Goal: Task Accomplishment & Management: Complete application form

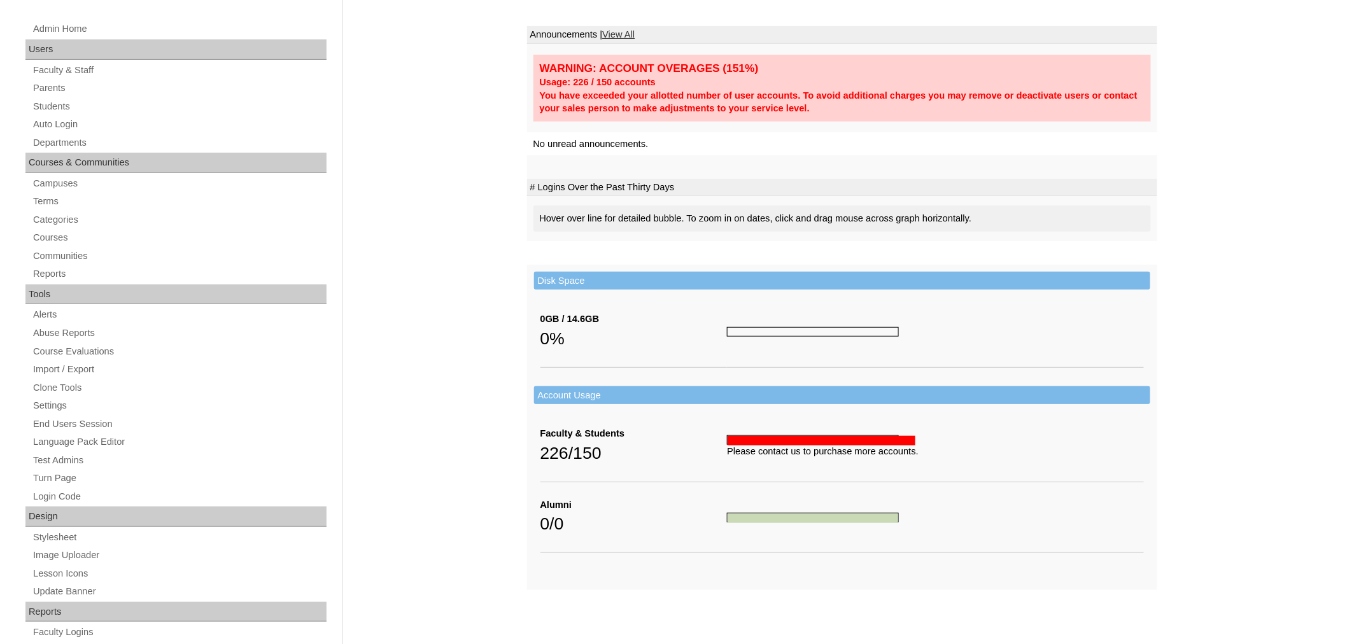
scroll to position [199, 0]
click at [48, 87] on link "Parents" at bounding box center [179, 87] width 295 height 16
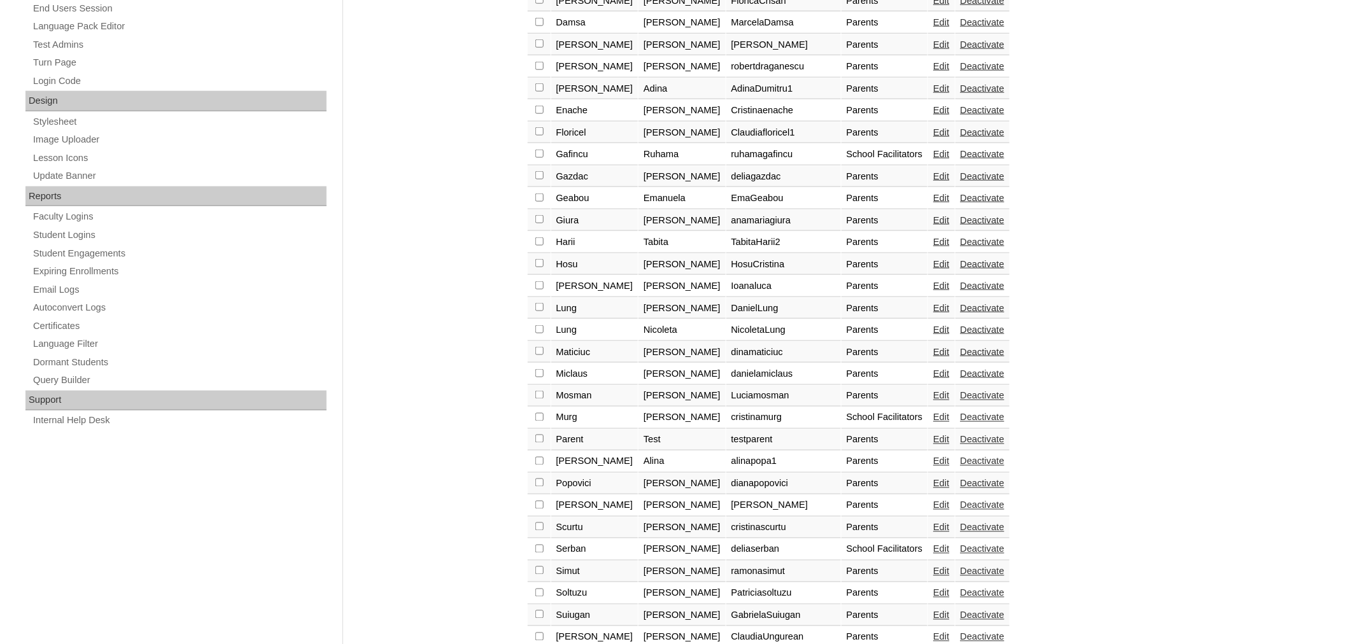
scroll to position [670, 0]
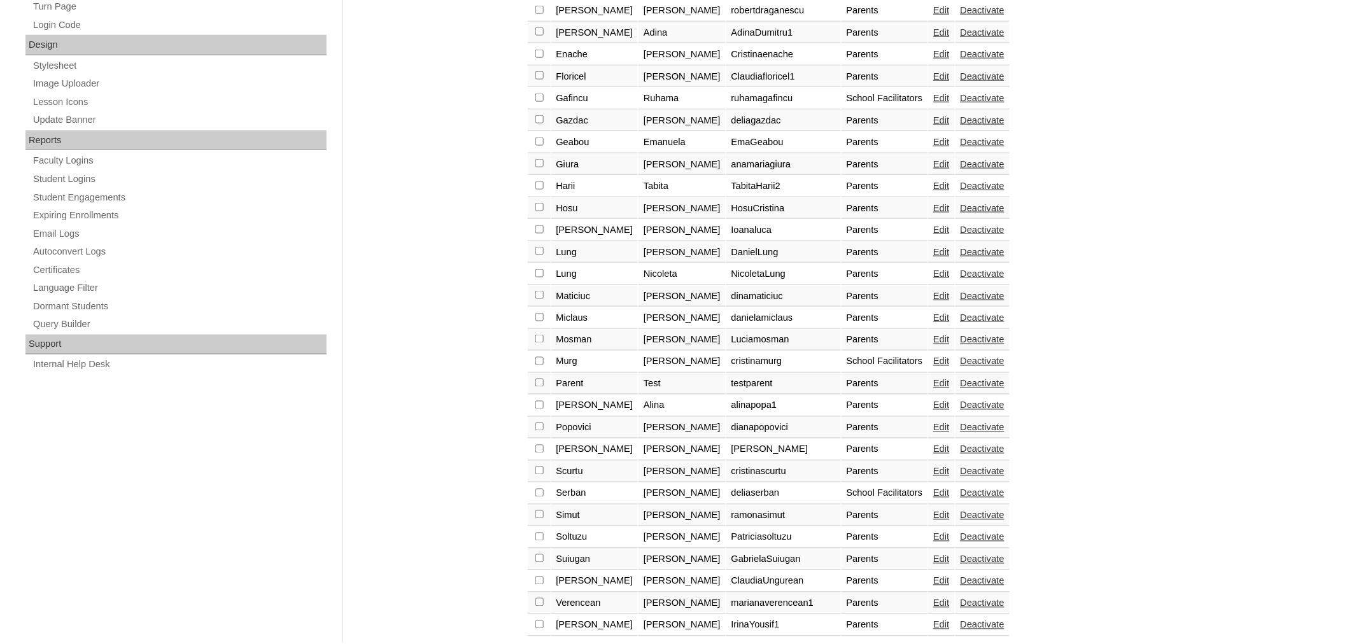
click at [573, 643] on link "»" at bounding box center [573, 655] width 5 height 10
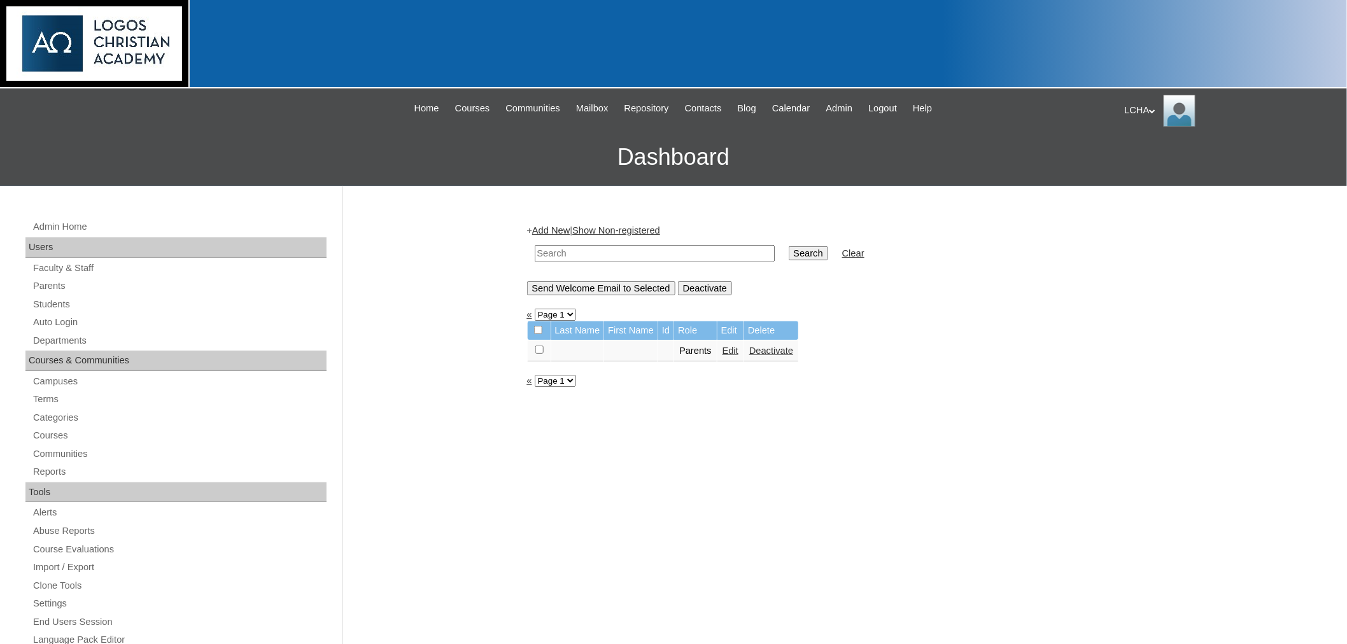
click at [557, 226] on link "Add New" at bounding box center [551, 230] width 38 height 10
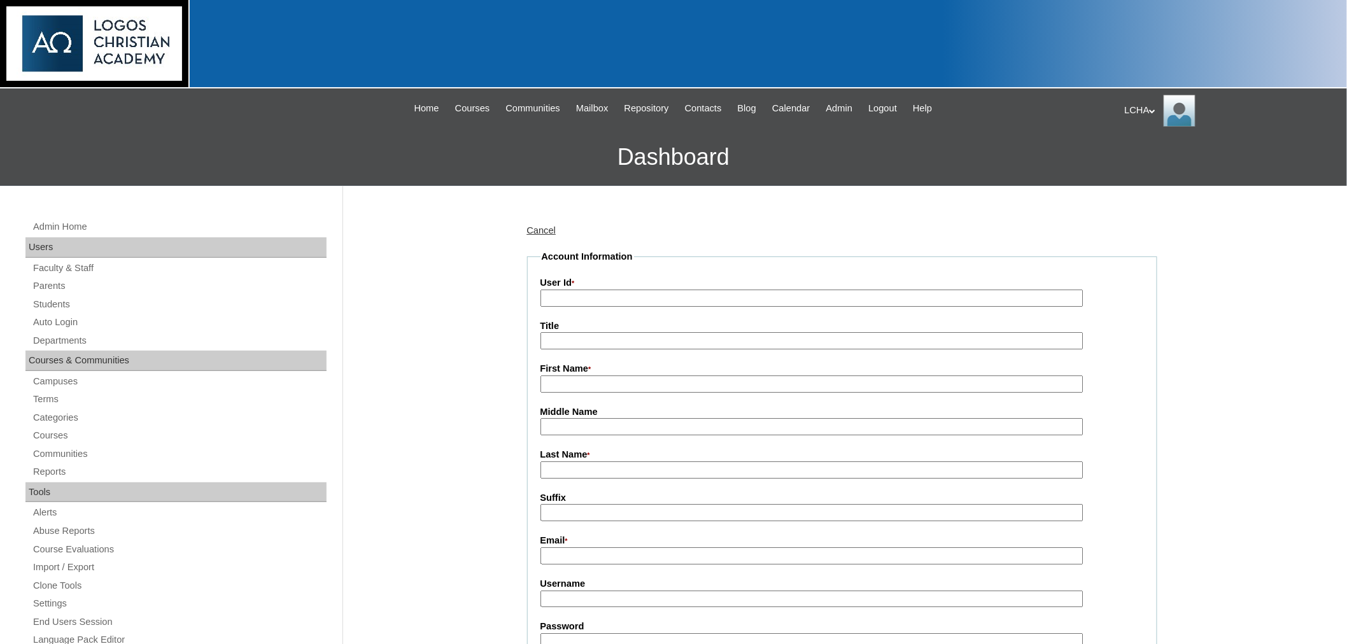
click at [635, 299] on input "User Id *" at bounding box center [811, 298] width 543 height 17
type input "TabitaTrufin1"
click at [587, 384] on input "First Name *" at bounding box center [811, 383] width 543 height 17
type input "Tabita"
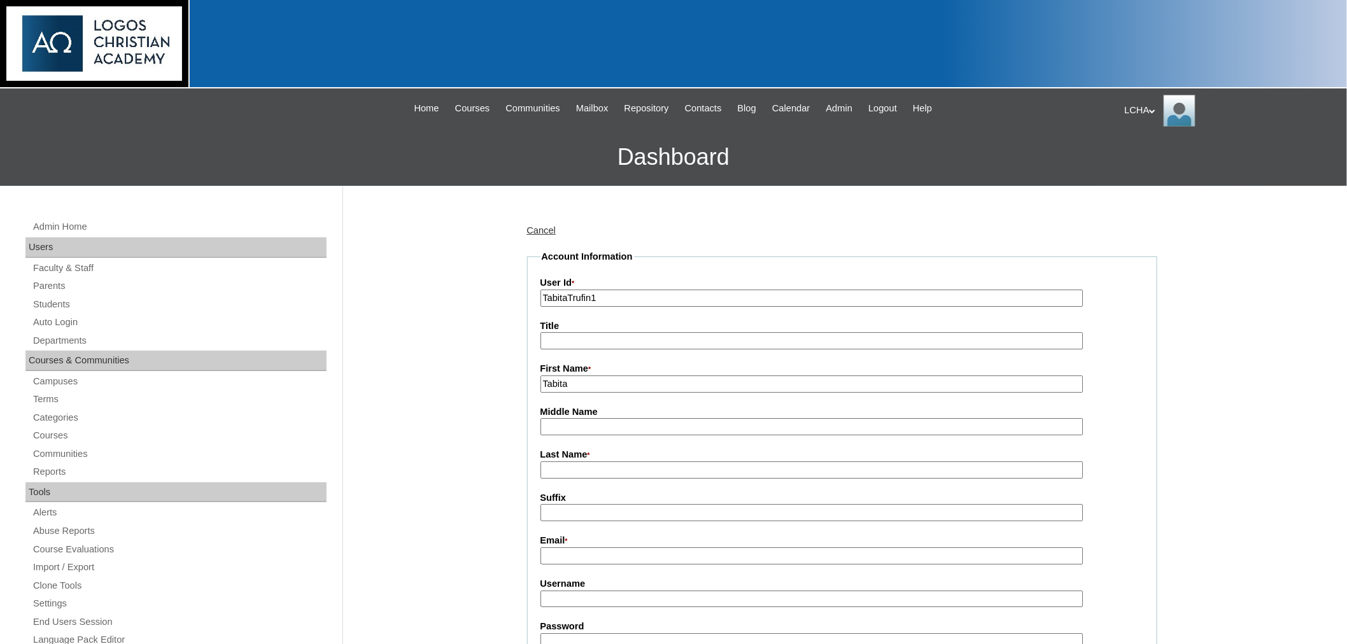
click at [594, 461] on input "Last Name *" at bounding box center [811, 469] width 543 height 17
type input "Trufin"
paste input "__________________________________"
type input "__________________________________"
drag, startPoint x: 702, startPoint y: 548, endPoint x: 527, endPoint y: 541, distance: 175.2
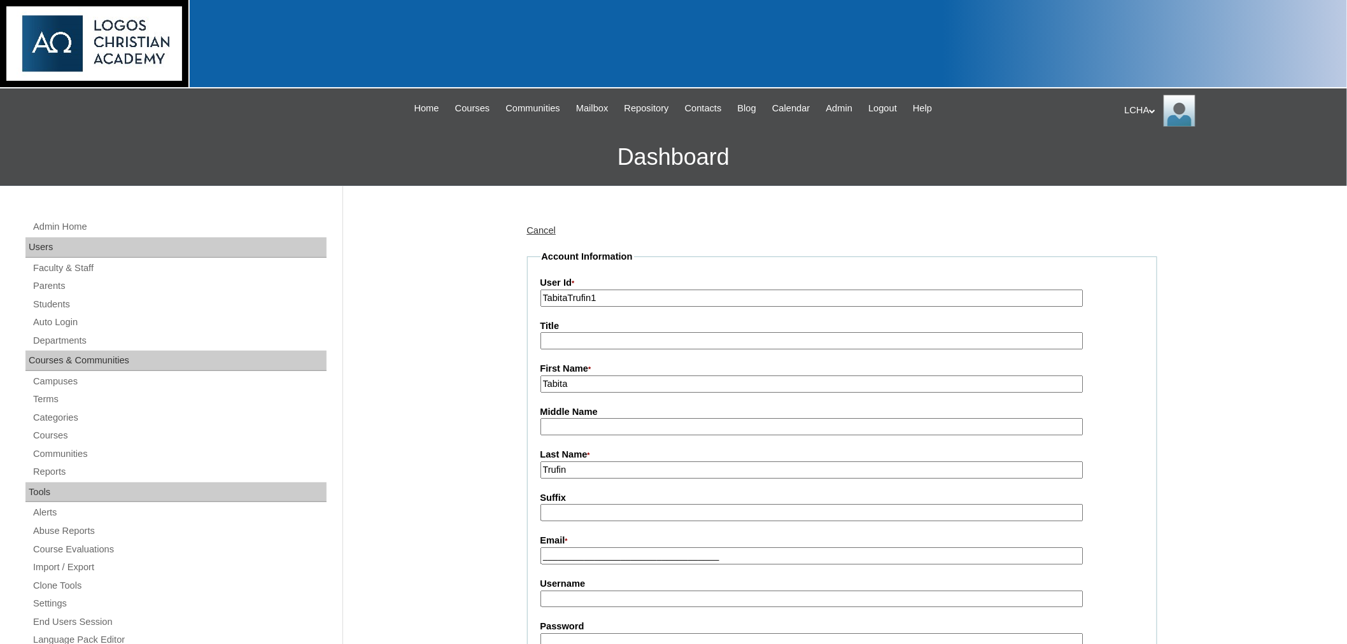
click at [527, 541] on fieldset "Account Information User Id * TabitaTrufin1 Title First Name * Tabita Middle Na…" at bounding box center [842, 655] width 630 height 810
click at [603, 547] on input "trufin1992@gmail.com" at bounding box center [811, 555] width 543 height 17
type input "trufin1992@yahoo.com"
click at [580, 593] on input "Username" at bounding box center [811, 599] width 543 height 17
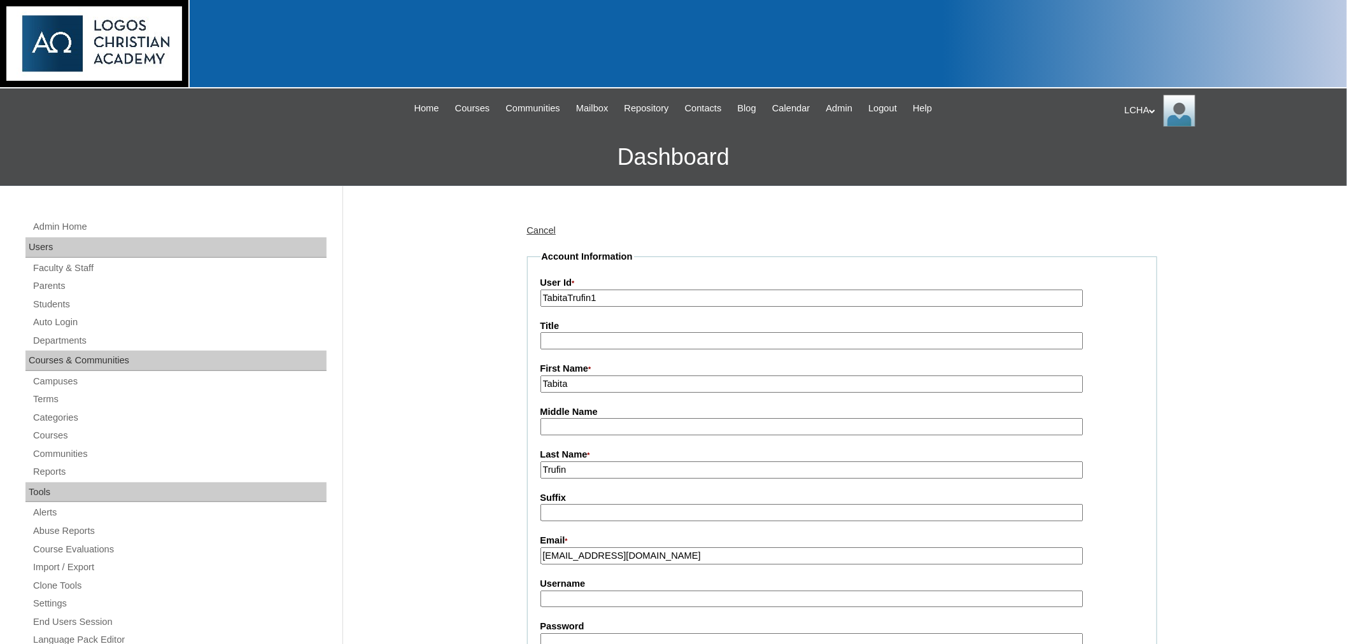
click at [580, 593] on input "Username" at bounding box center [811, 599] width 543 height 17
type input "tabitatrufin1"
click at [599, 633] on input "Password" at bounding box center [811, 641] width 543 height 17
type input "Logos123"
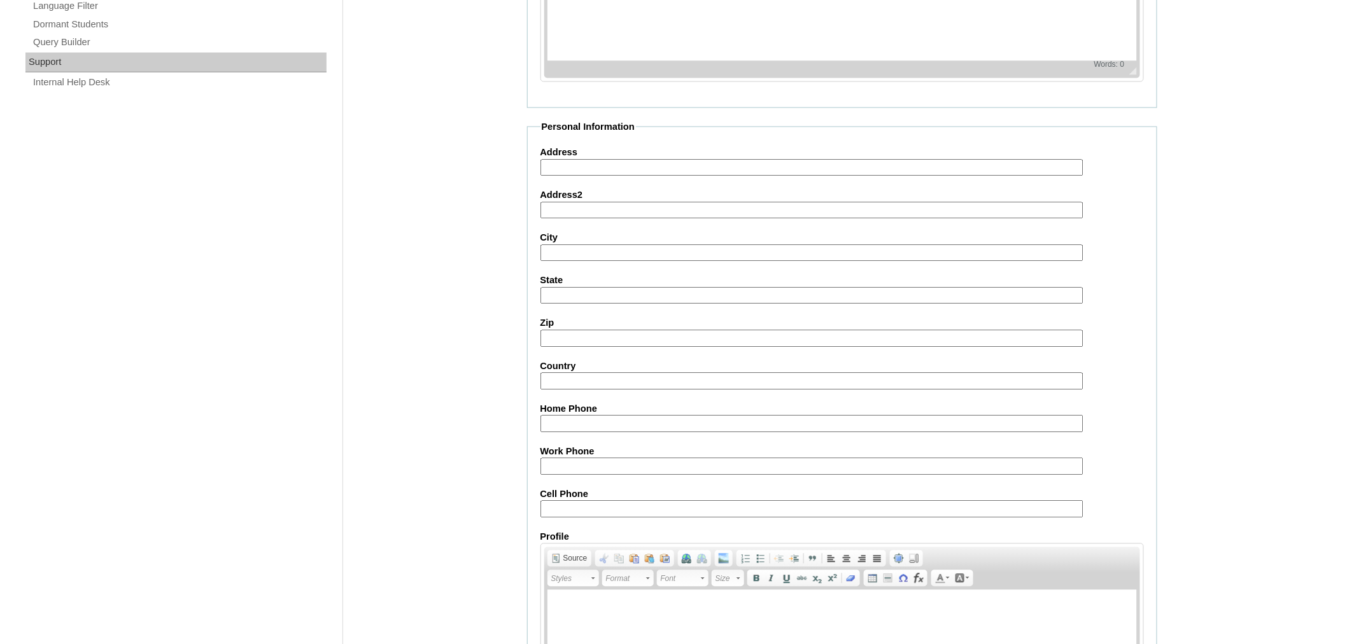
scroll to position [965, 0]
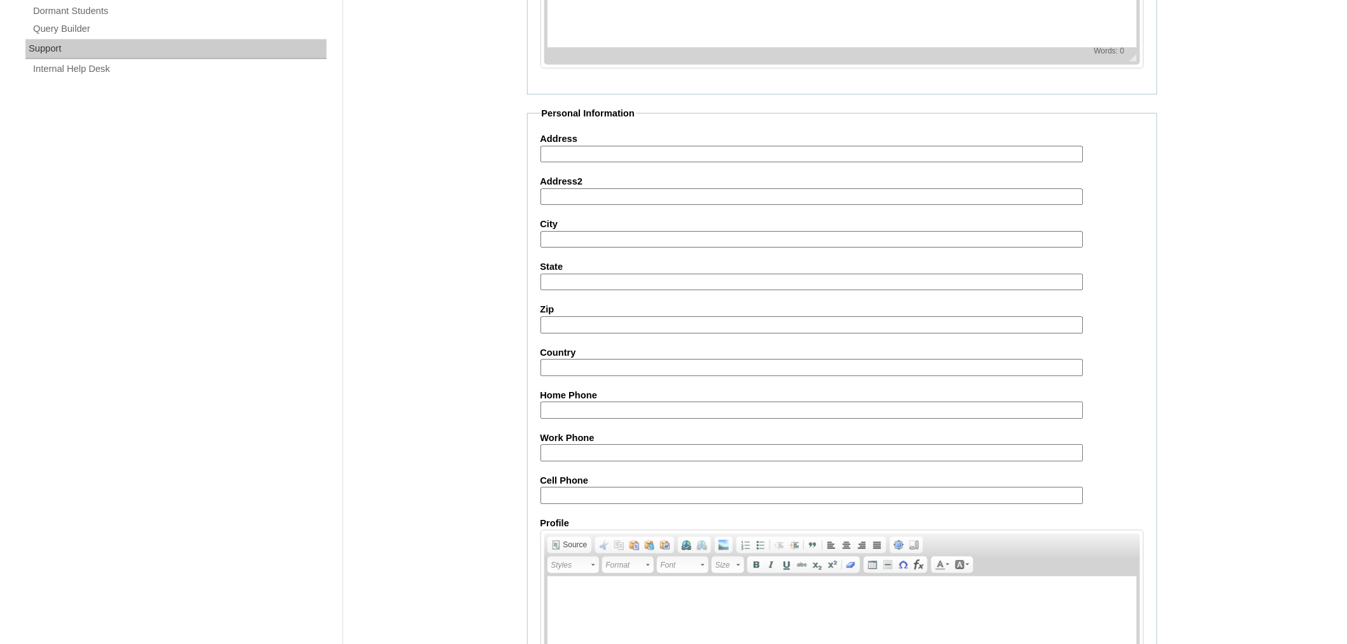
click at [616, 146] on input "Address" at bounding box center [811, 154] width 543 height 17
type input "2915 Linneman St"
click at [570, 232] on input "City" at bounding box center [811, 240] width 543 height 17
type input "Glenview"
type input "IL"
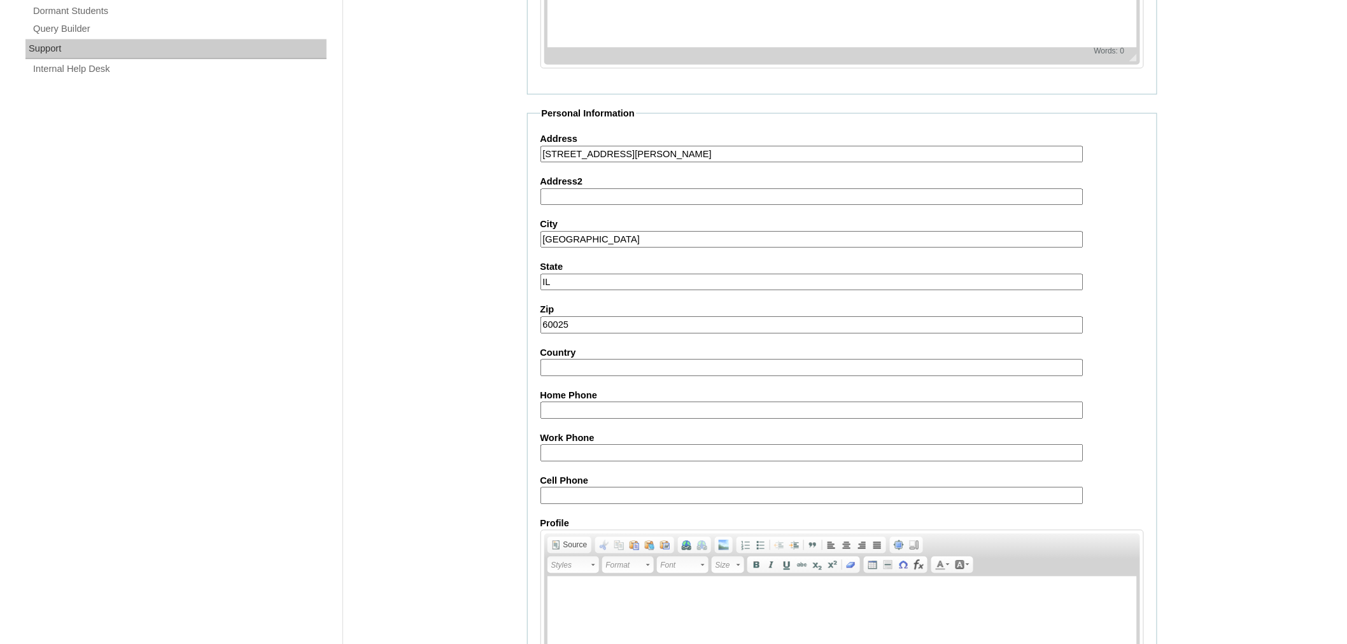
type input "60025"
click at [595, 347] on label "Country" at bounding box center [841, 353] width 603 height 13
click at [595, 360] on input "Country" at bounding box center [811, 368] width 543 height 17
type input "USA"
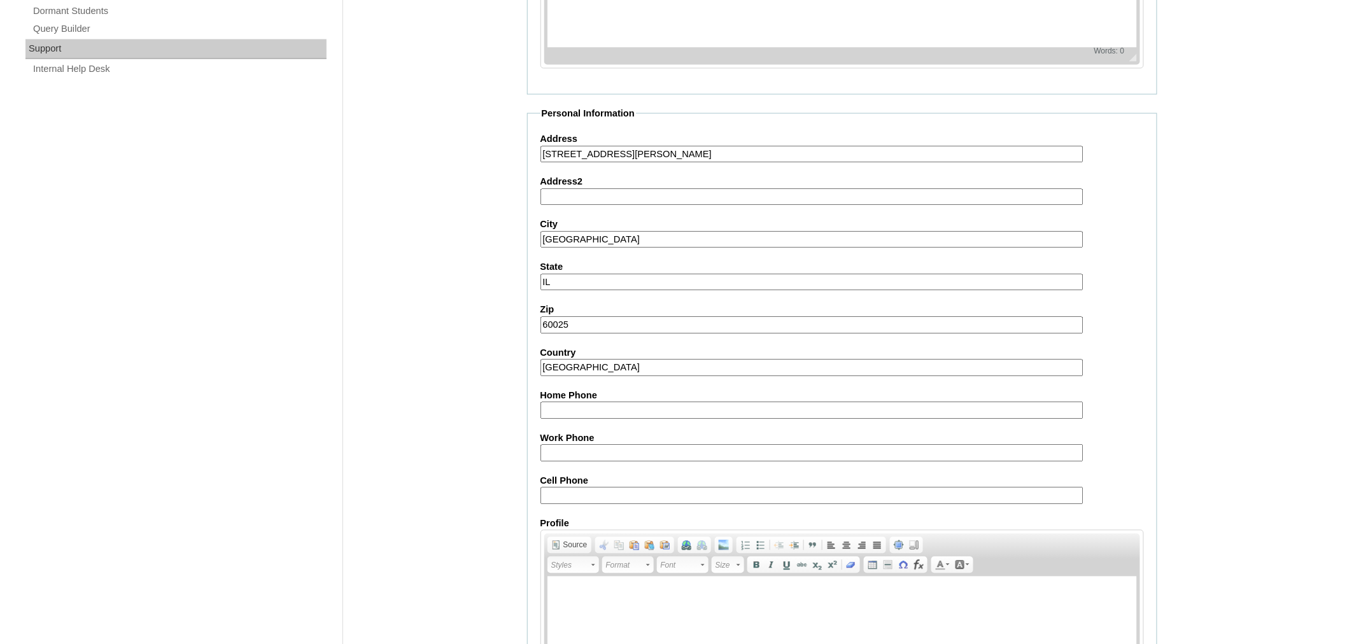
click at [554, 487] on input "Cell Phone" at bounding box center [811, 495] width 543 height 17
type input "3129784772"
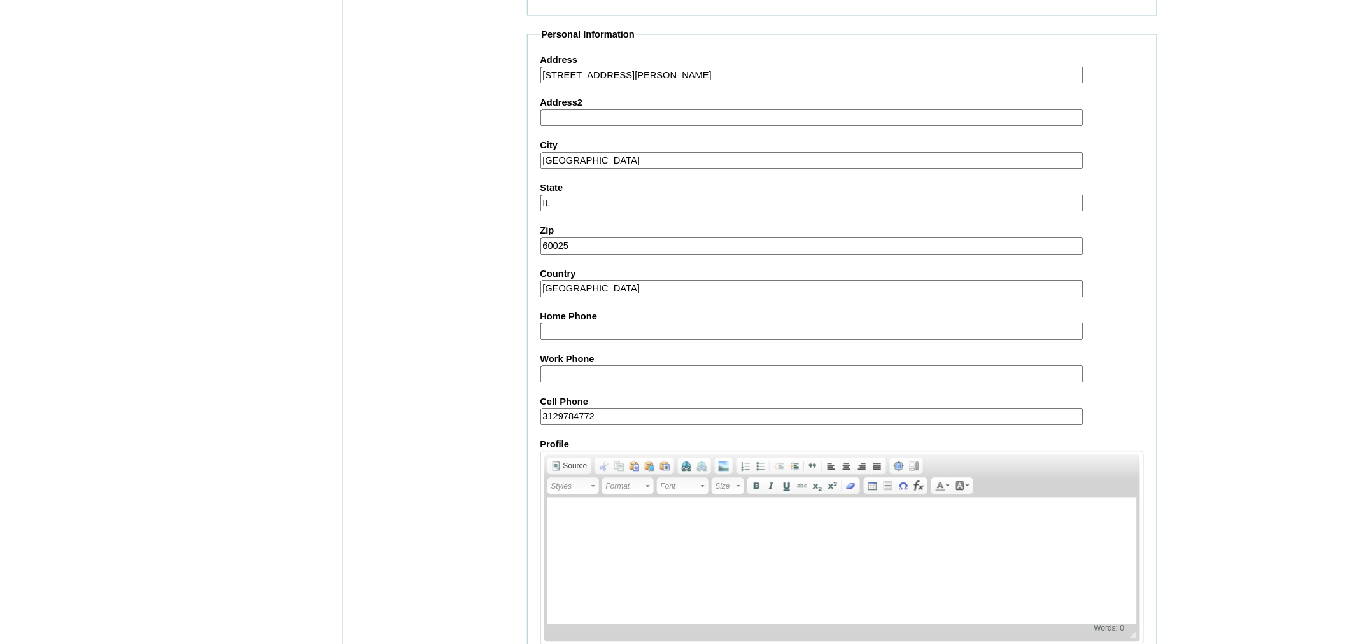
scroll to position [1086, 0]
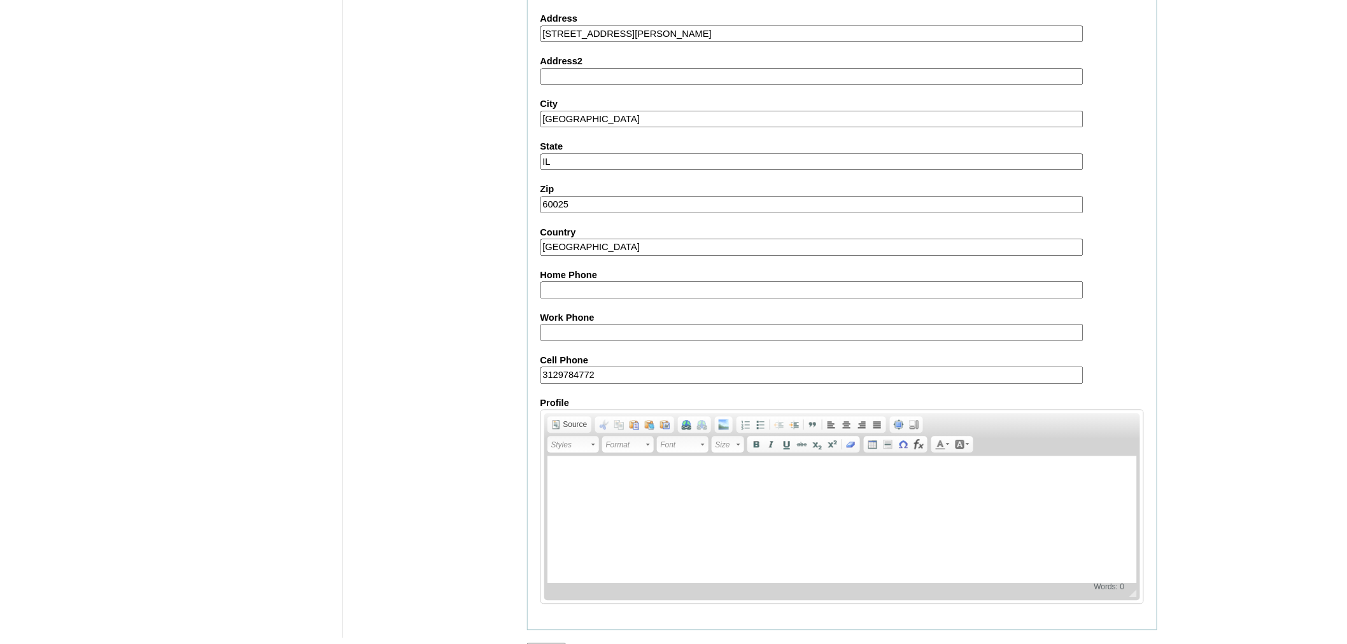
click at [543, 643] on input "Submit" at bounding box center [546, 650] width 39 height 14
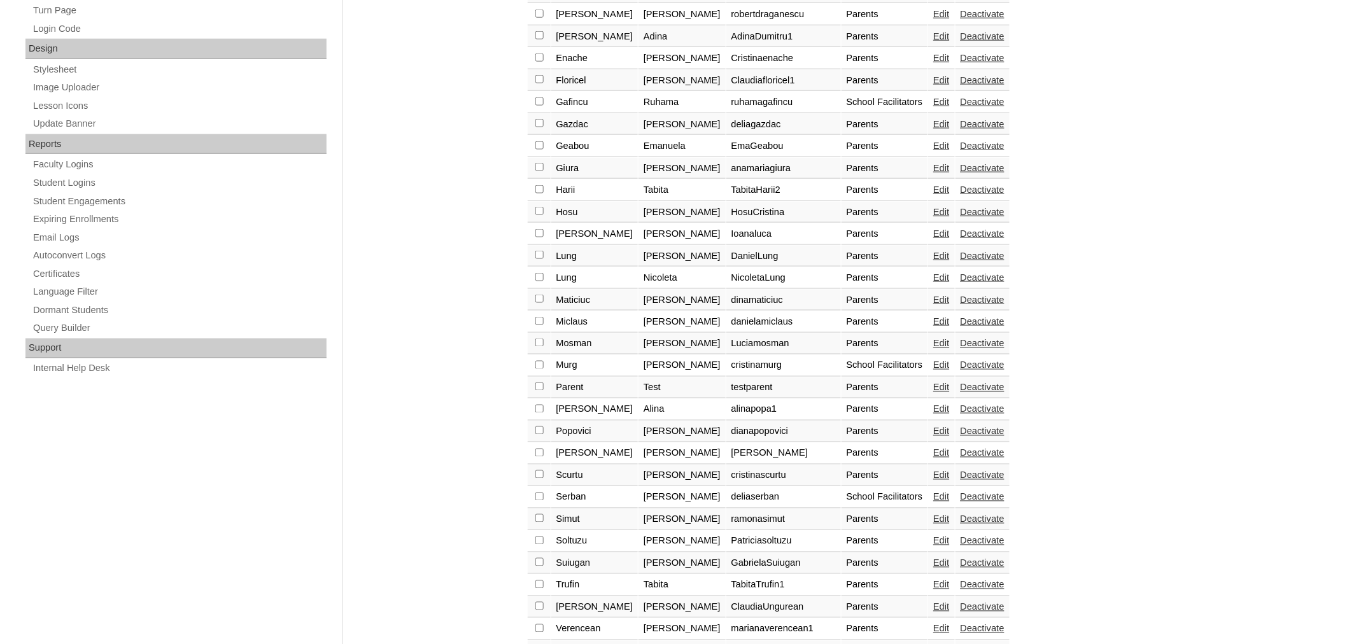
scroll to position [691, 0]
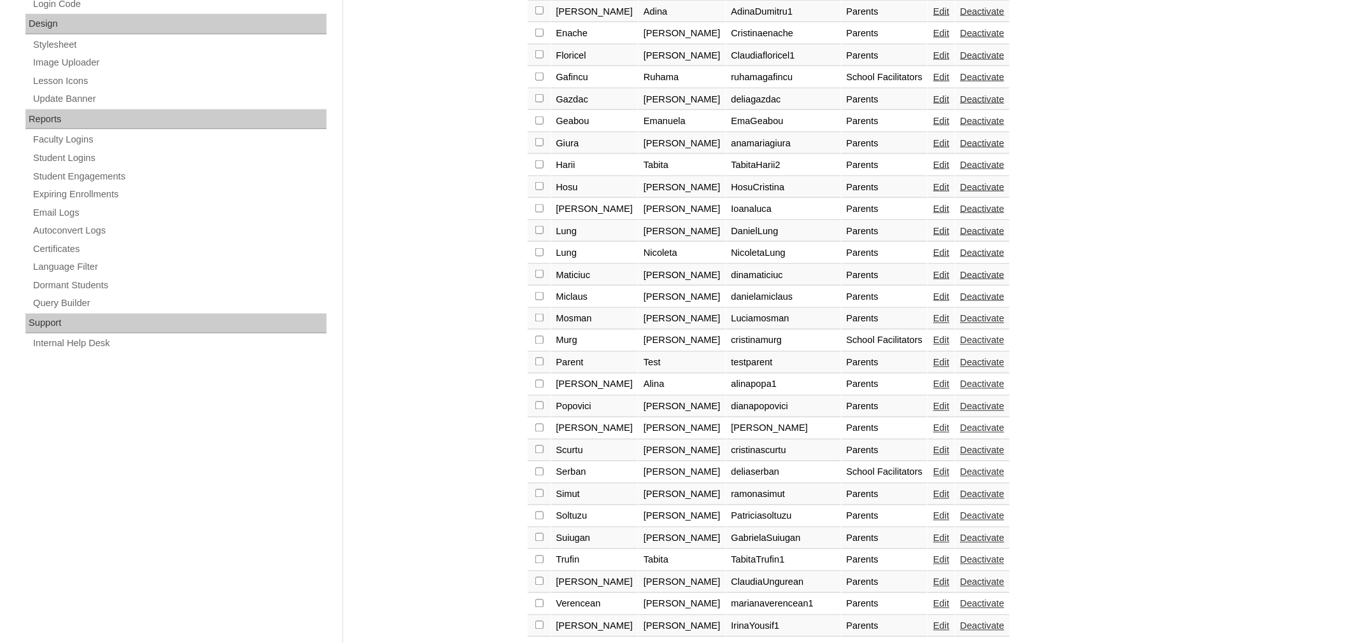
checkbox input "true"
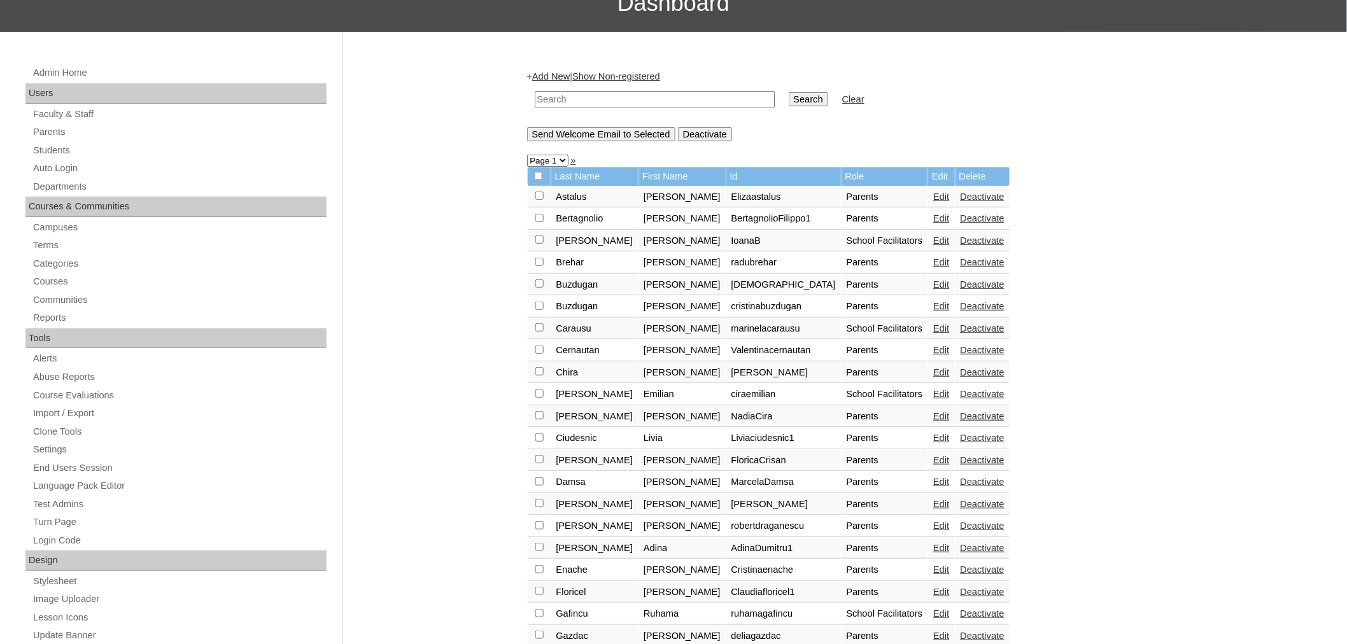
scroll to position [153, 0]
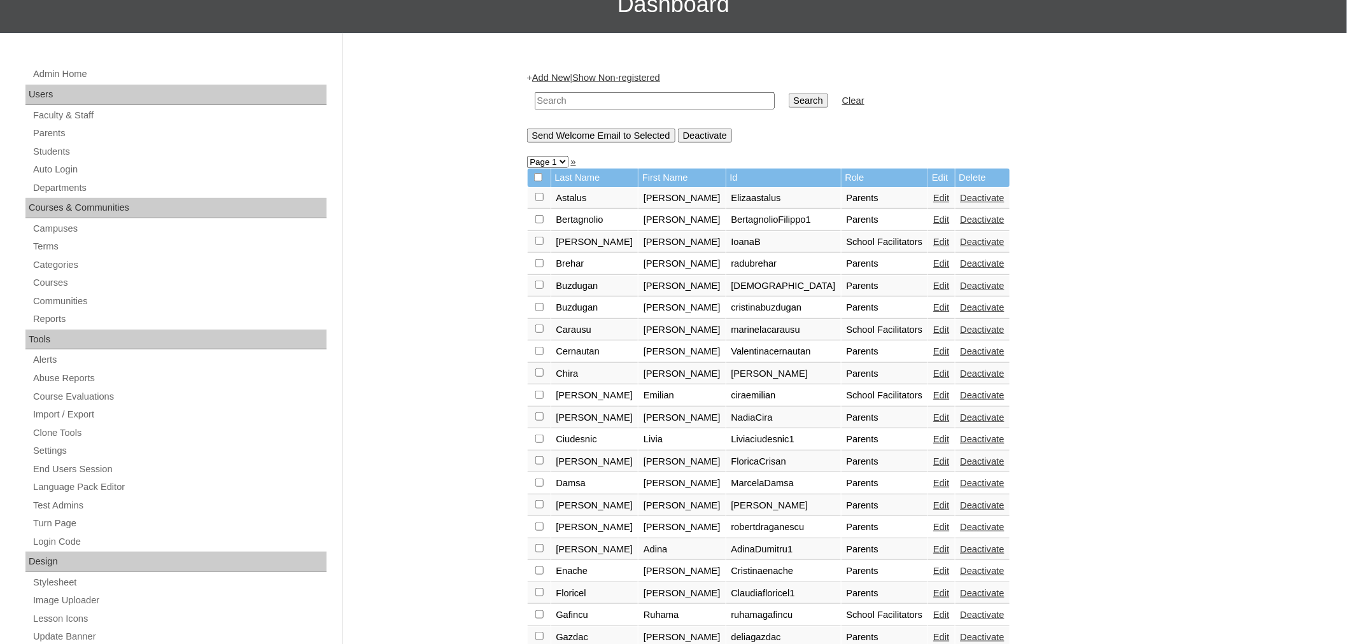
click at [649, 132] on input "Send Welcome Email to Selected" at bounding box center [601, 136] width 148 height 14
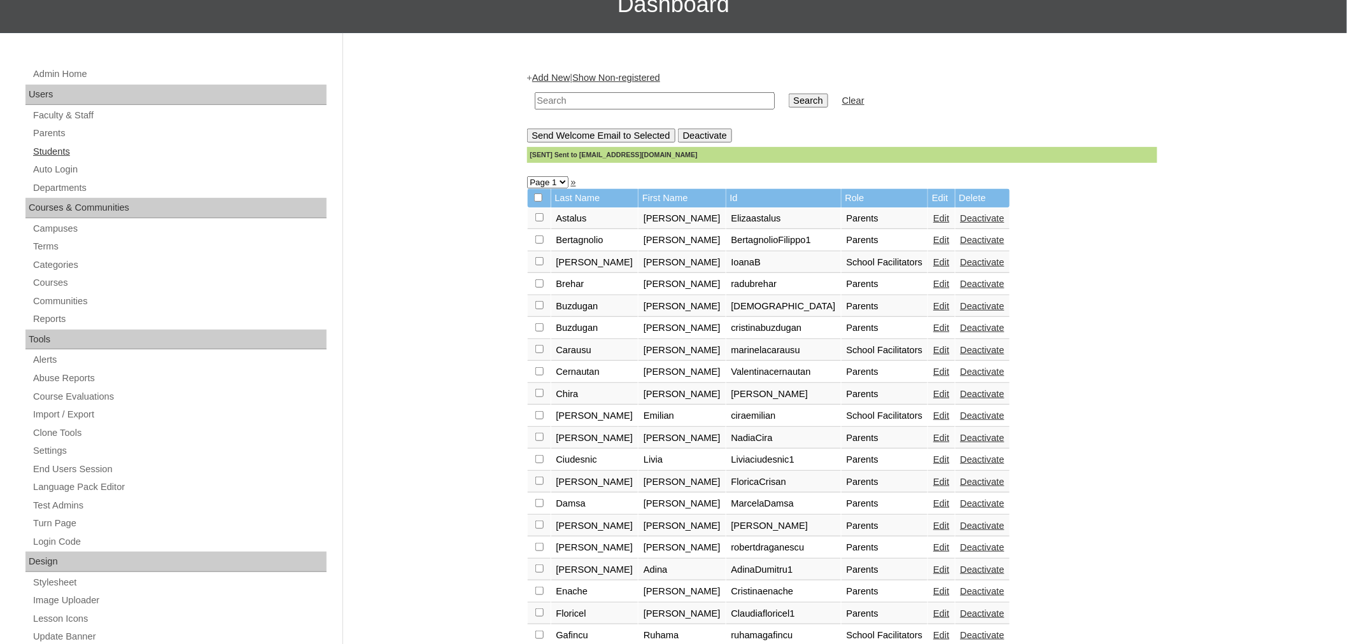
click at [54, 147] on link "Students" at bounding box center [179, 152] width 295 height 16
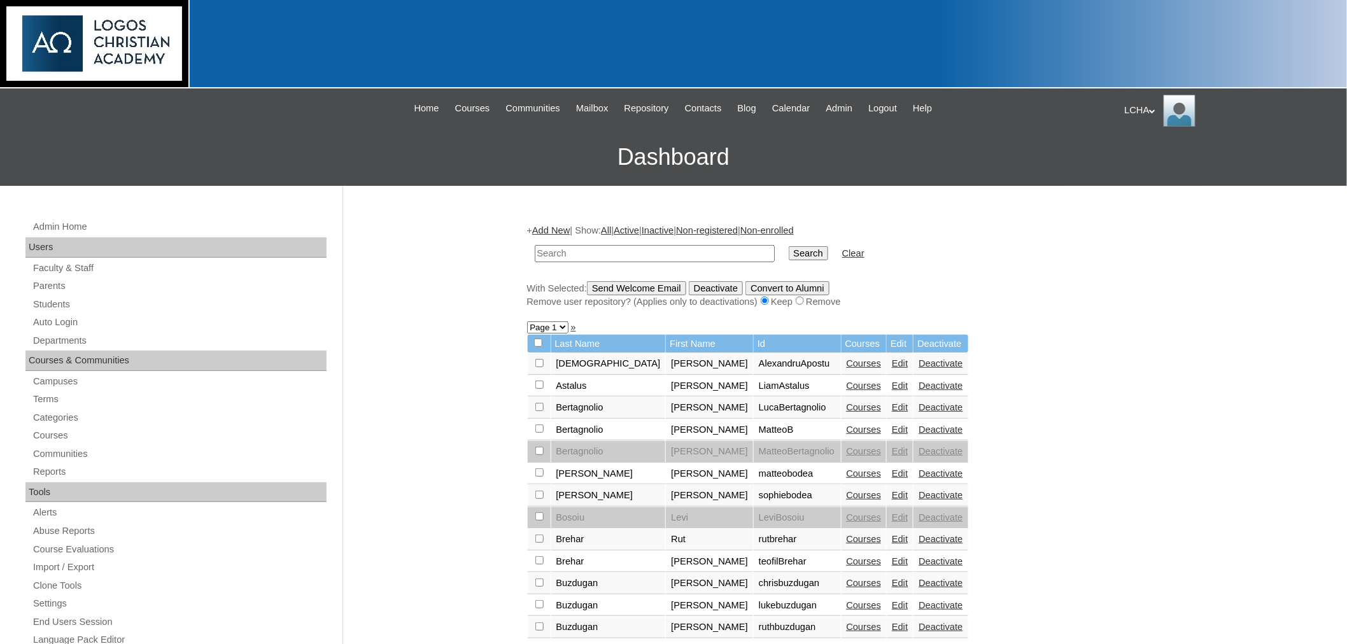
click at [554, 226] on link "Add New" at bounding box center [551, 230] width 38 height 10
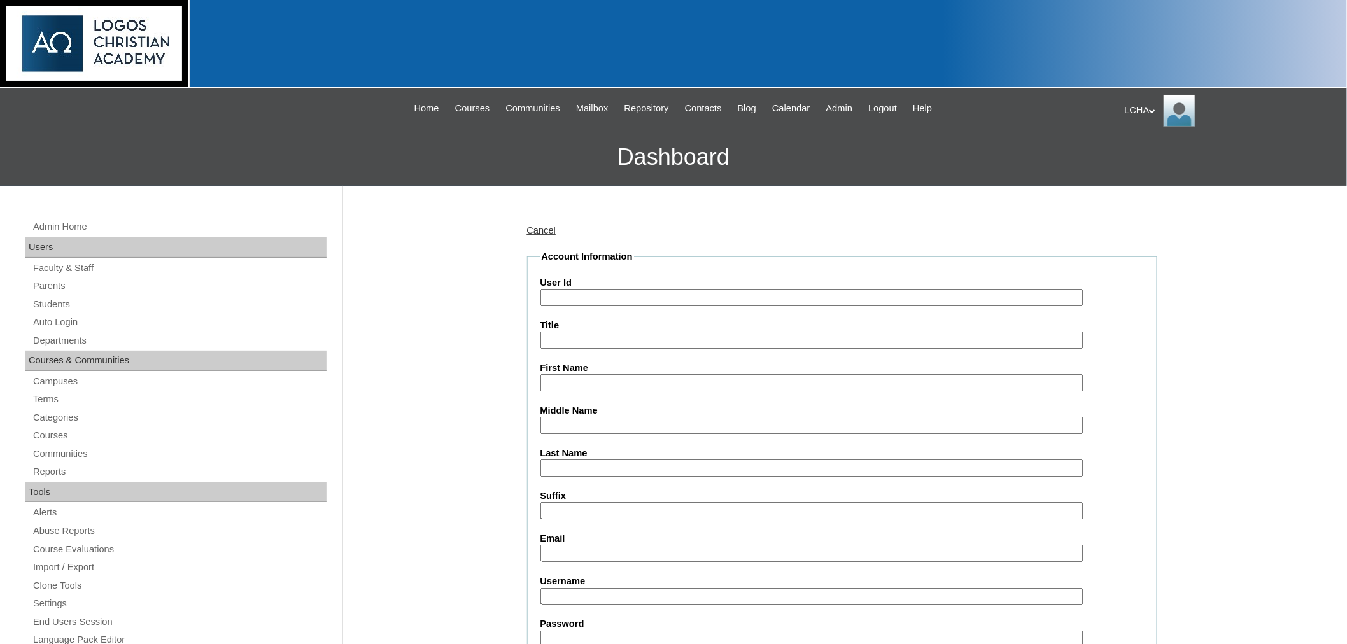
click at [605, 296] on input "User Id" at bounding box center [811, 297] width 543 height 17
type input "Jairustrufin1"
click at [596, 384] on input "First Name" at bounding box center [811, 382] width 543 height 17
type input "Jairus"
click at [592, 463] on input "Last Name" at bounding box center [811, 467] width 543 height 17
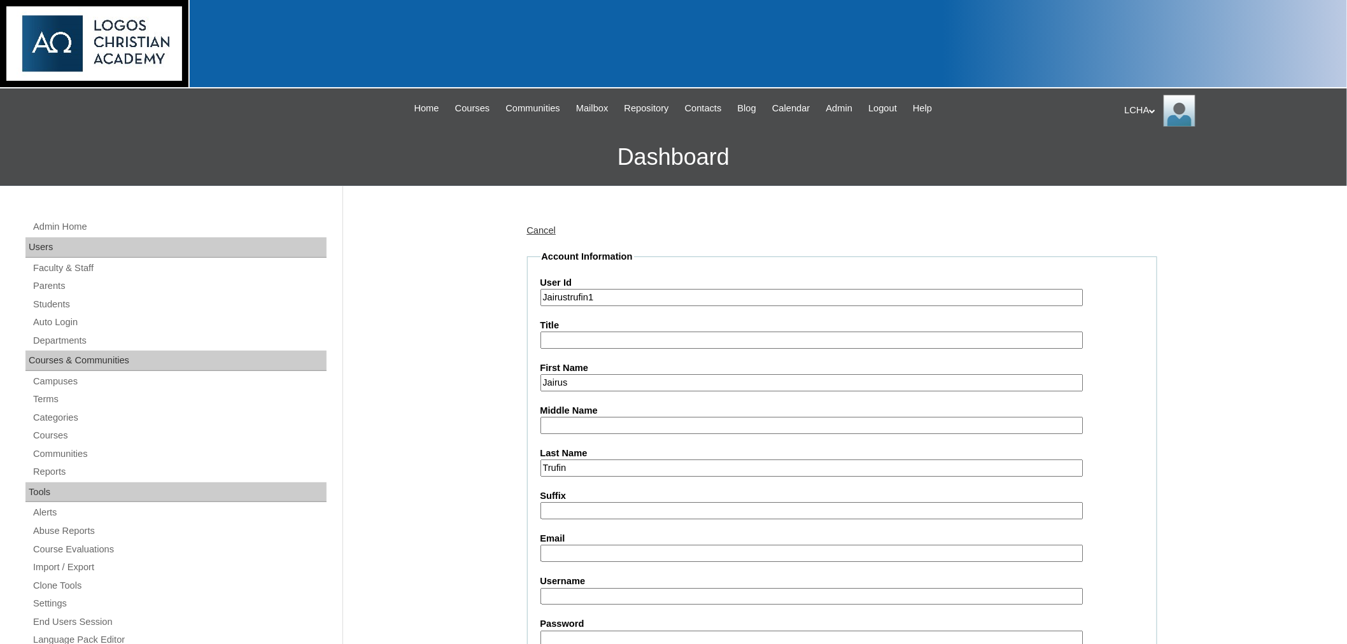
type input "Trufin"
click at [590, 545] on input "Email" at bounding box center [811, 553] width 543 height 17
type input "trufin1992@yahoo.com"
click at [621, 588] on input "Username" at bounding box center [811, 596] width 543 height 17
type input "jairustrufin1"
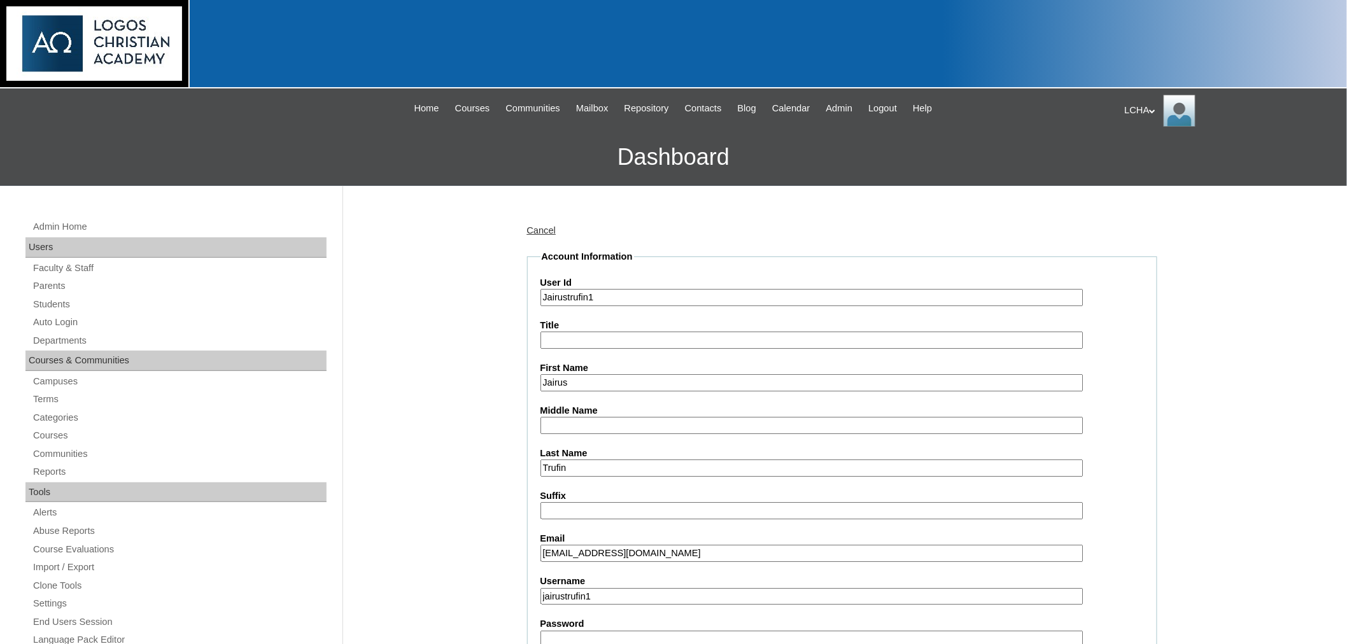
click at [596, 631] on input "Password" at bounding box center [811, 639] width 543 height 17
type input "Logos123"
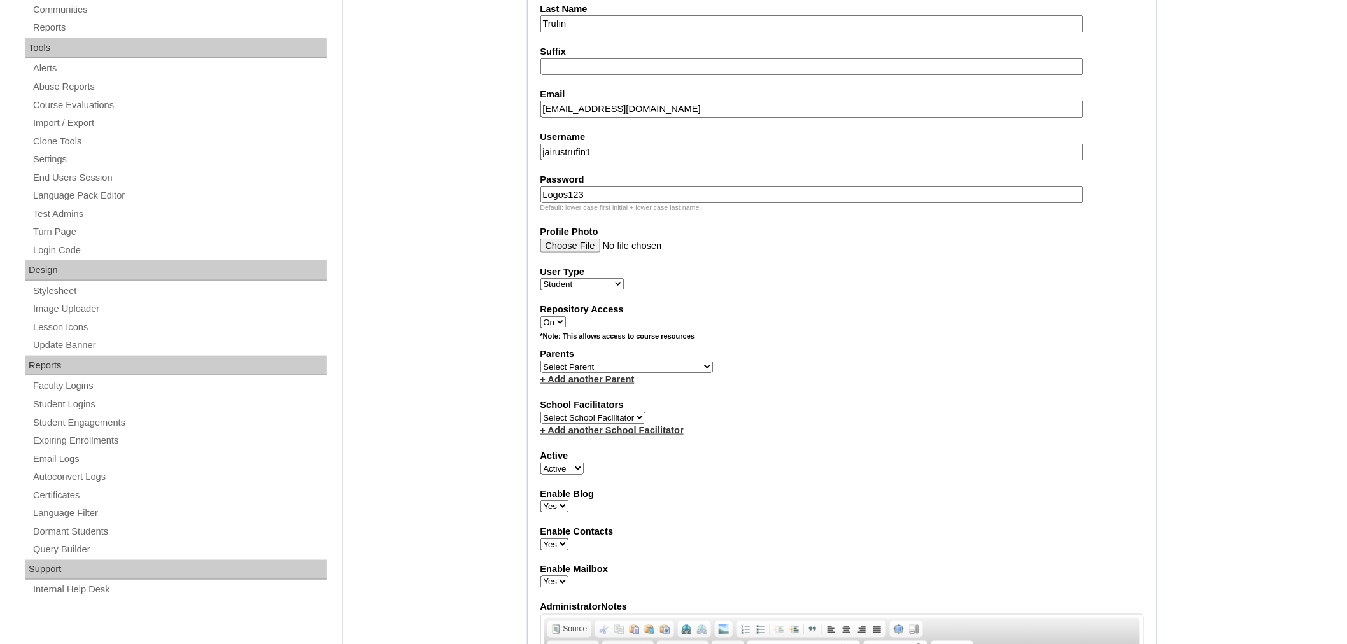
scroll to position [447, 0]
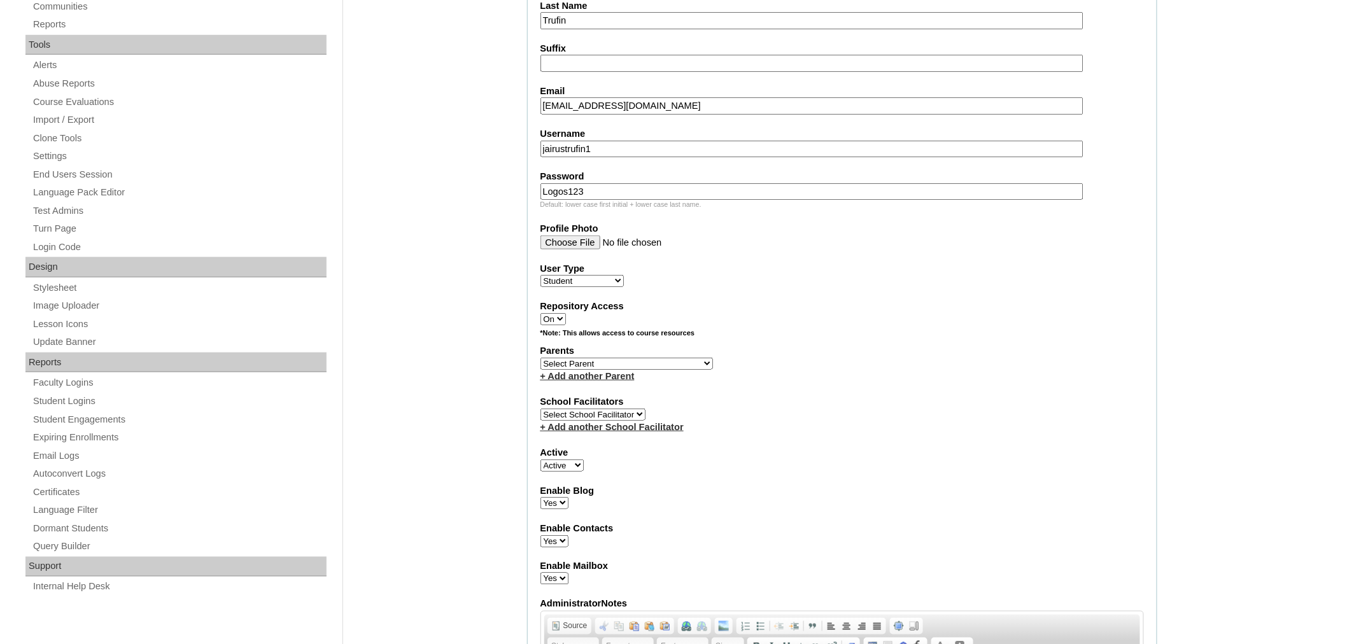
click at [588, 358] on select "Select Parent Astalus, Eliza Bertagnolio, Filippo Brehar, Radu Buzdugan, Cristi…" at bounding box center [626, 364] width 172 height 12
select select "98905"
click at [540, 358] on select "Select Parent Astalus, Eliza Bertagnolio, Filippo Brehar, Radu Buzdugan, Cristi…" at bounding box center [626, 364] width 172 height 12
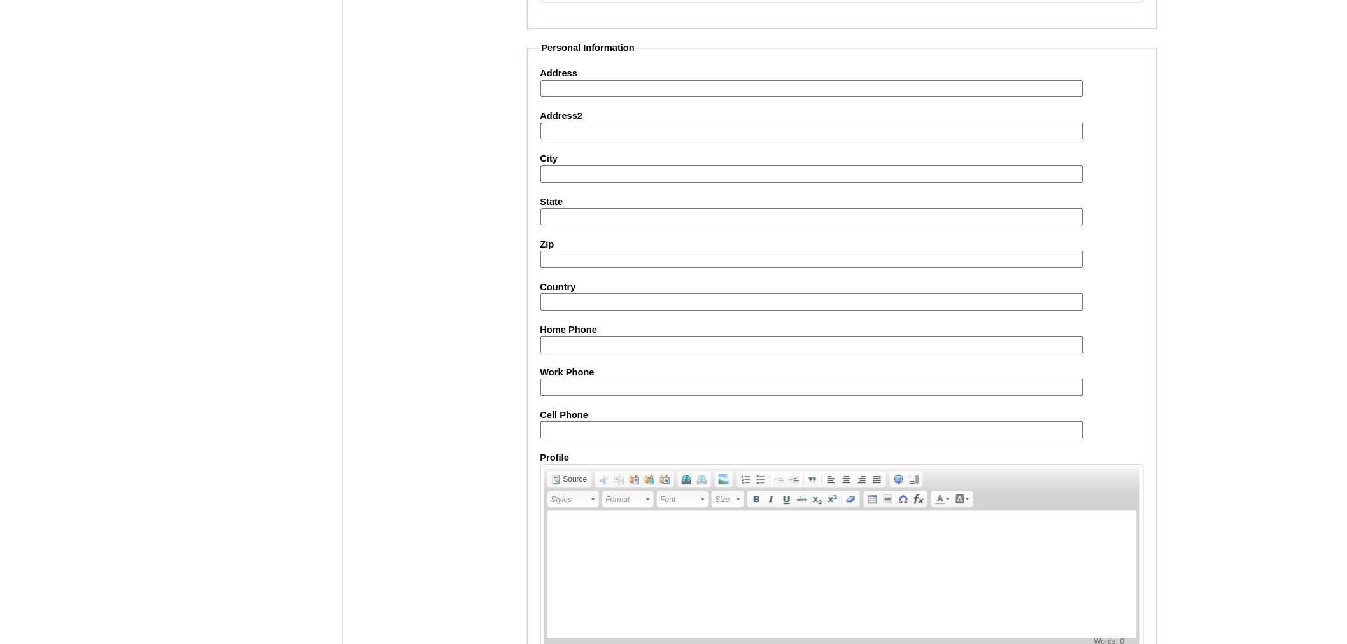
scroll to position [1301, 0]
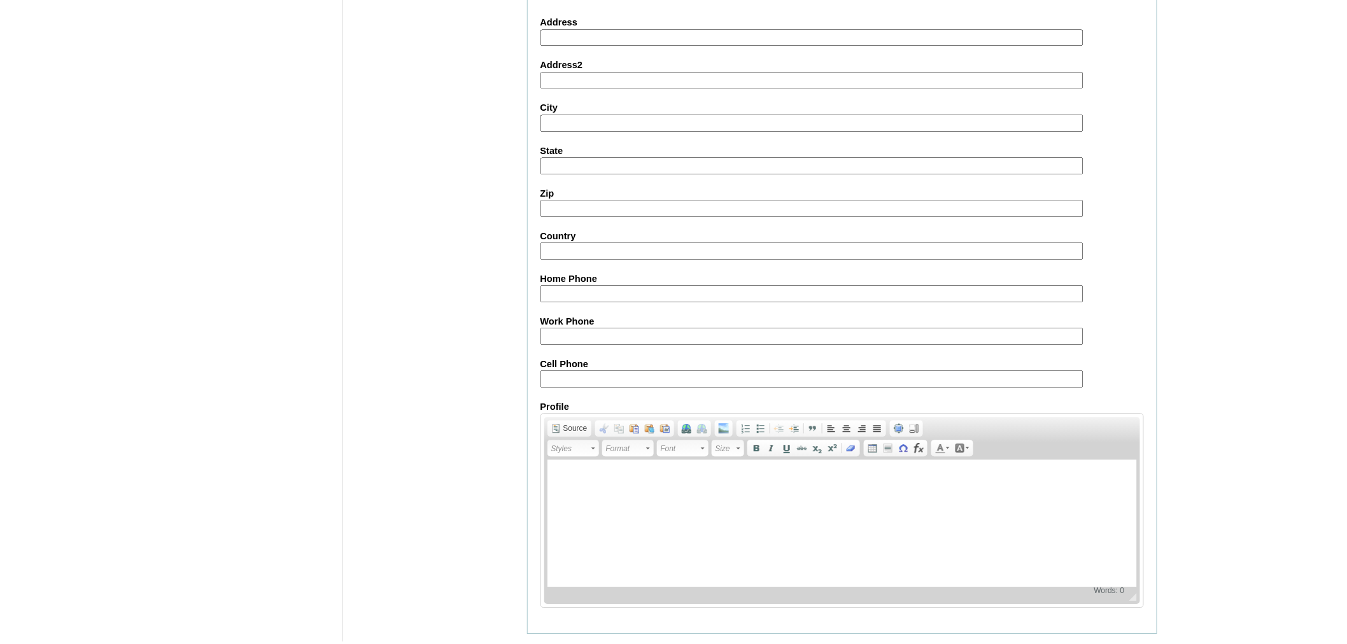
click at [549, 643] on input "Submit" at bounding box center [546, 654] width 39 height 14
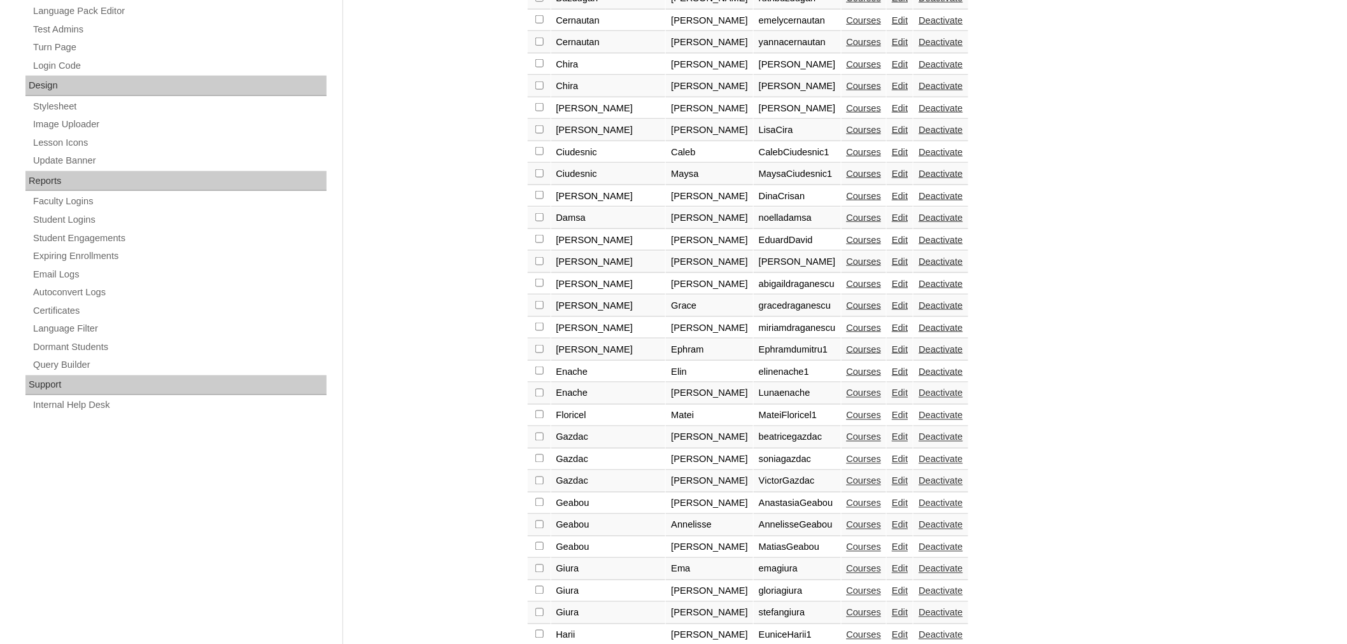
scroll to position [811, 0]
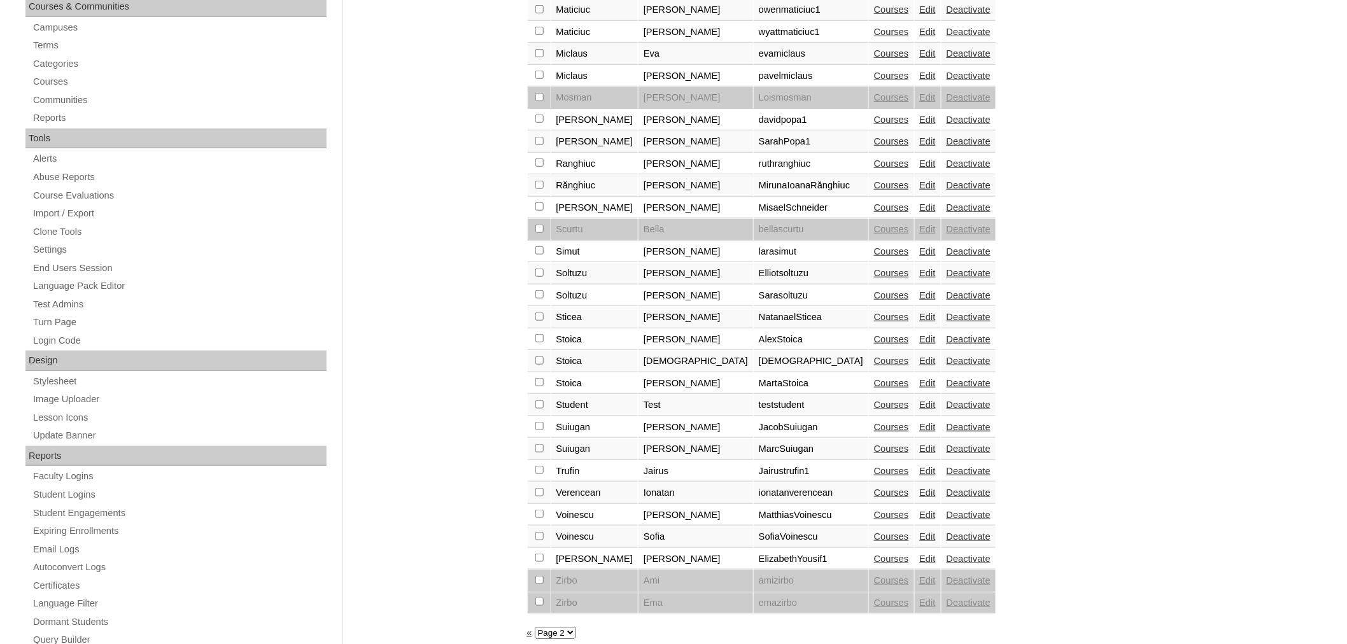
scroll to position [431, 0]
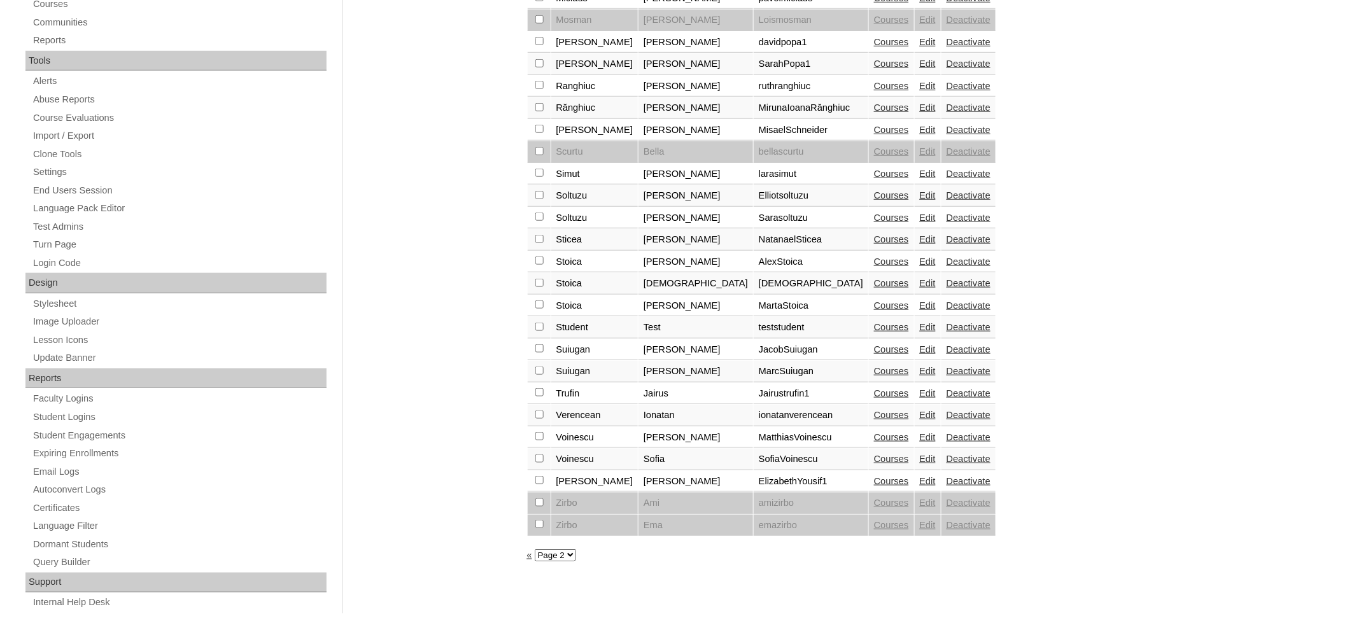
click at [874, 388] on link "Courses" at bounding box center [891, 393] width 35 height 10
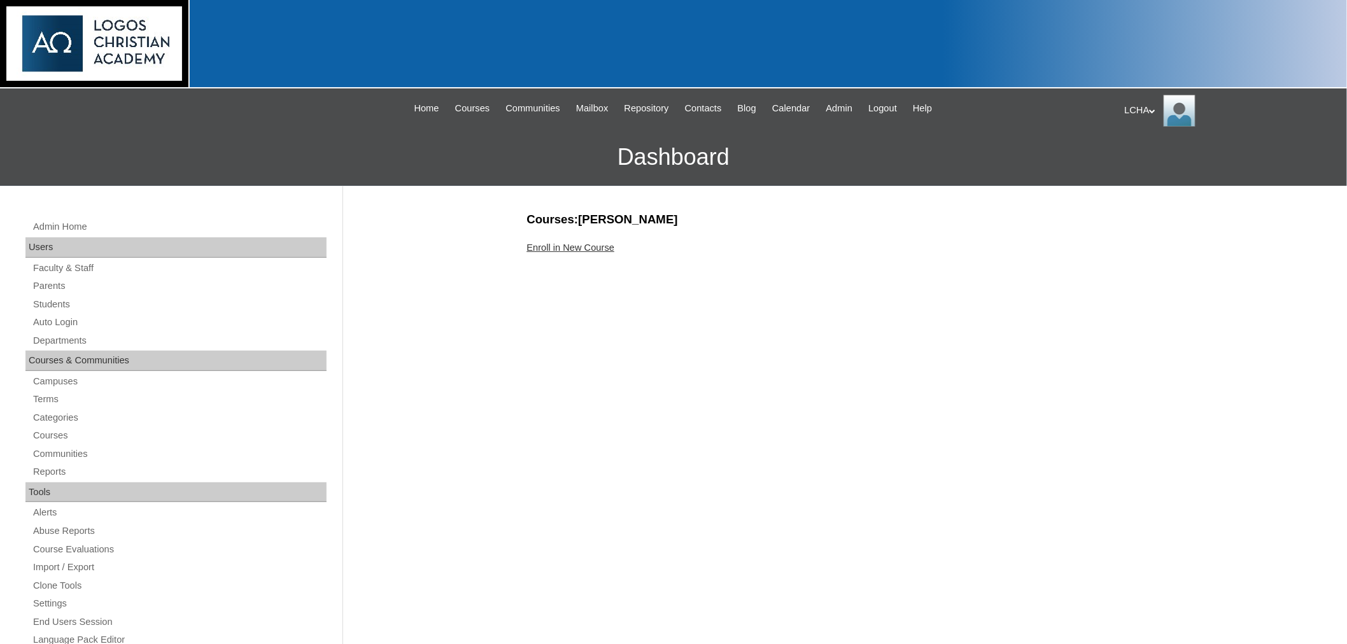
click at [567, 249] on link "Enroll in New Course" at bounding box center [571, 247] width 88 height 10
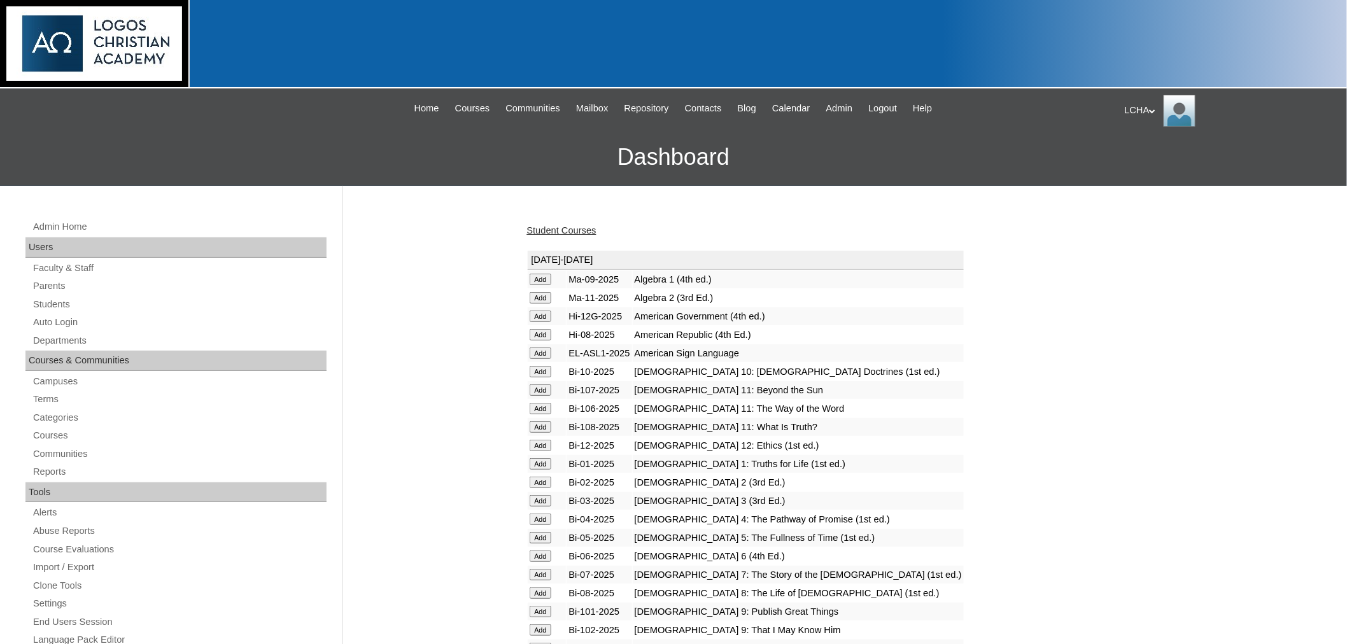
click at [542, 285] on input "Add" at bounding box center [540, 279] width 22 height 11
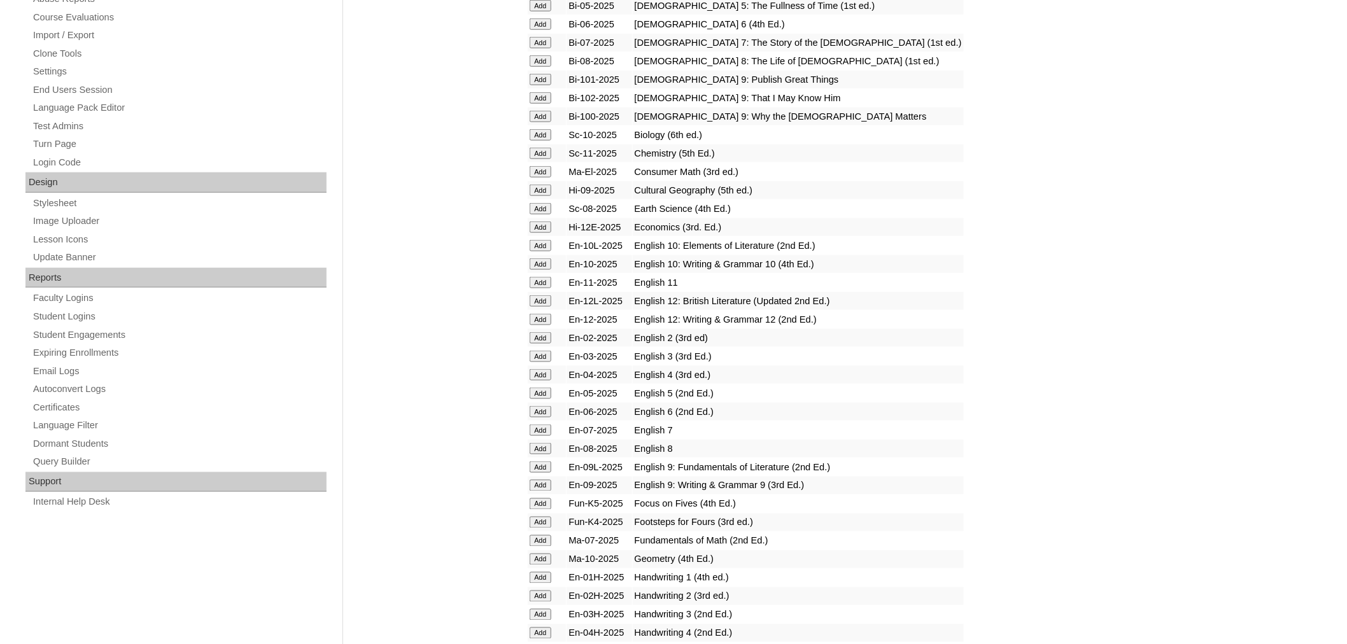
scroll to position [542, 0]
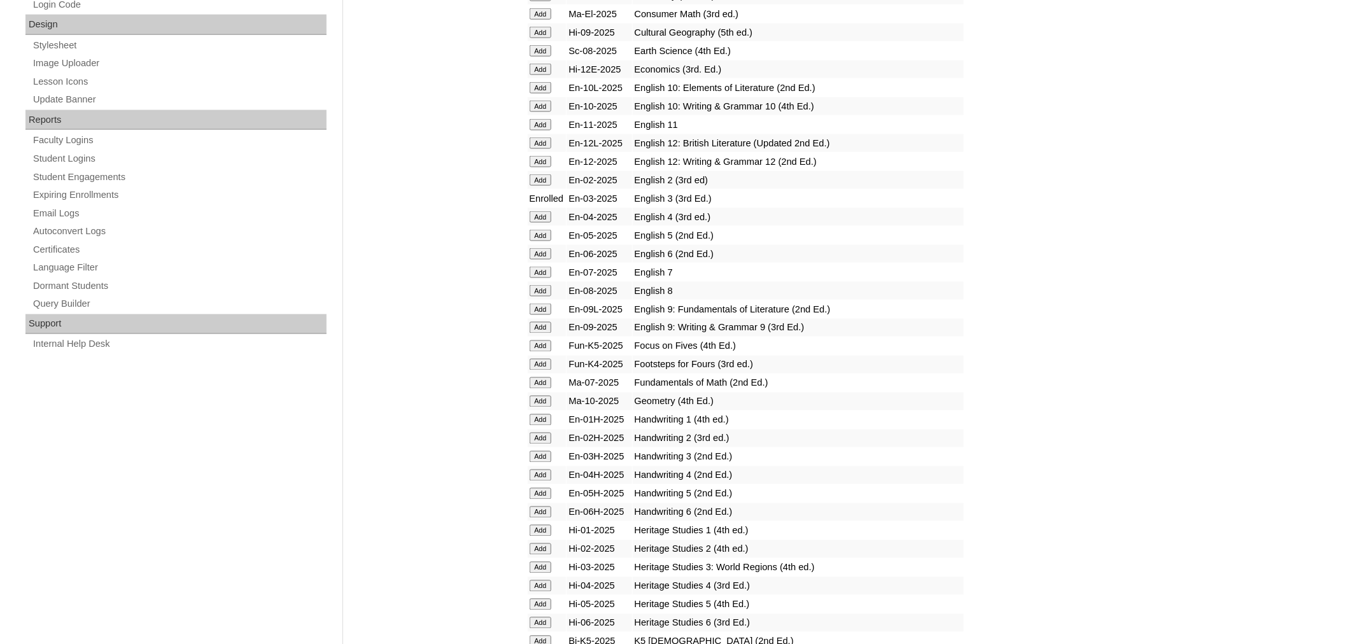
scroll to position [720, 0]
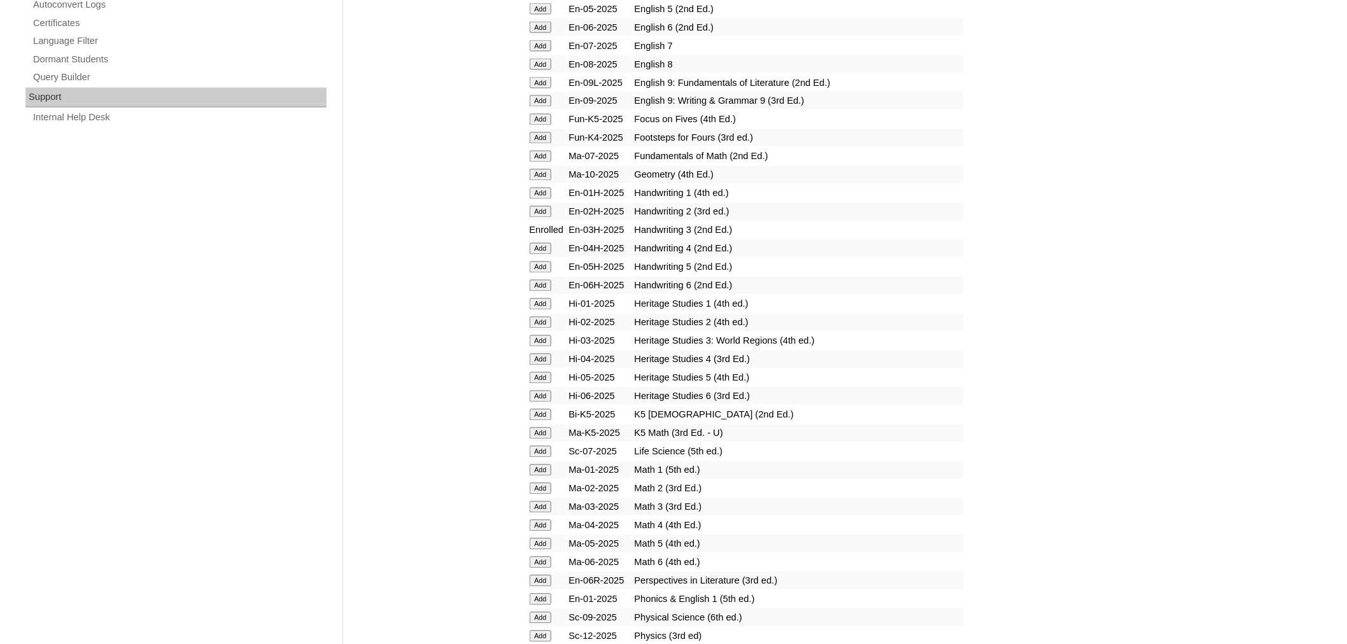
scroll to position [925, 0]
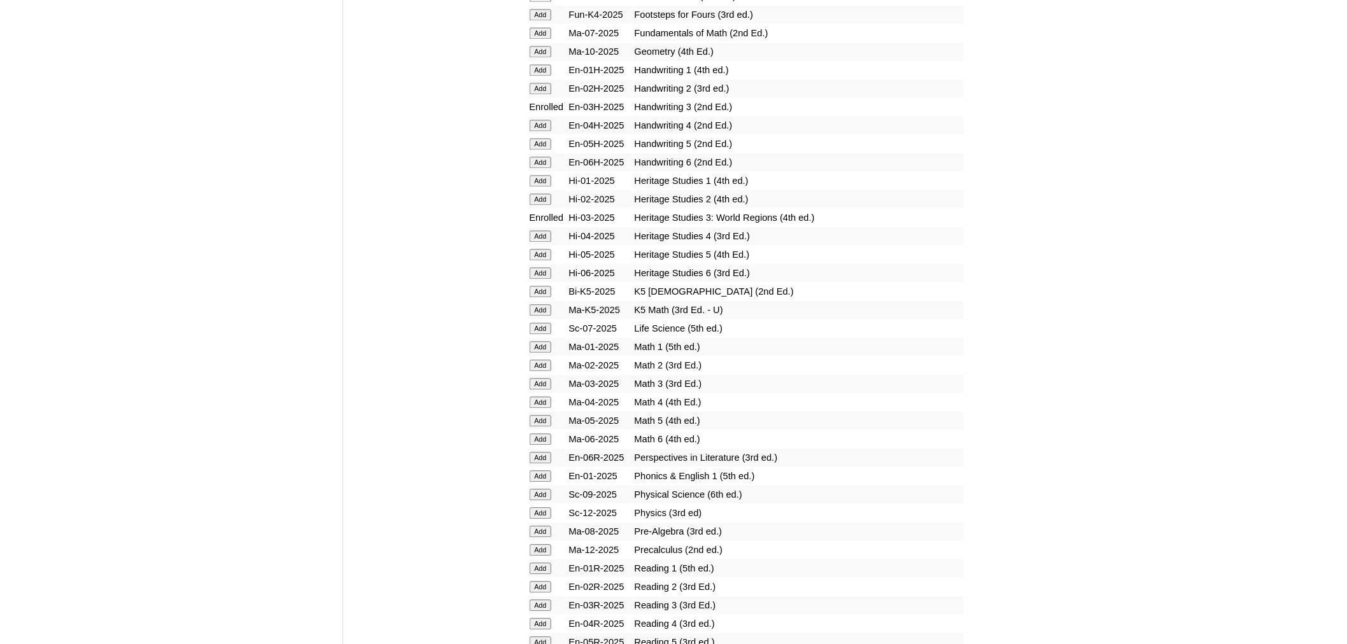
scroll to position [1048, 0]
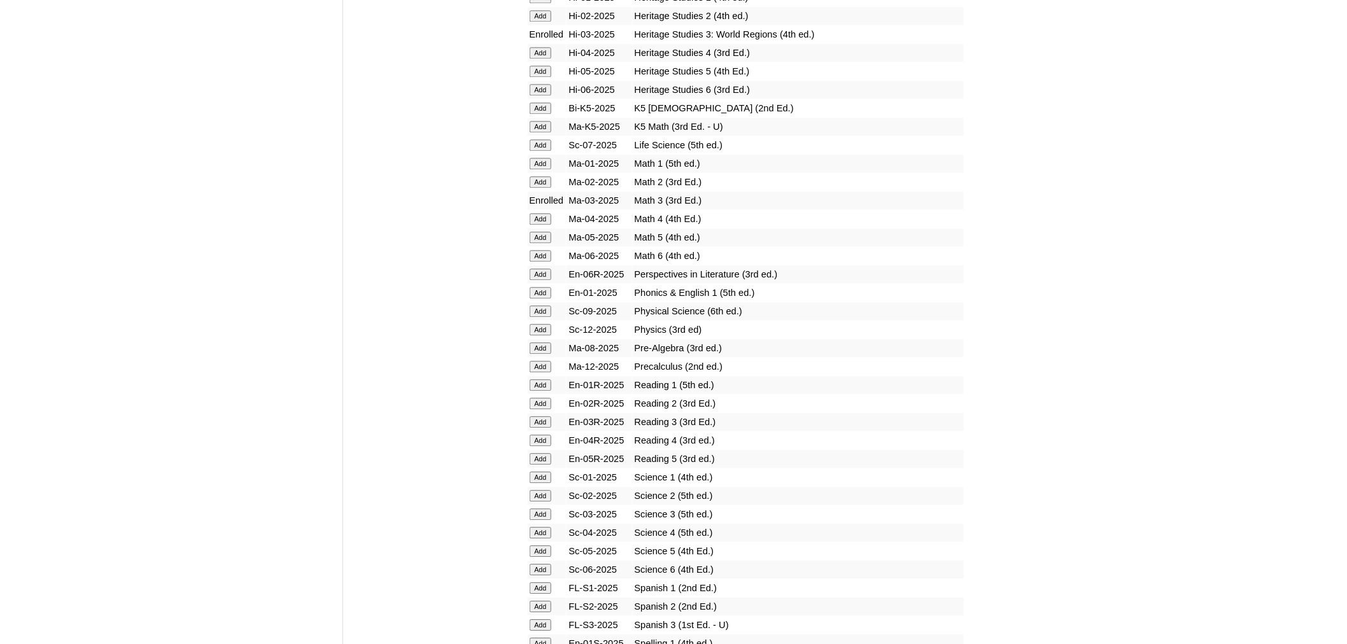
scroll to position [1236, 0]
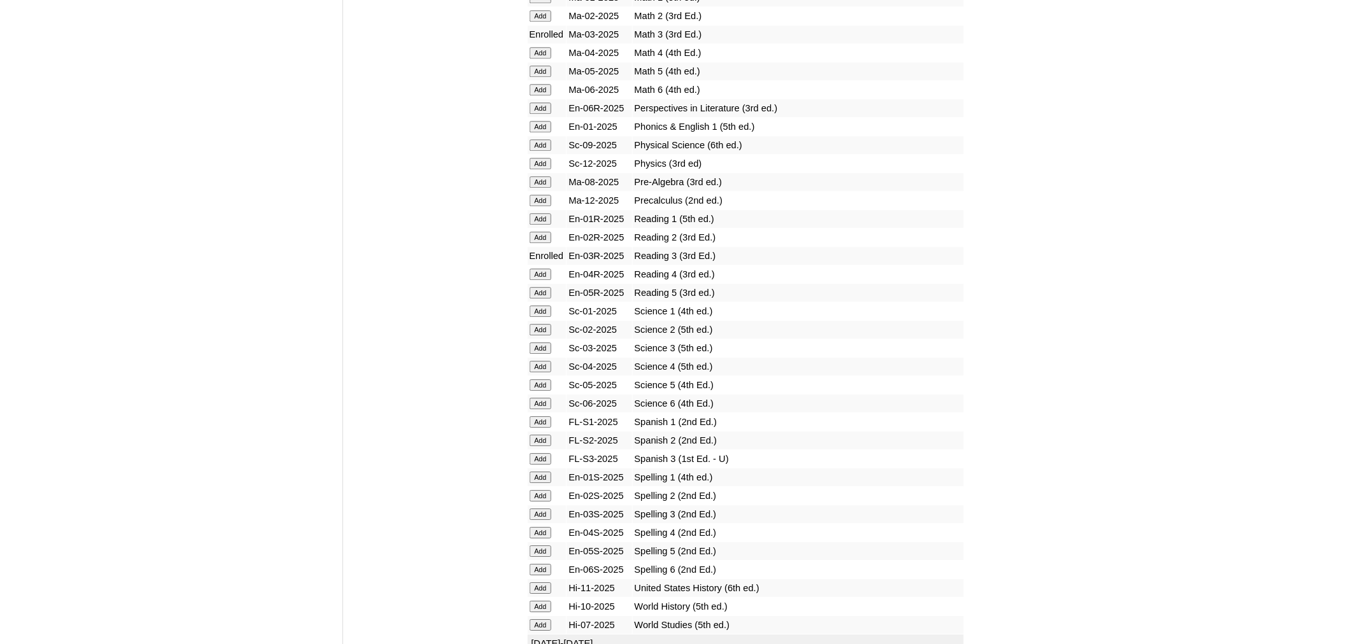
scroll to position [1406, 0]
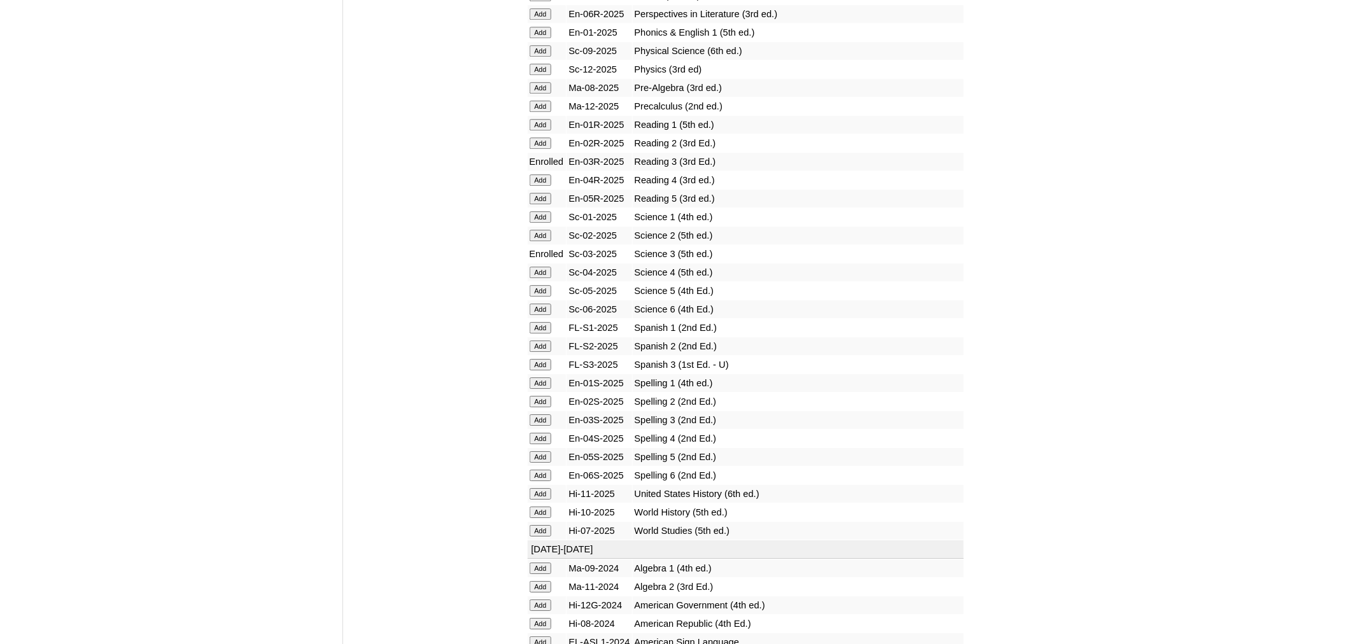
scroll to position [1509, 0]
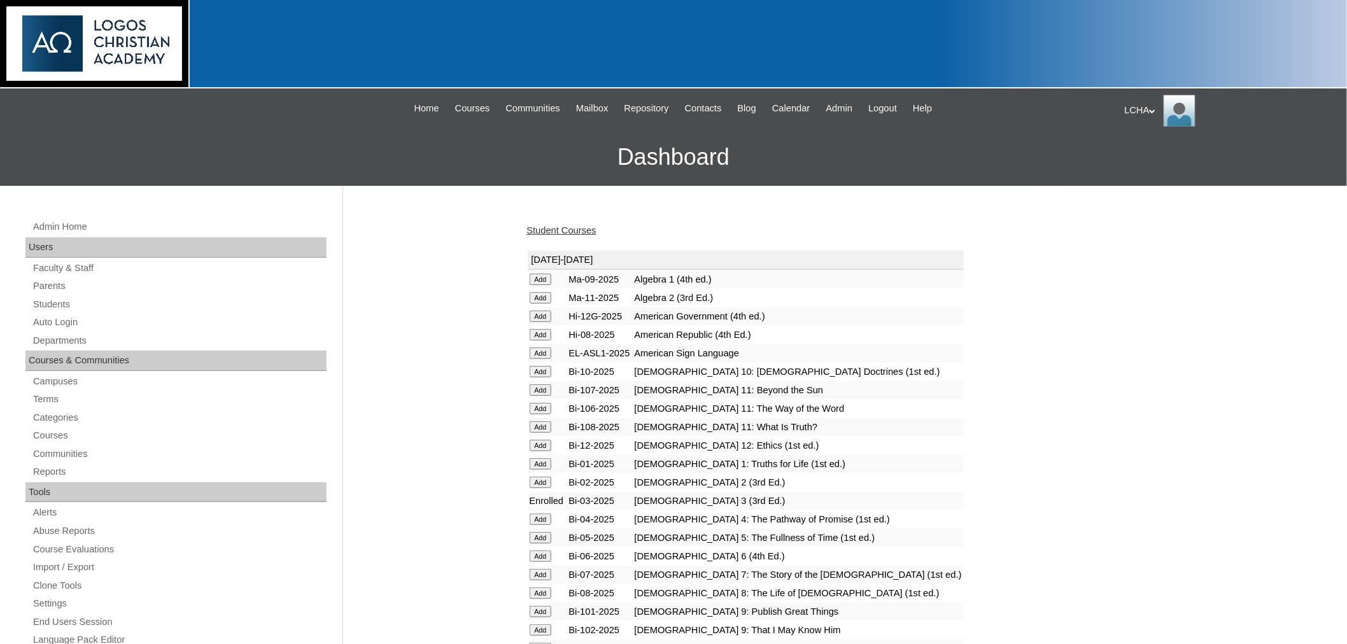
click at [568, 229] on link "Student Courses" at bounding box center [561, 230] width 69 height 10
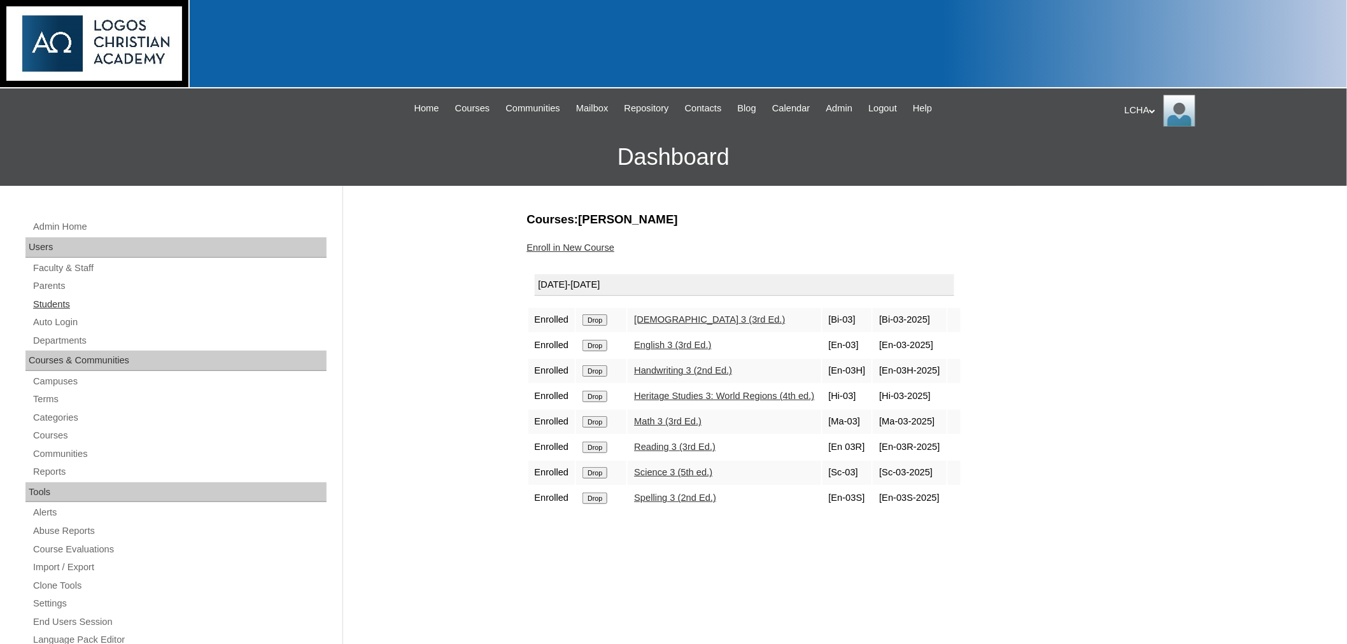
click at [52, 304] on link "Students" at bounding box center [179, 305] width 295 height 16
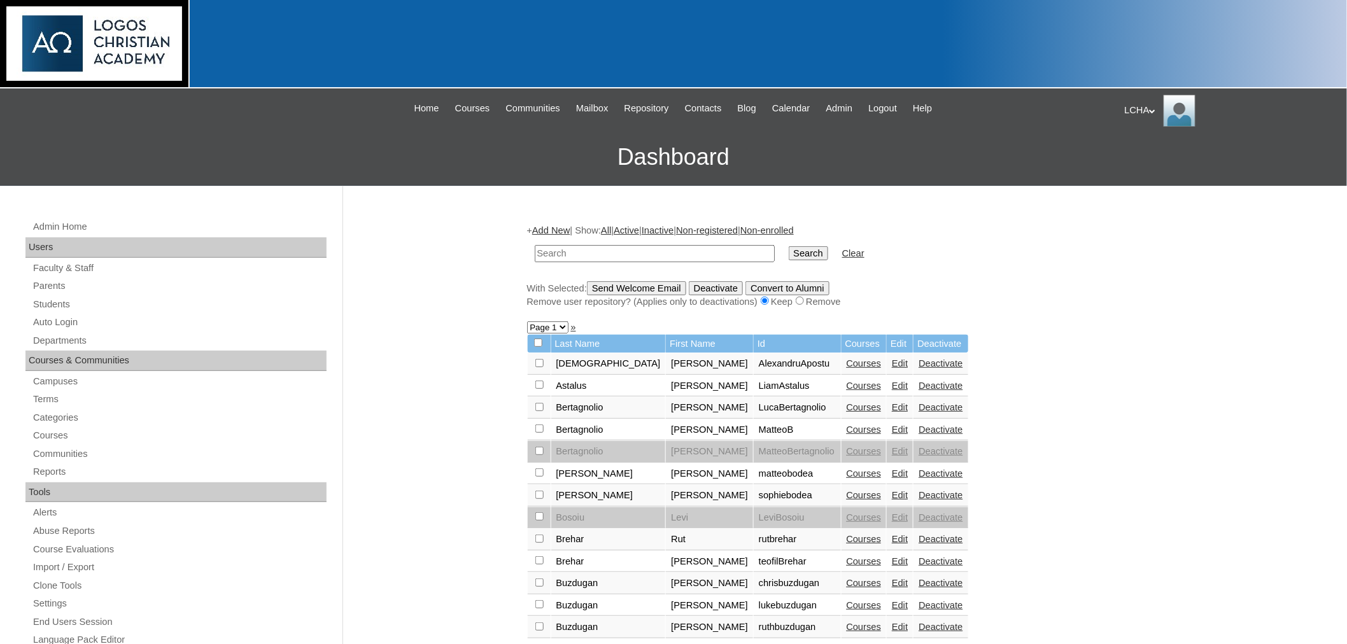
click at [546, 227] on link "Add New" at bounding box center [551, 230] width 38 height 10
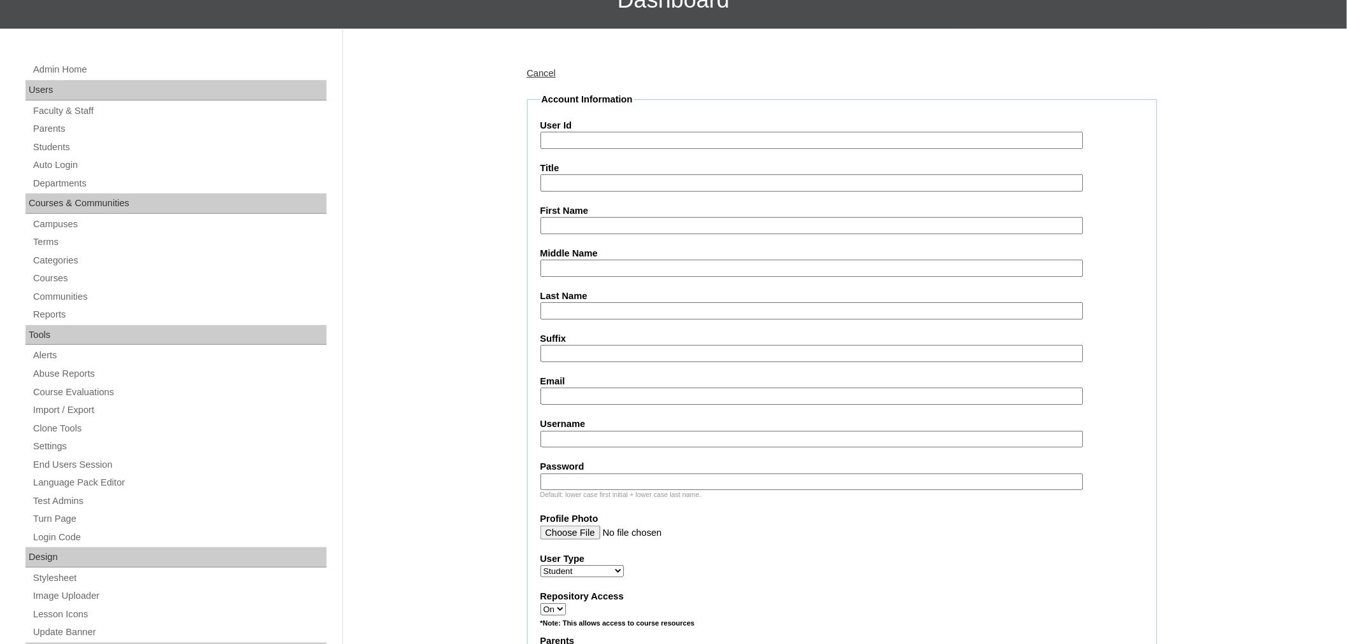
scroll to position [198, 0]
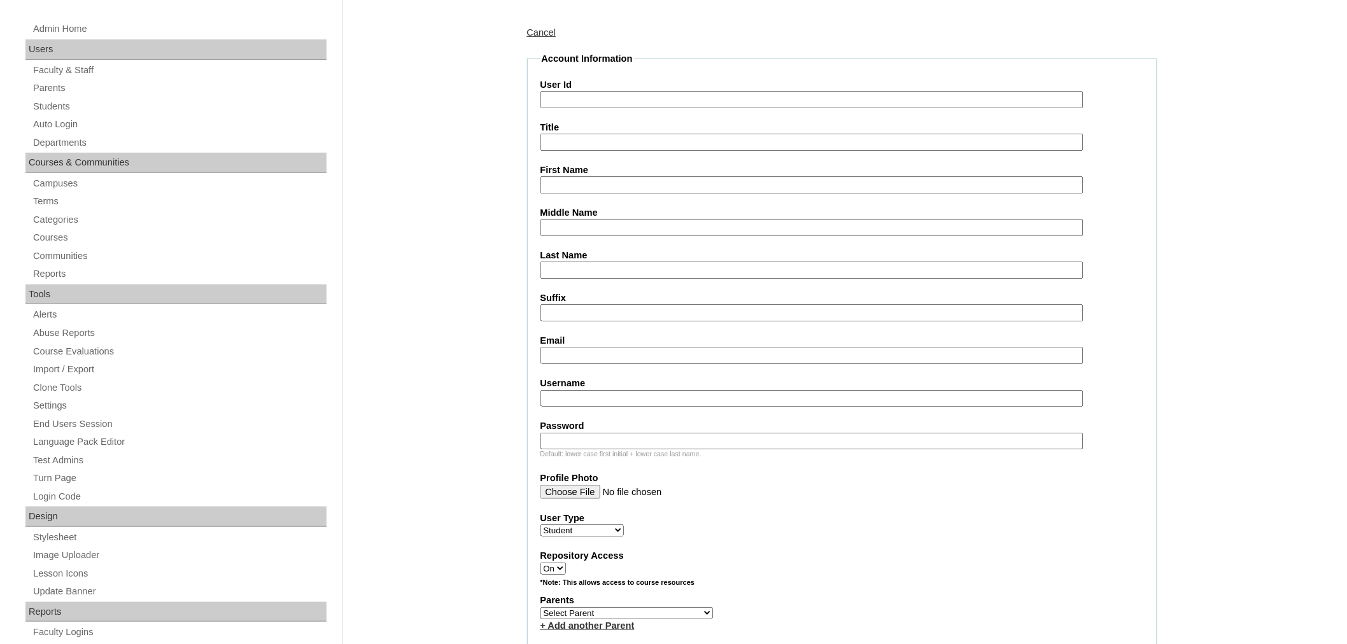
click at [702, 95] on input "User Id" at bounding box center [811, 99] width 543 height 17
type input "Timithytrufin1"
click at [624, 176] on input "First Name" at bounding box center [811, 184] width 543 height 17
type input "[PERSON_NAME]"
type input "Trufin"
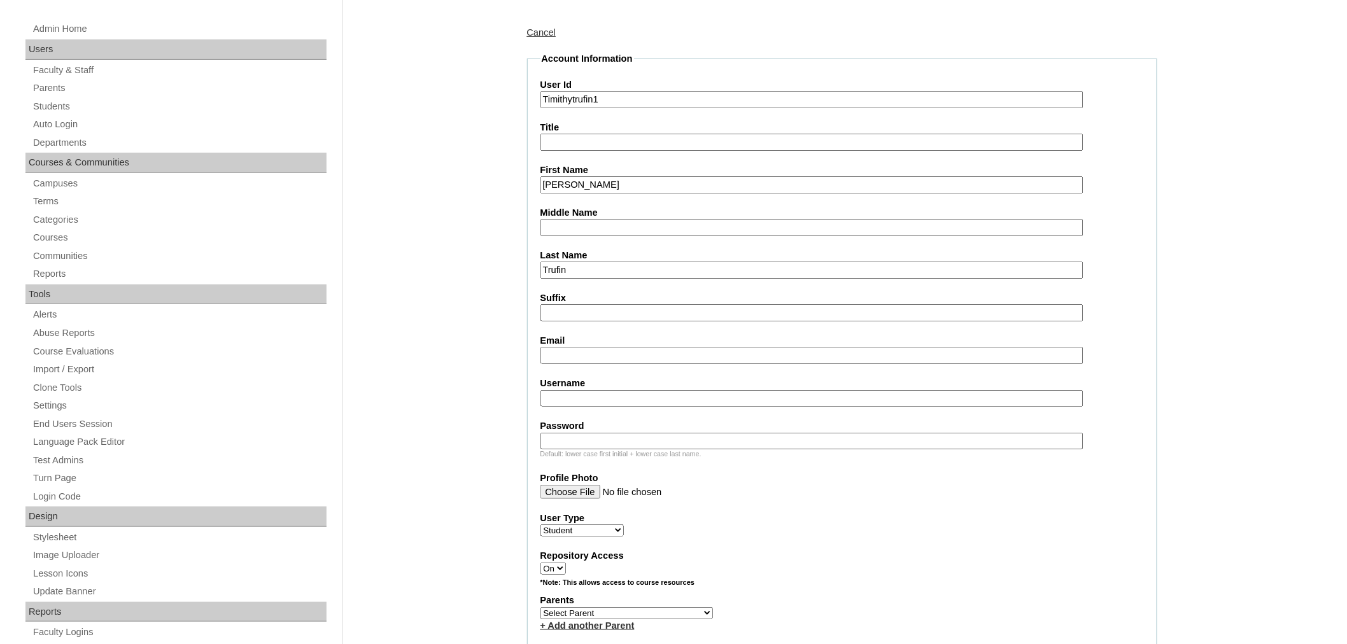
click at [573, 390] on input "Username" at bounding box center [811, 398] width 543 height 17
type input "timothytrufin1"
click at [603, 433] on input "Password" at bounding box center [811, 441] width 543 height 17
type input "Logos123"
click at [577, 607] on select "Select Parent Astalus, Eliza Bertagnolio, Filippo Brehar, Radu Buzdugan, Cristi…" at bounding box center [626, 613] width 172 height 12
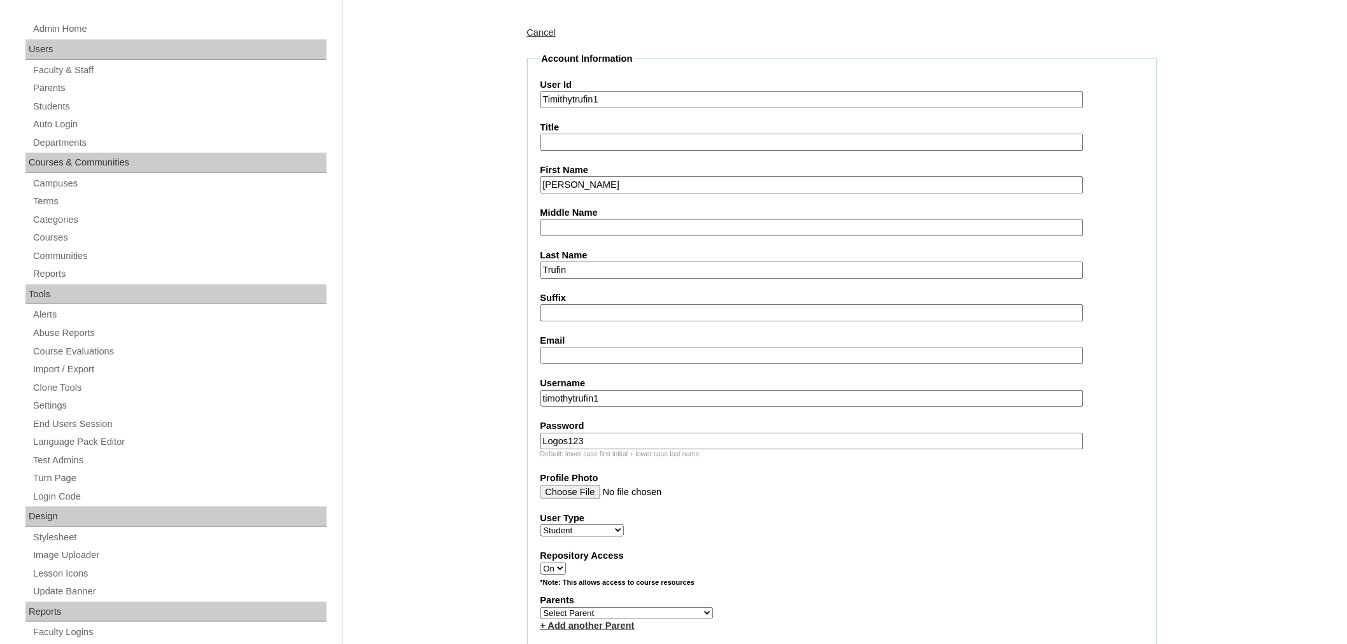
select select "98905"
click at [540, 607] on select "Select Parent Astalus, Eliza Bertagnolio, Filippo Brehar, Radu Buzdugan, Cristi…" at bounding box center [626, 613] width 172 height 12
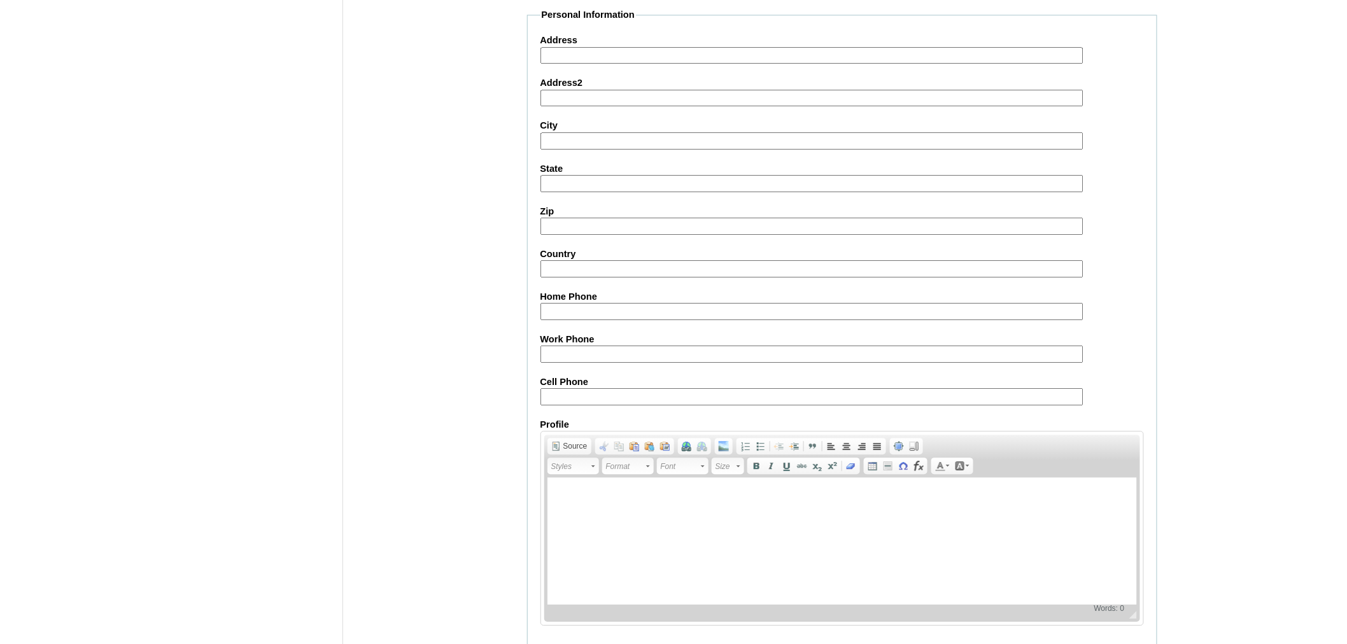
scroll to position [1301, 0]
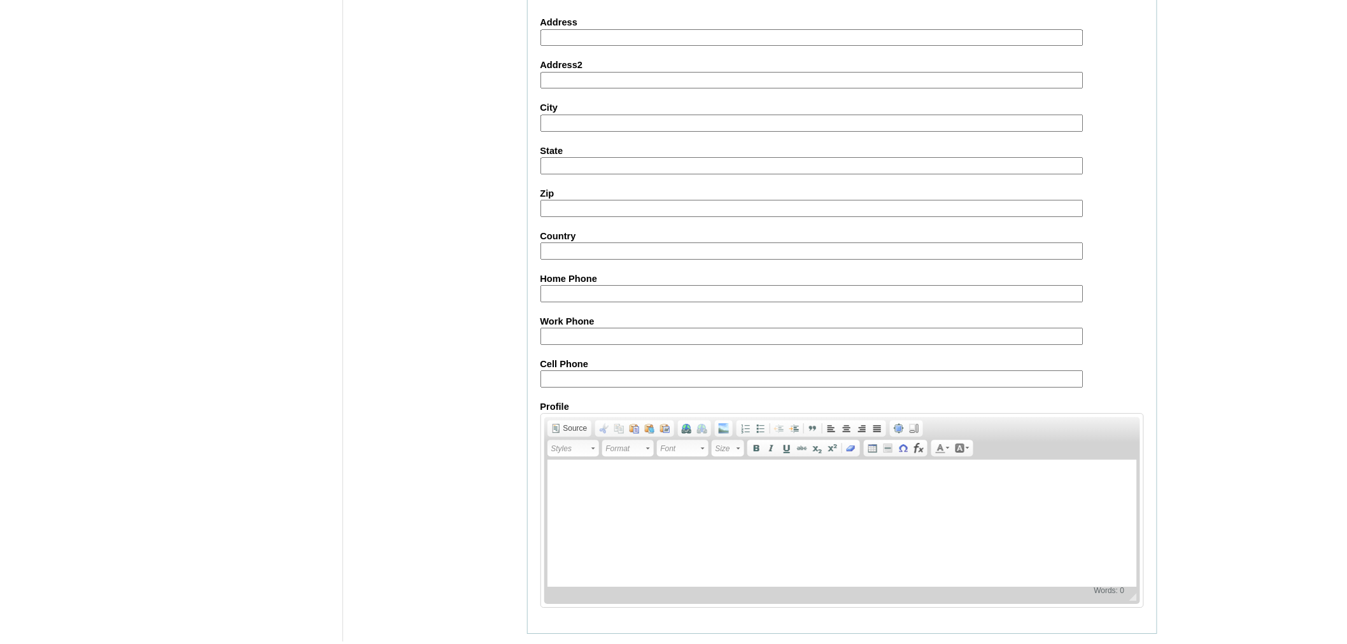
click at [533, 643] on input "Submit" at bounding box center [546, 654] width 39 height 14
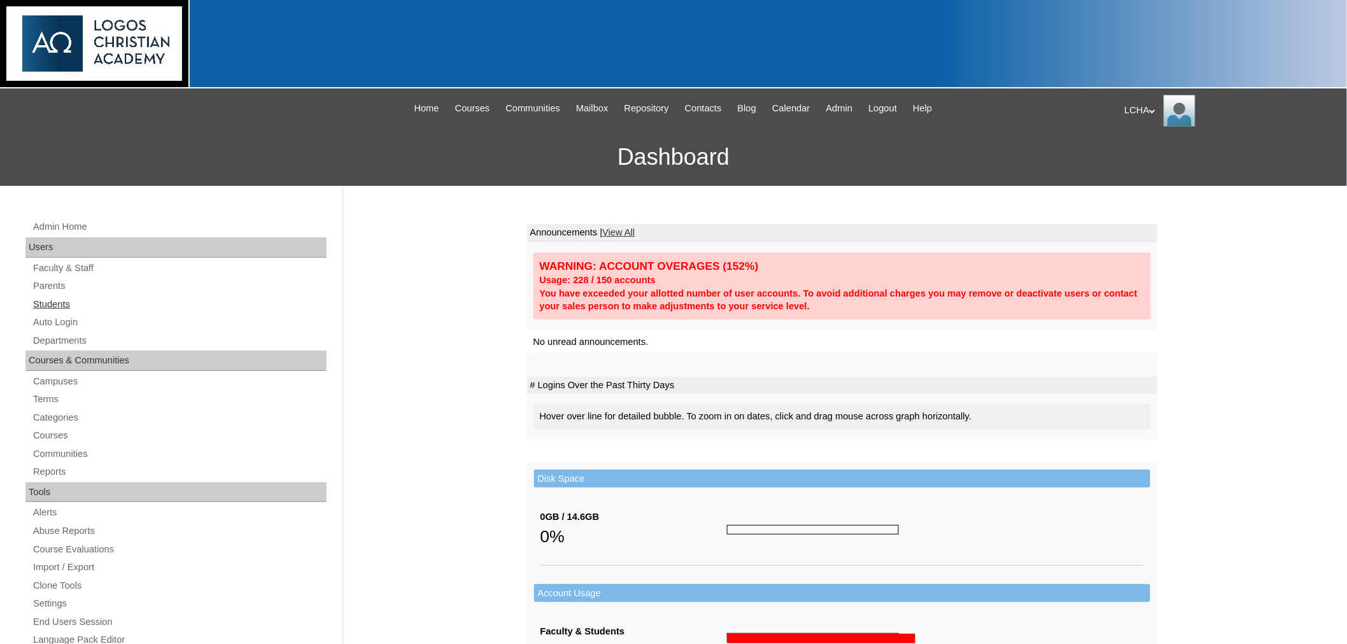
click at [57, 300] on link "Students" at bounding box center [179, 305] width 295 height 16
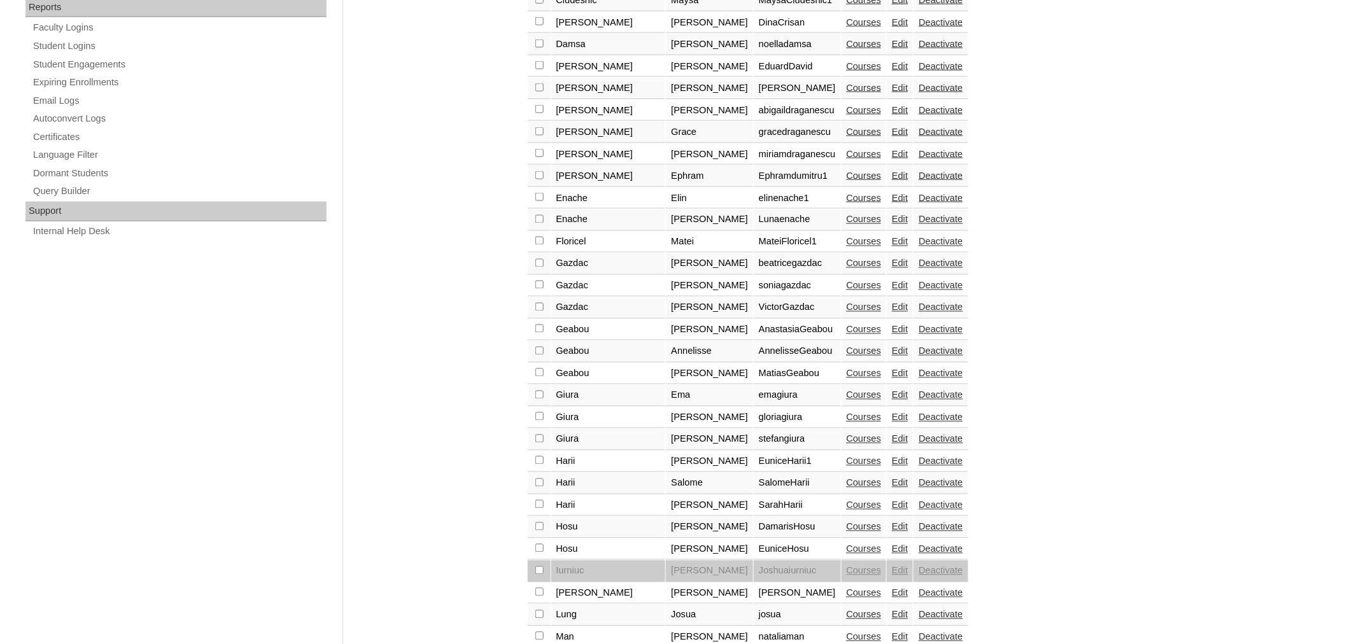
scroll to position [811, 0]
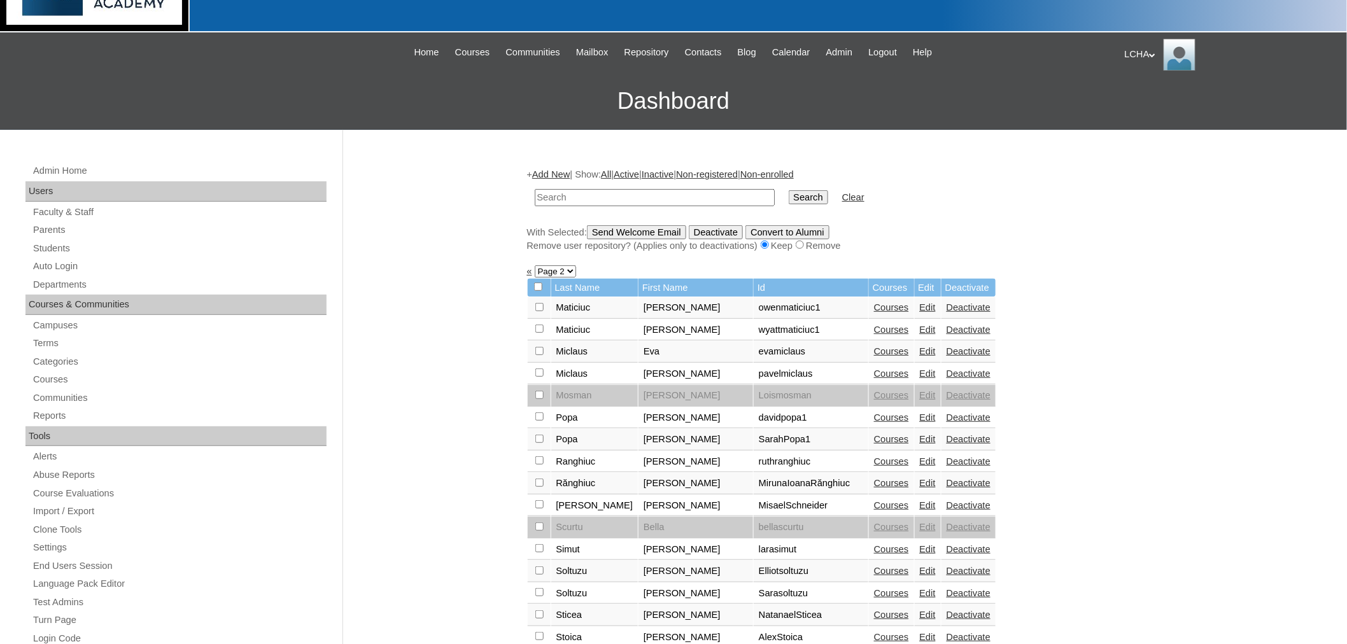
scroll to position [55, 0]
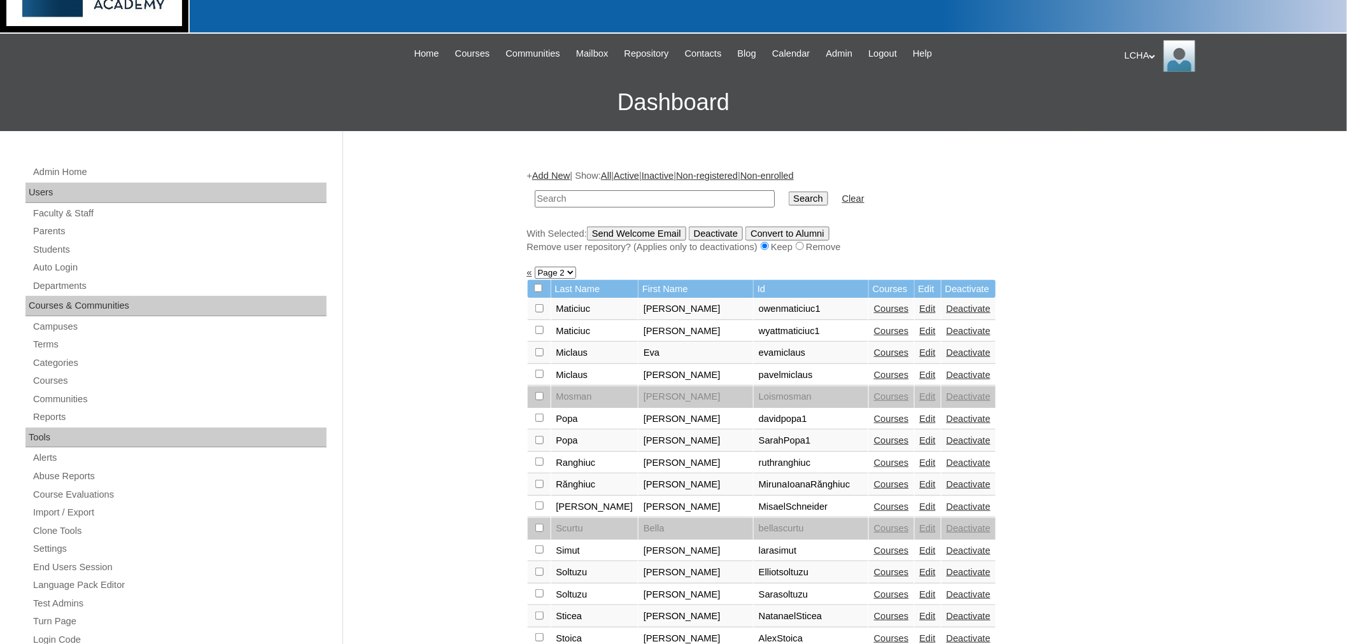
click at [570, 174] on link "Add New" at bounding box center [551, 176] width 38 height 10
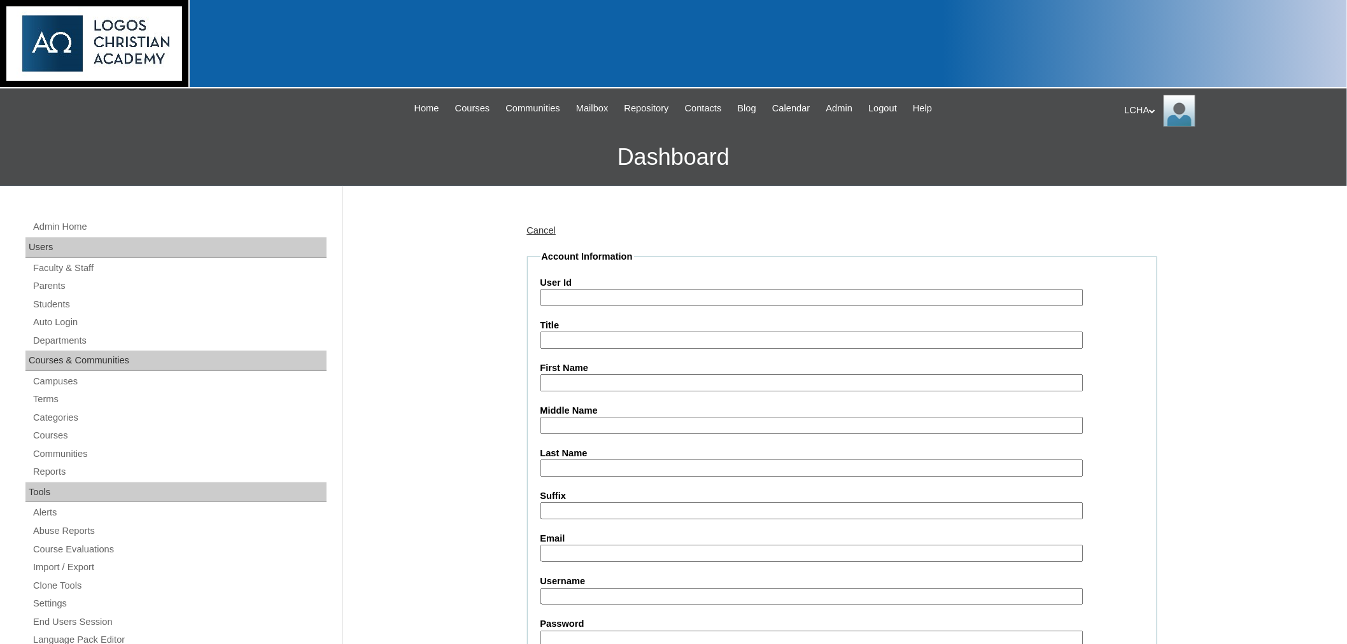
click at [596, 296] on input "User Id" at bounding box center [811, 297] width 543 height 17
type input "Timothytrufin1"
type input "[PERSON_NAME]"
type input "Trufin"
type input "trufin1992@yahoo.com"
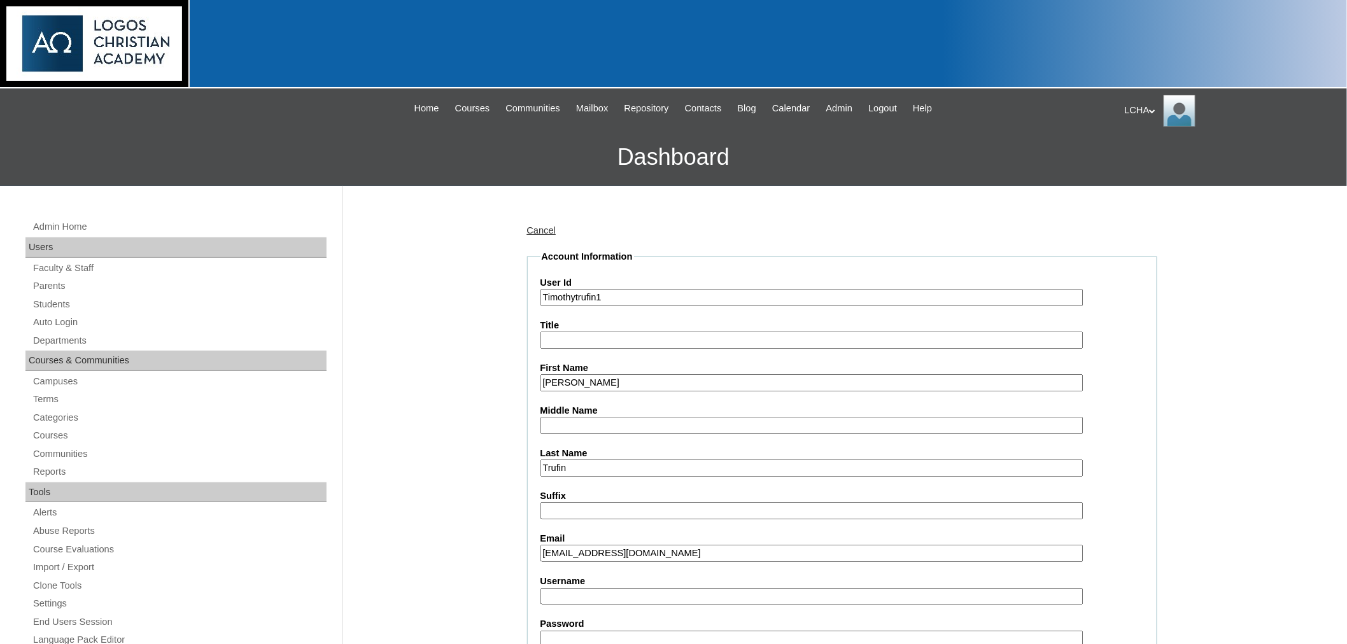
click at [577, 588] on input "Username" at bounding box center [811, 596] width 543 height 17
type input "timothytrufin1"
click at [571, 631] on input "Password" at bounding box center [811, 639] width 543 height 17
type input "Logos123"
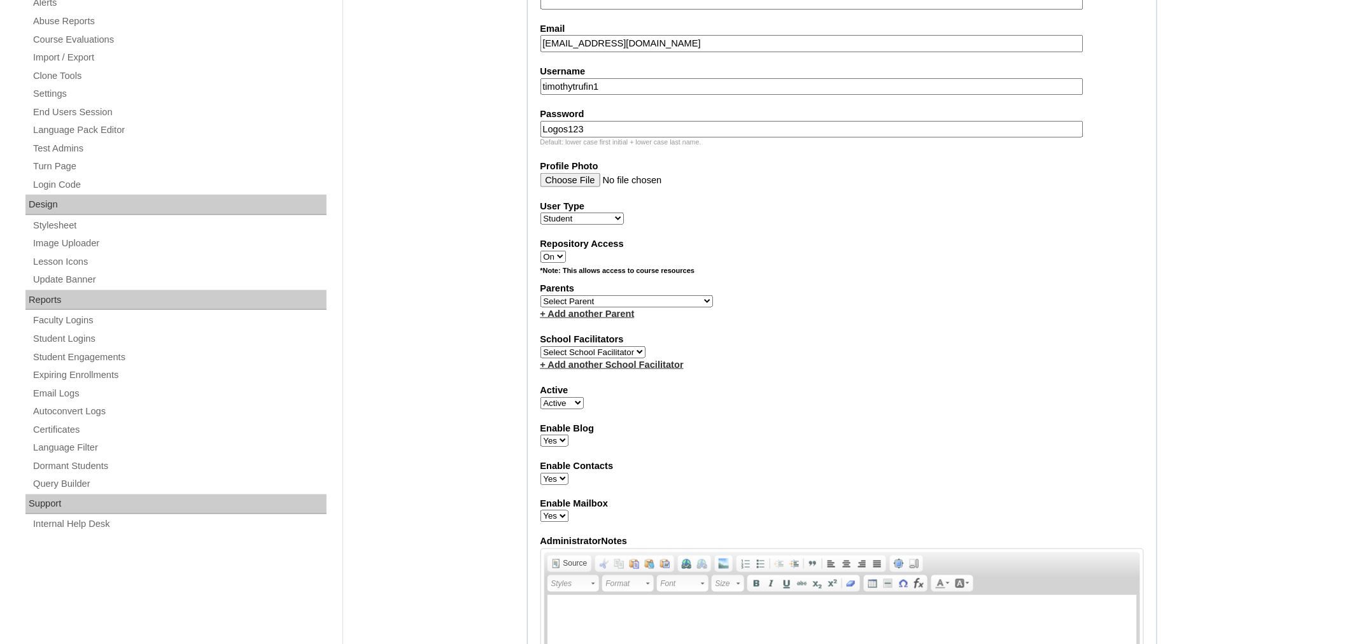
scroll to position [543, 0]
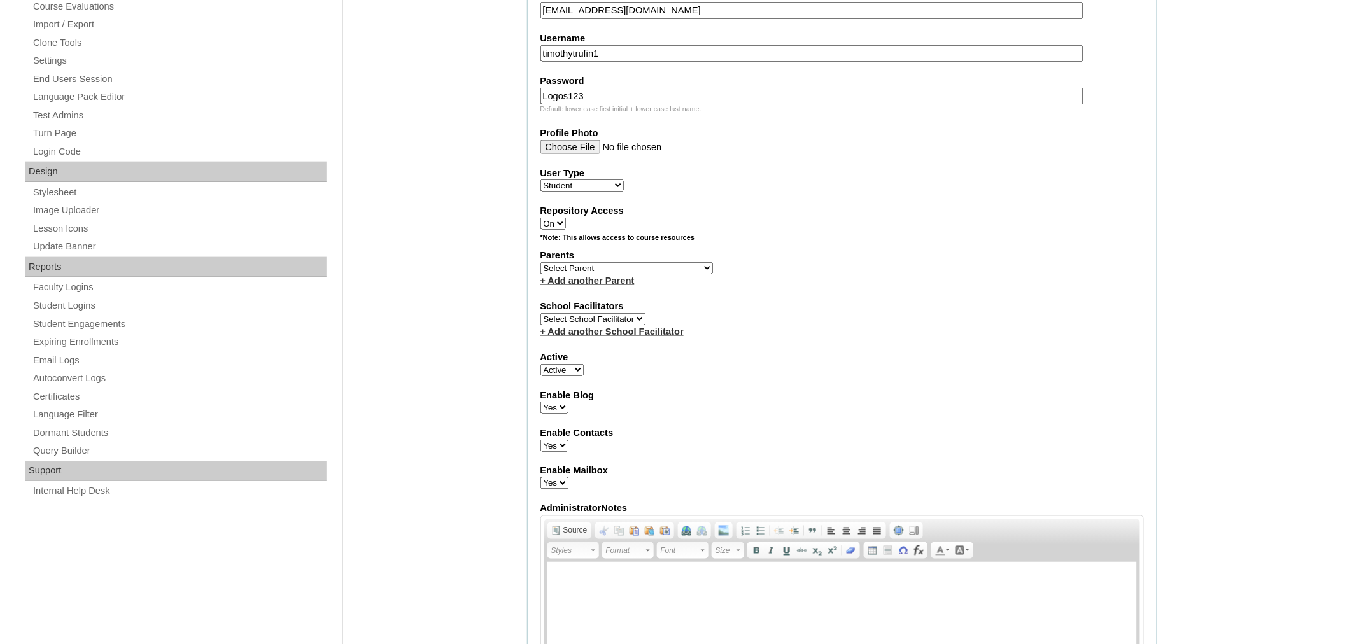
click at [588, 179] on select "Faculty Staff Student Parents School Facilitators" at bounding box center [581, 185] width 83 height 12
click at [909, 206] on div "Repository Access On Off" at bounding box center [841, 216] width 603 height 25
click at [589, 262] on select "Select Parent Astalus, Eliza Bertagnolio, Filippo Brehar, Radu Buzdugan, Cristi…" at bounding box center [626, 268] width 172 height 12
select select "98905"
click at [540, 262] on select "Select Parent Astalus, Eliza Bertagnolio, Filippo Brehar, Radu Buzdugan, Cristi…" at bounding box center [626, 268] width 172 height 12
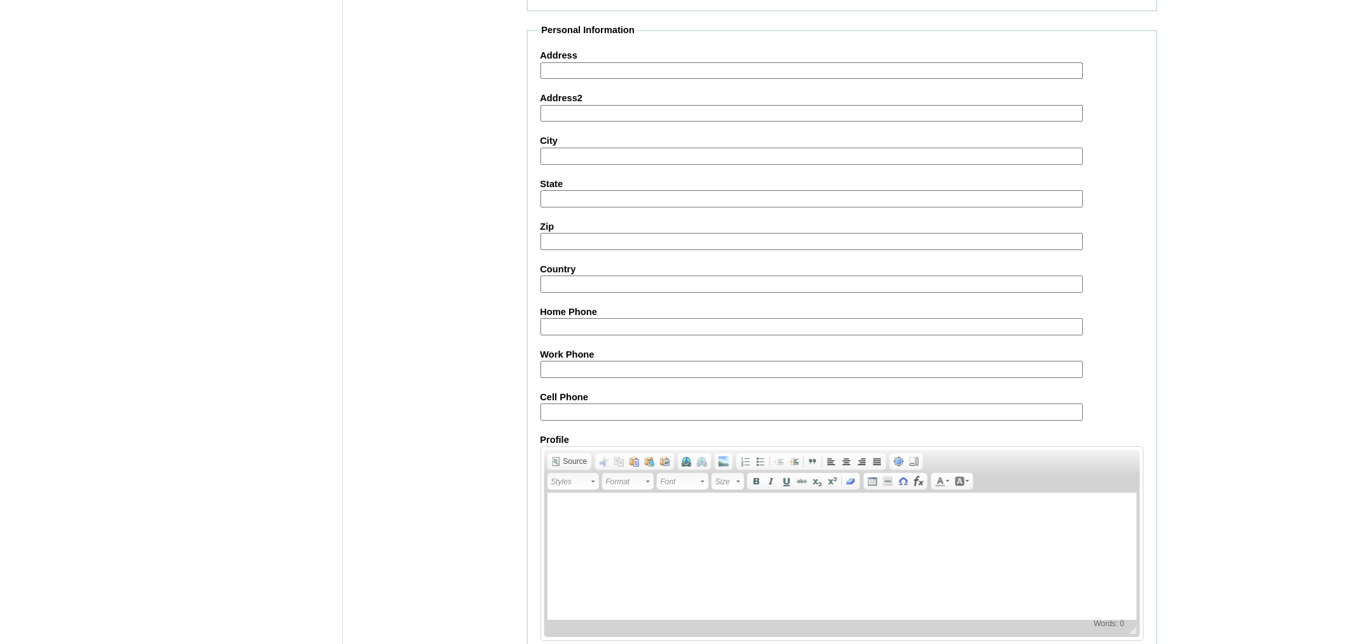
scroll to position [1301, 0]
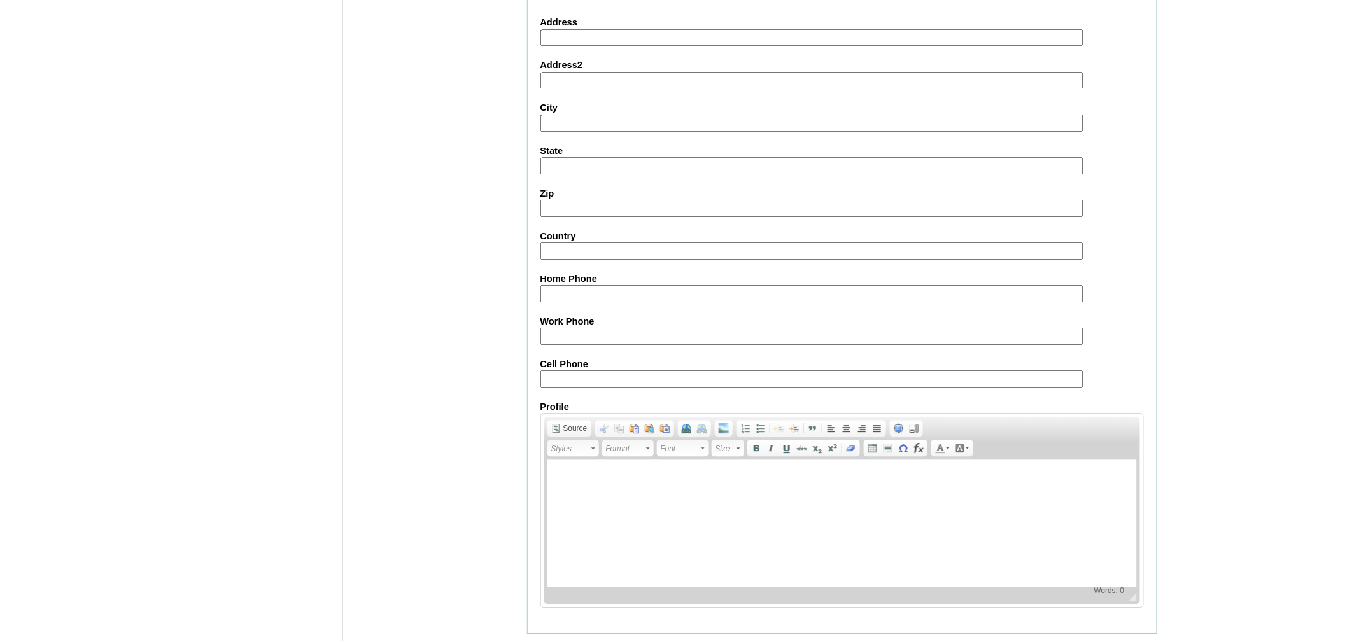
click at [554, 643] on input "Submit" at bounding box center [546, 654] width 39 height 14
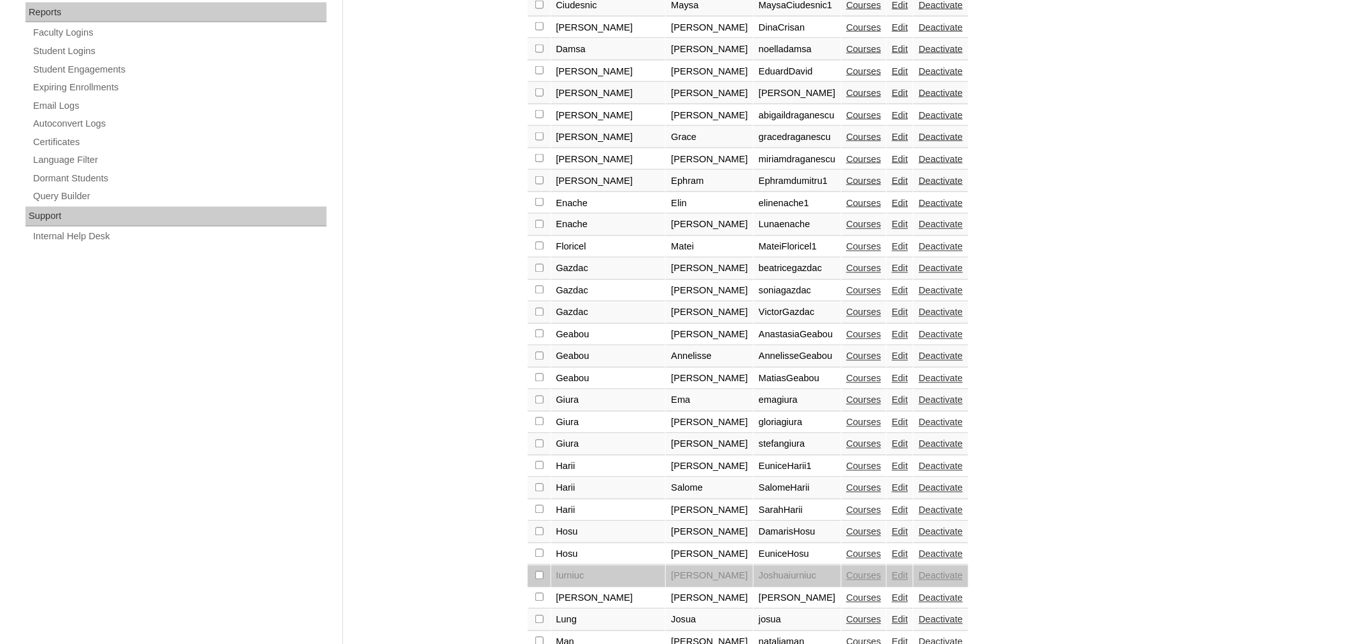
scroll to position [811, 0]
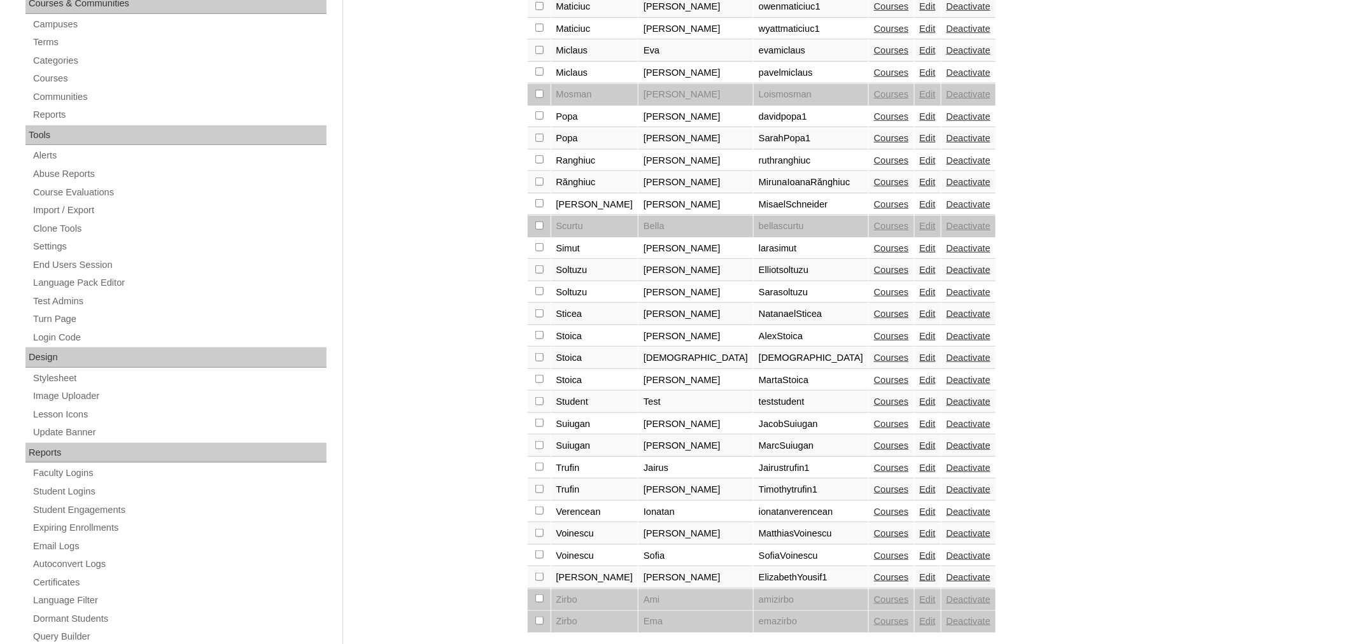
scroll to position [431, 0]
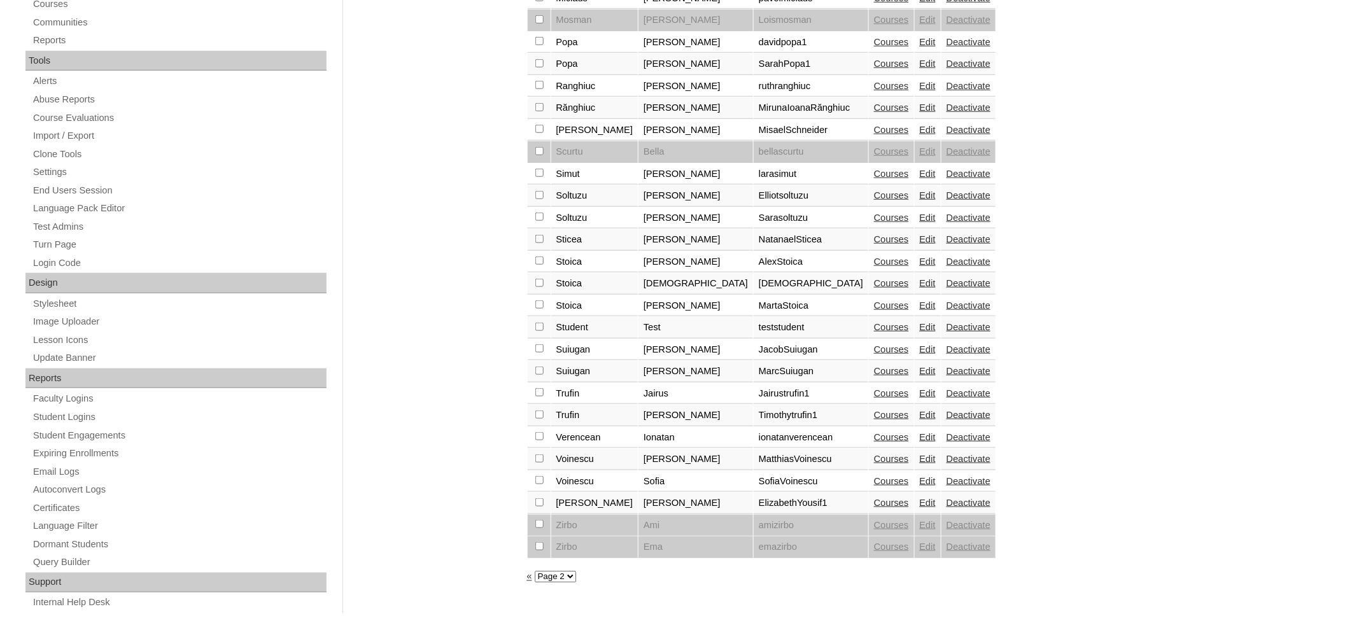
checkbox input "true"
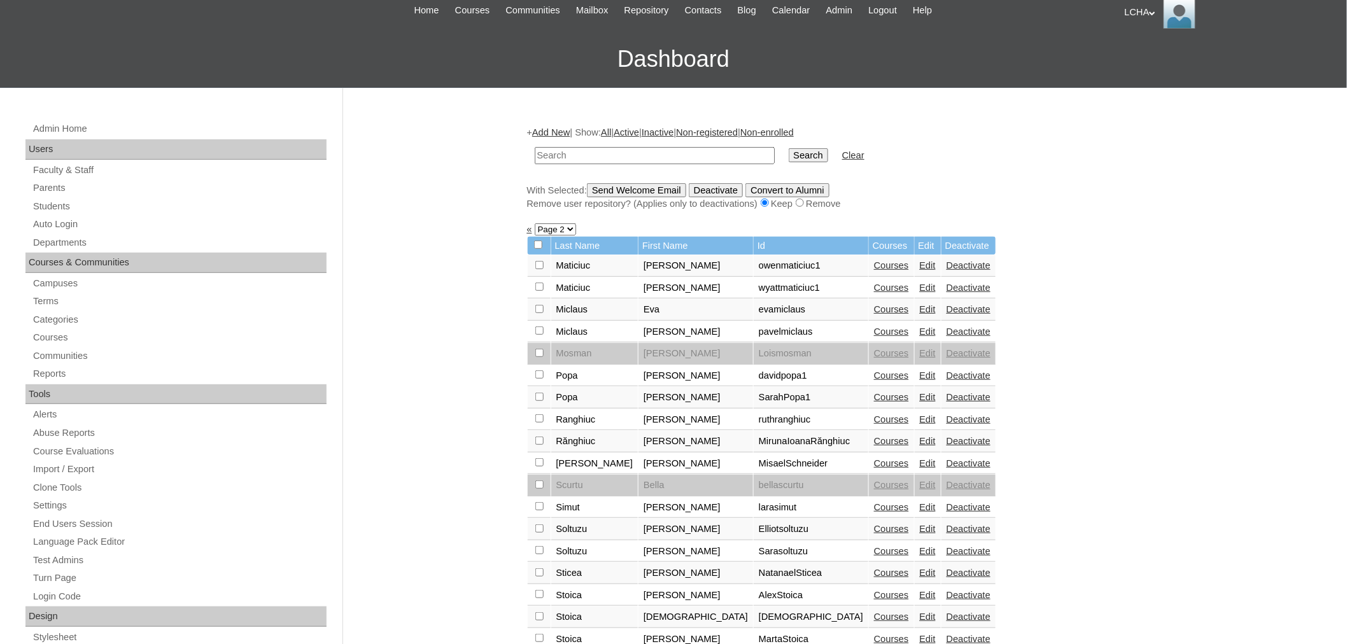
scroll to position [97, 0]
click at [636, 184] on input "Send Welcome Email" at bounding box center [636, 191] width 99 height 14
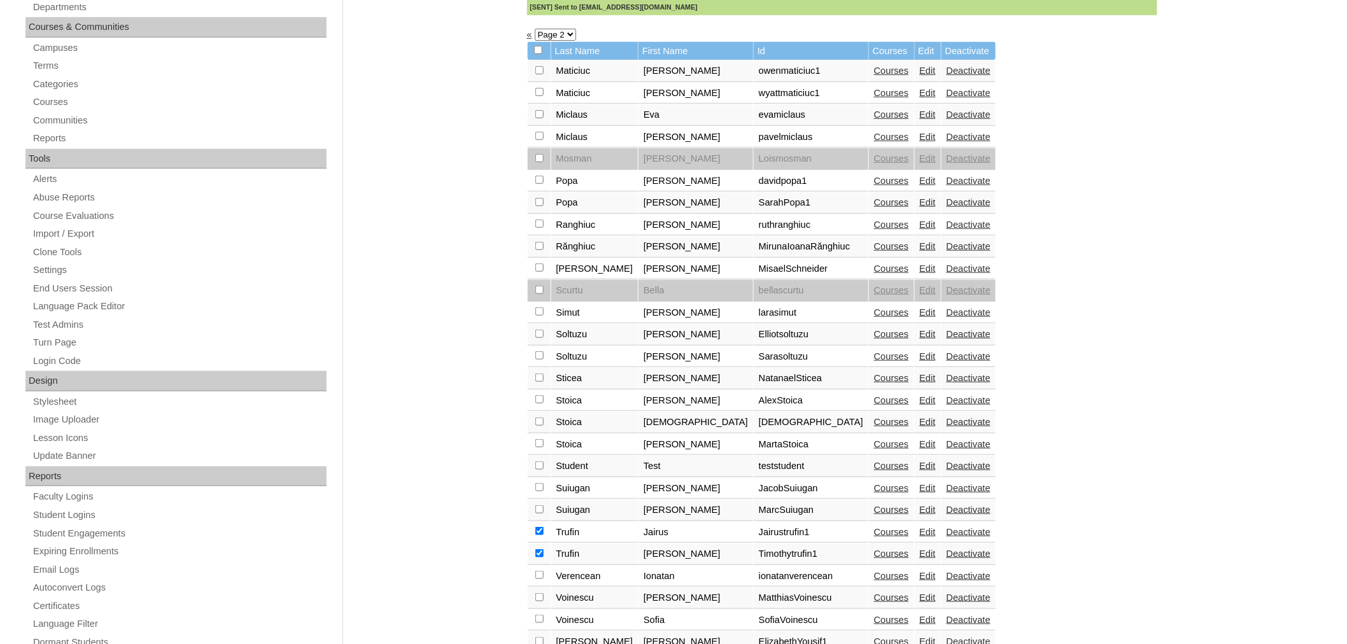
scroll to position [431, 0]
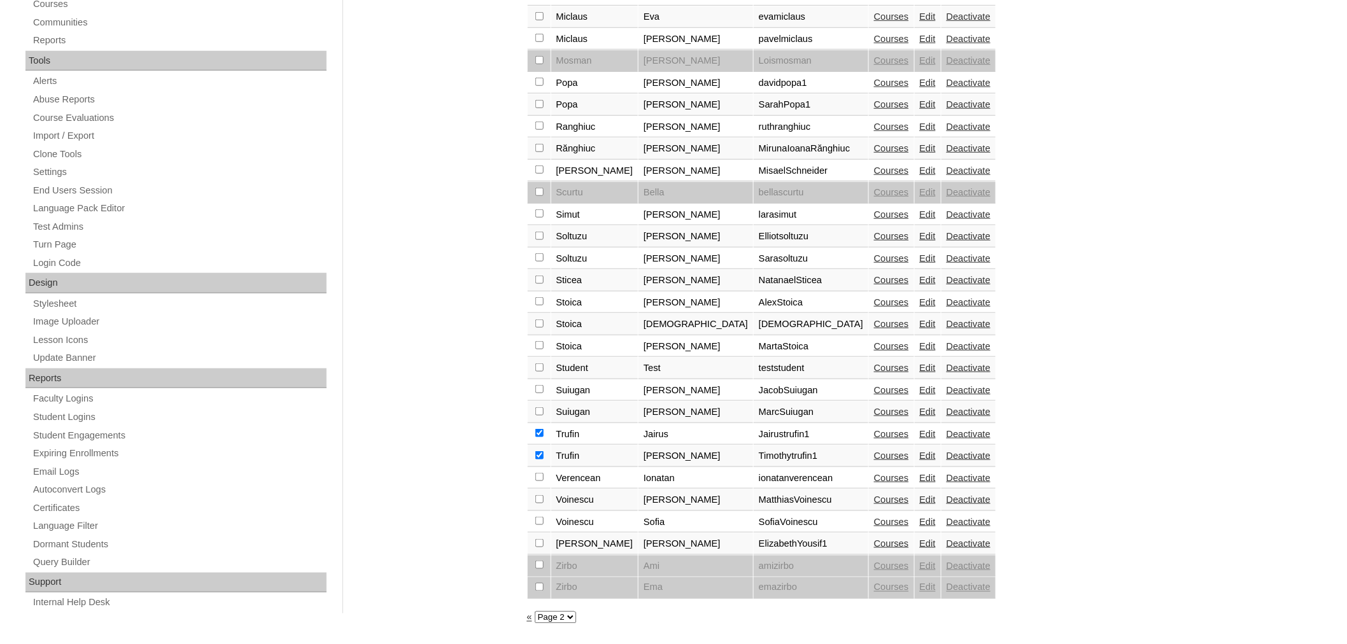
click at [874, 451] on link "Courses" at bounding box center [891, 456] width 35 height 10
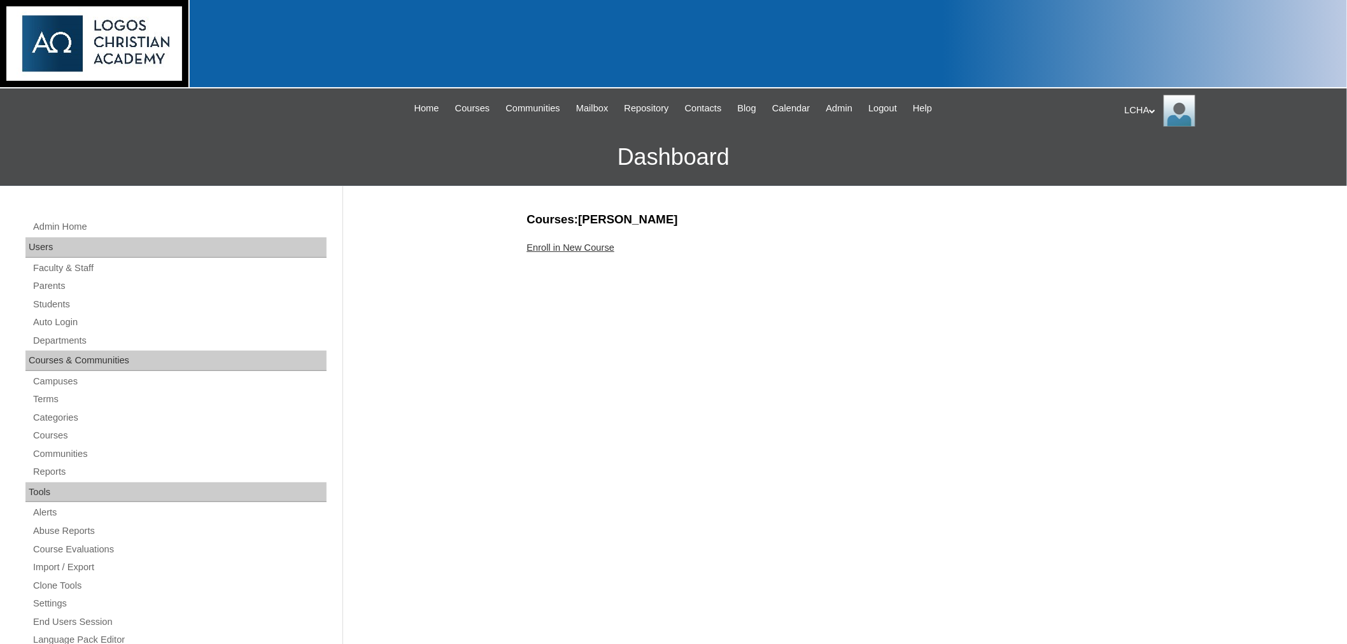
click at [582, 243] on link "Enroll in New Course" at bounding box center [571, 247] width 88 height 10
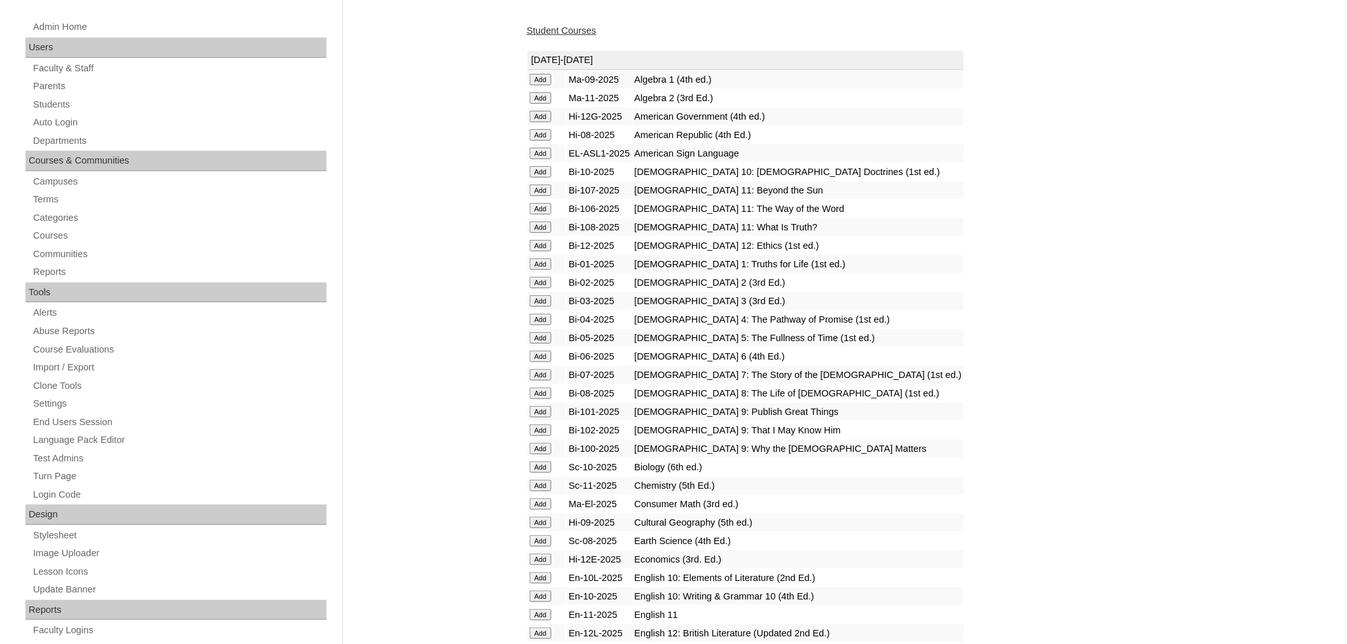
scroll to position [315, 0]
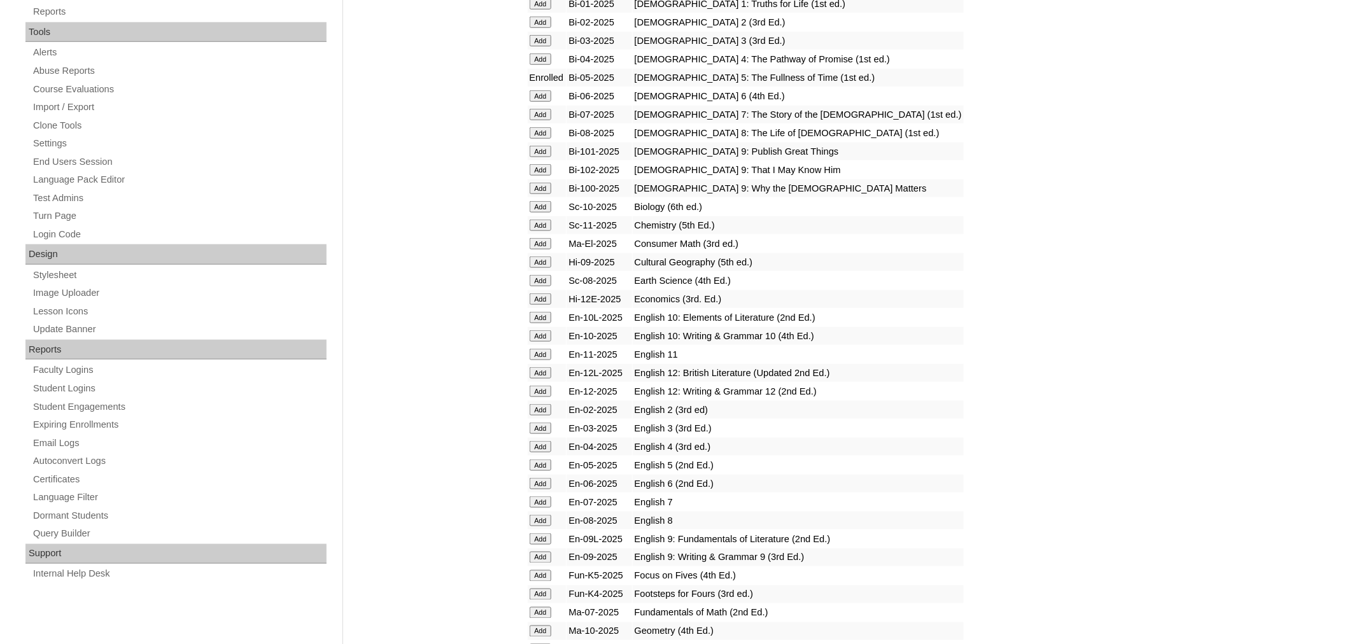
scroll to position [805, 0]
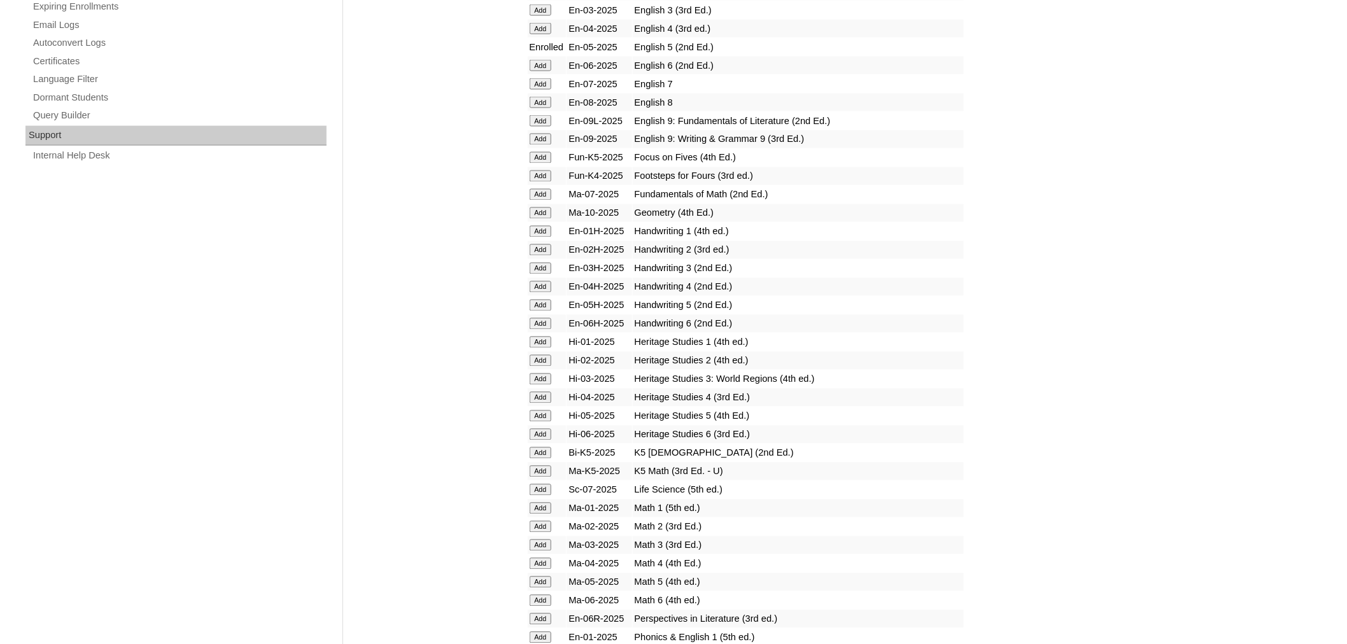
scroll to position [887, 0]
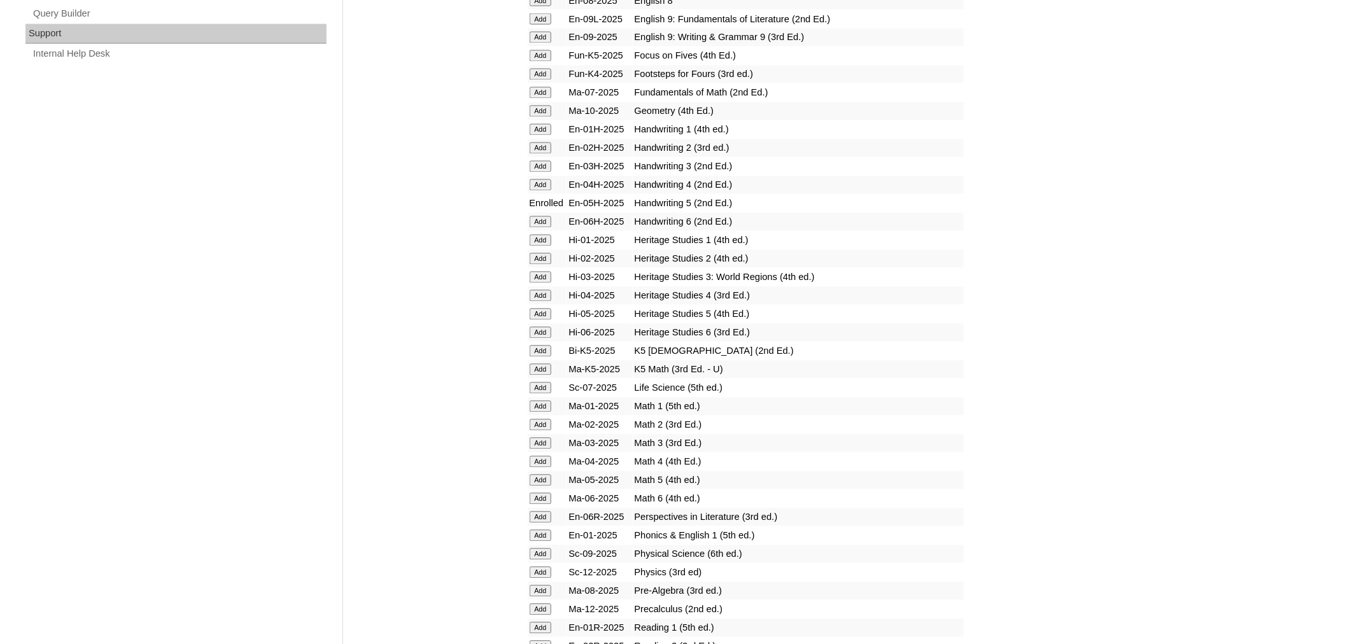
scroll to position [988, 0]
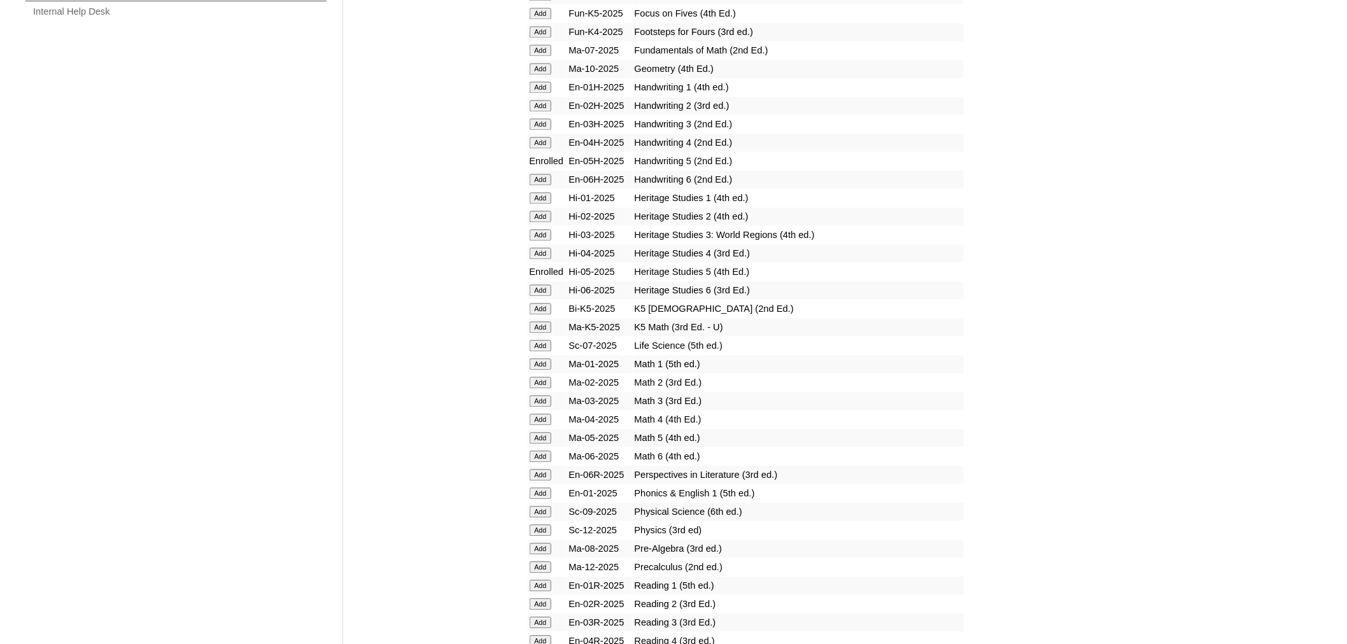
scroll to position [1027, 0]
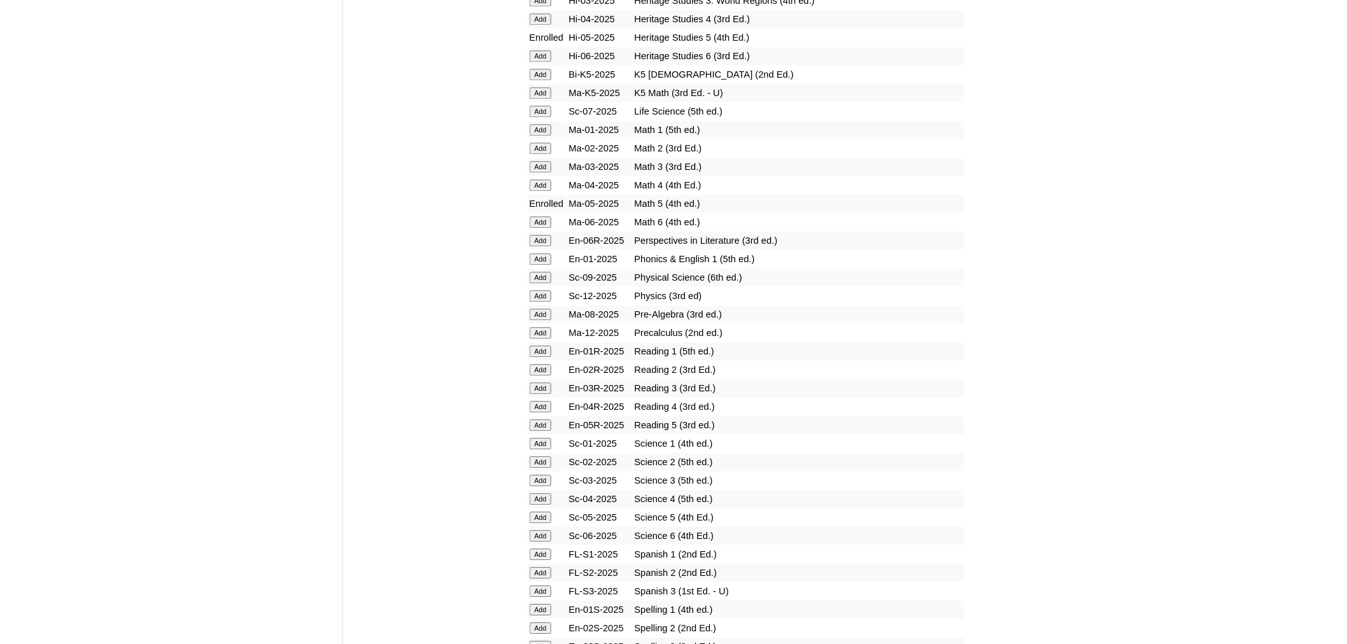
scroll to position [1274, 0]
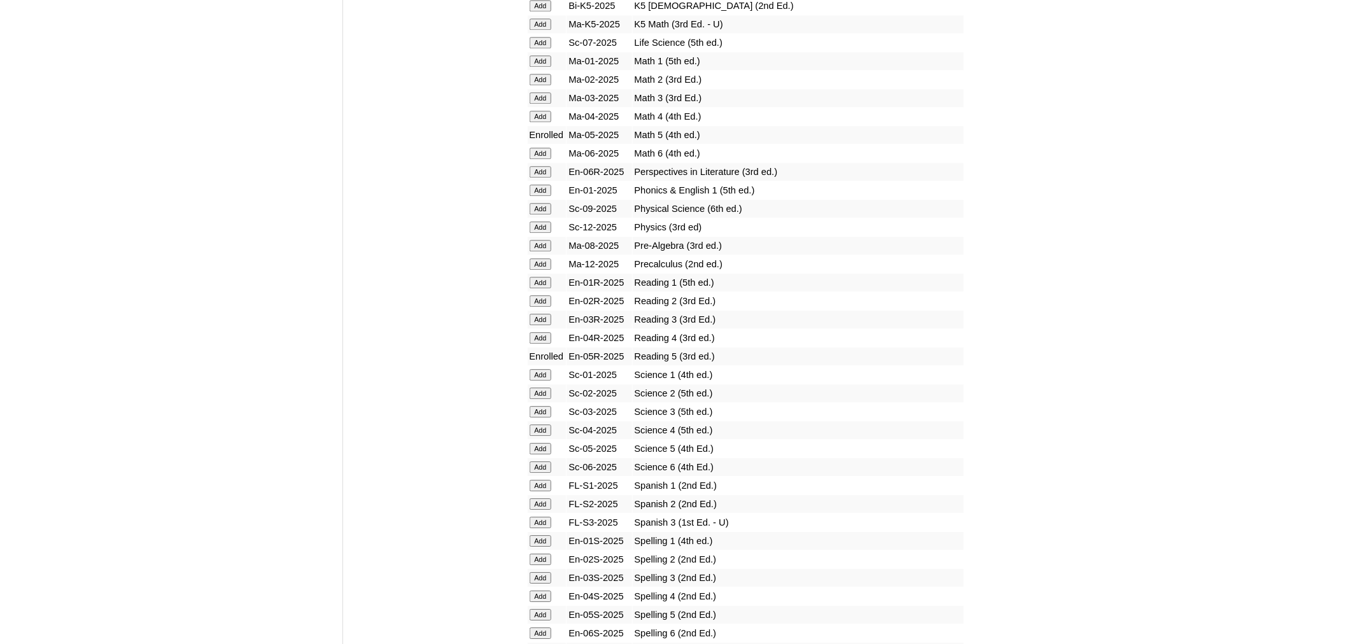
scroll to position [1359, 0]
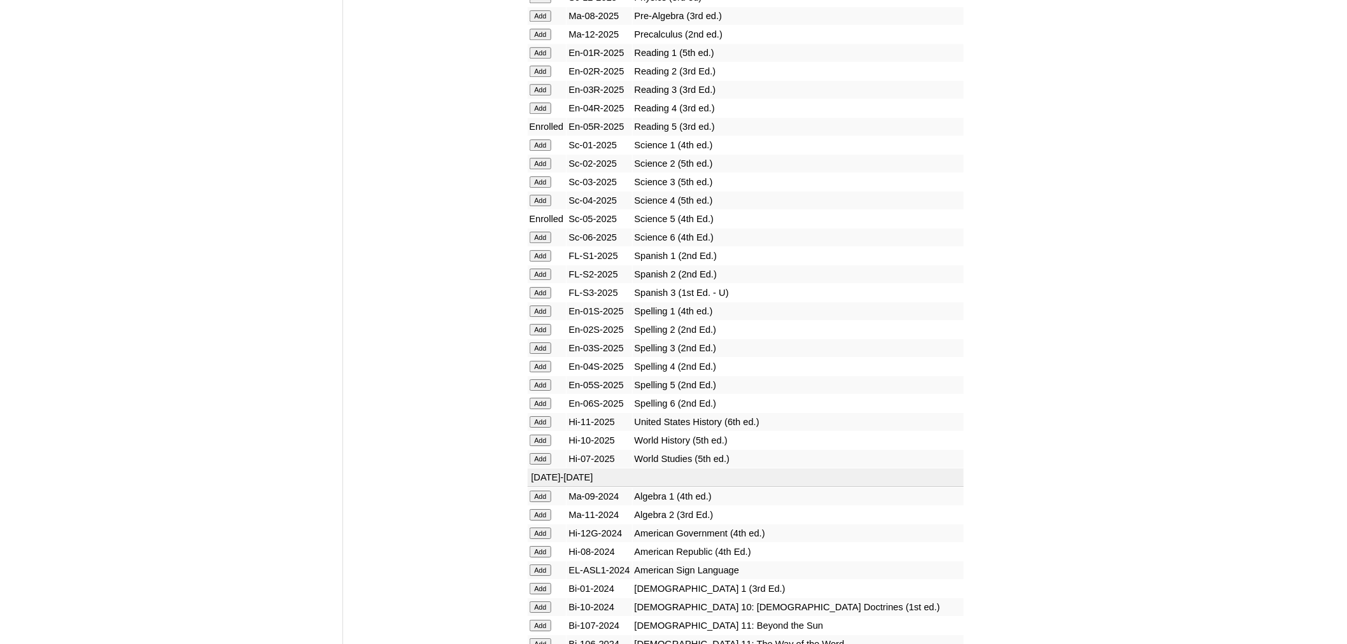
scroll to position [1581, 0]
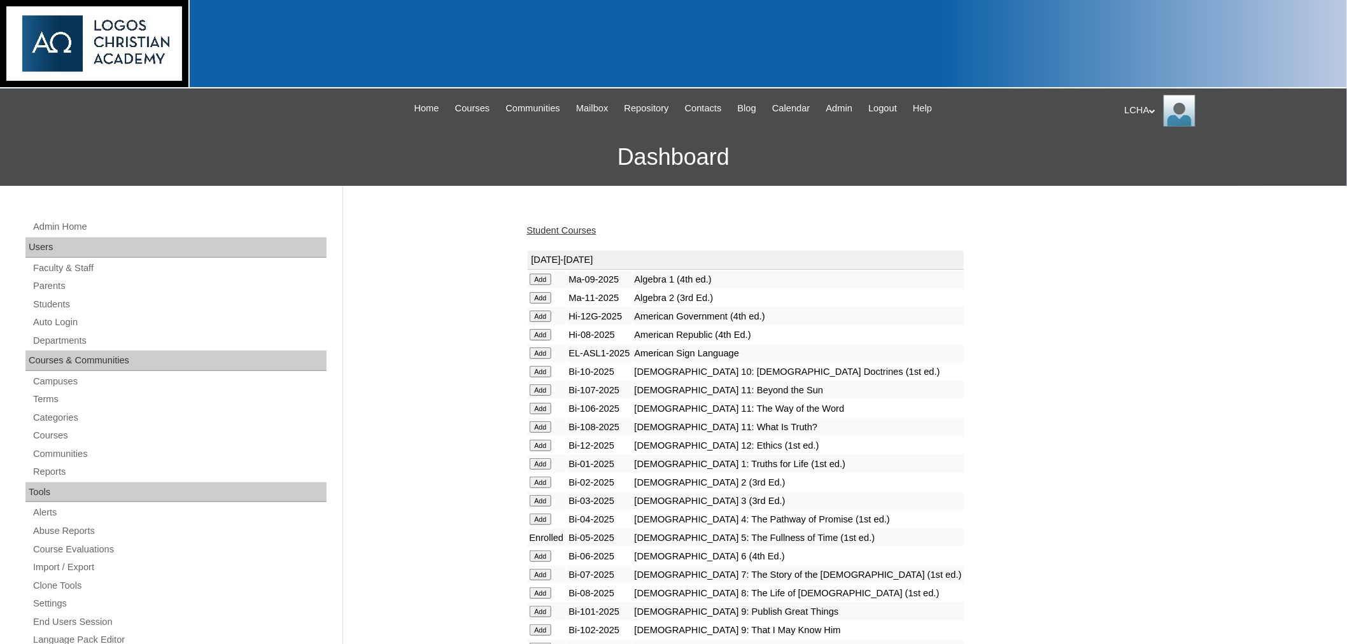
click at [559, 225] on link "Student Courses" at bounding box center [561, 230] width 69 height 10
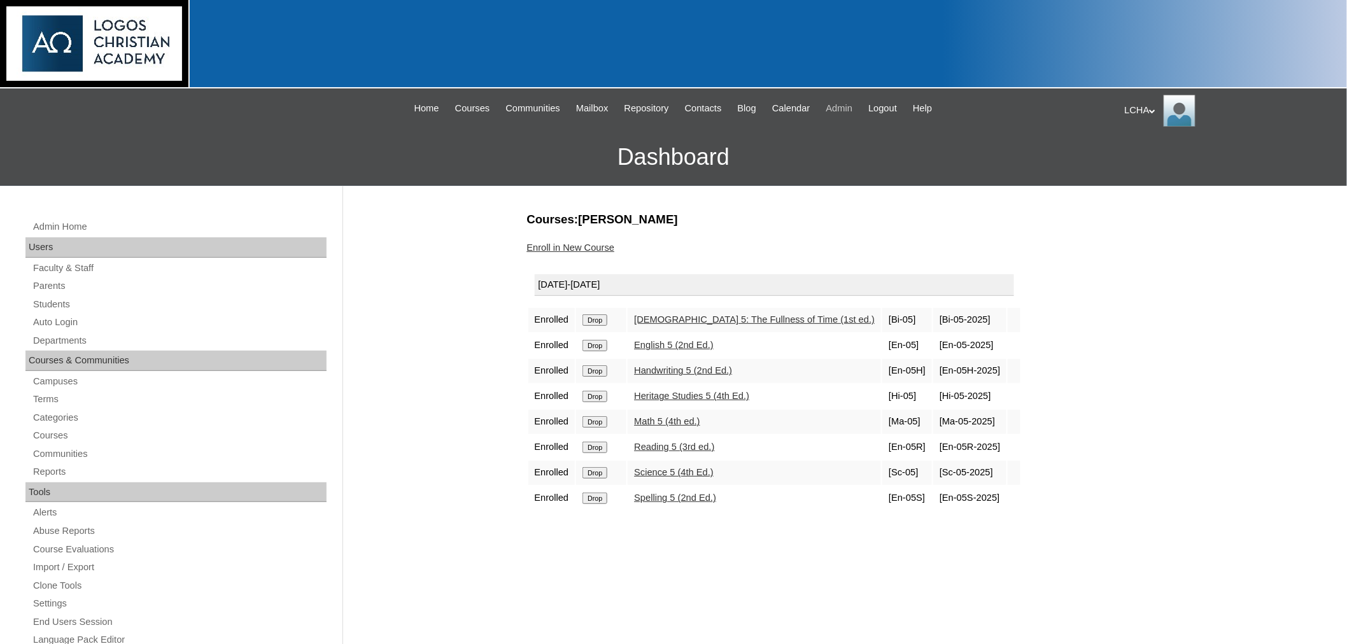
click at [845, 109] on span "Admin" at bounding box center [839, 108] width 27 height 15
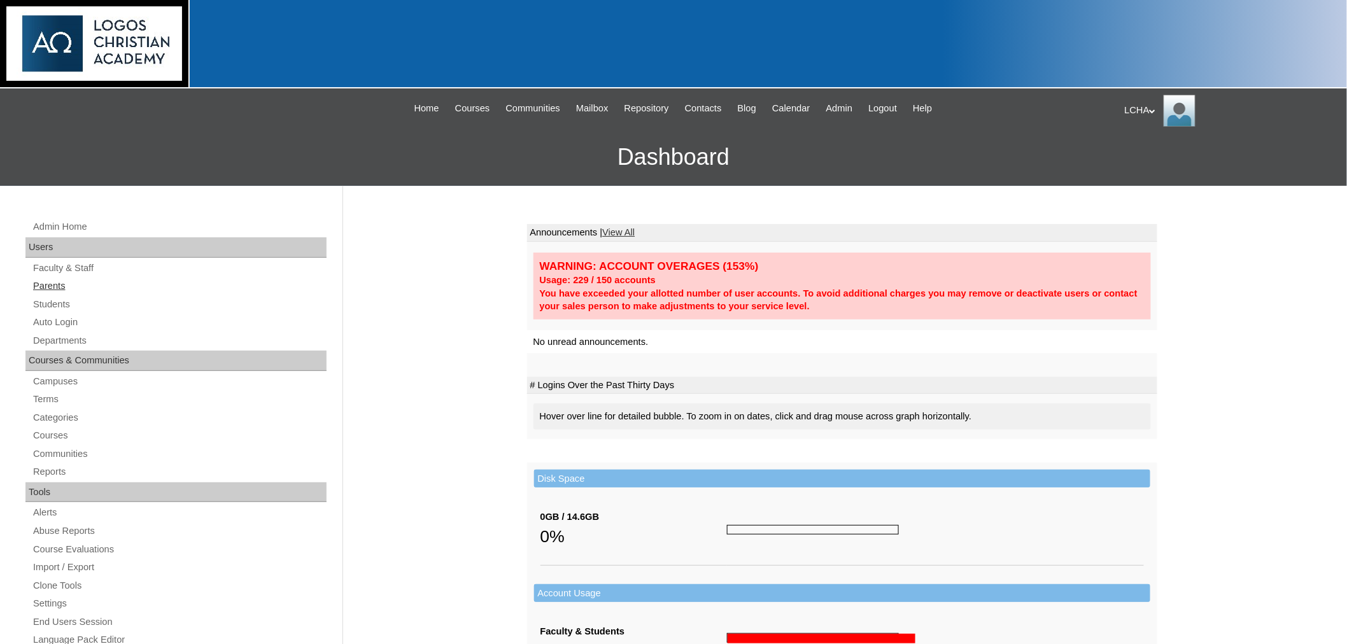
click at [48, 284] on link "Parents" at bounding box center [179, 286] width 295 height 16
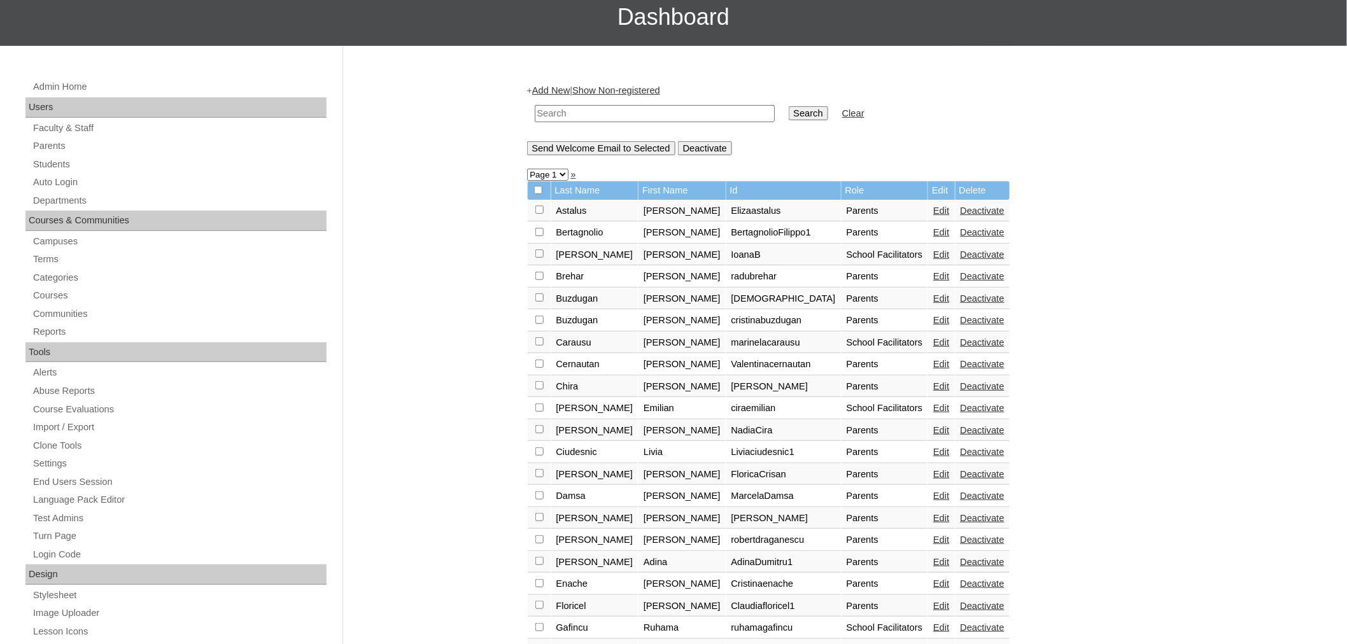
scroll to position [128, 0]
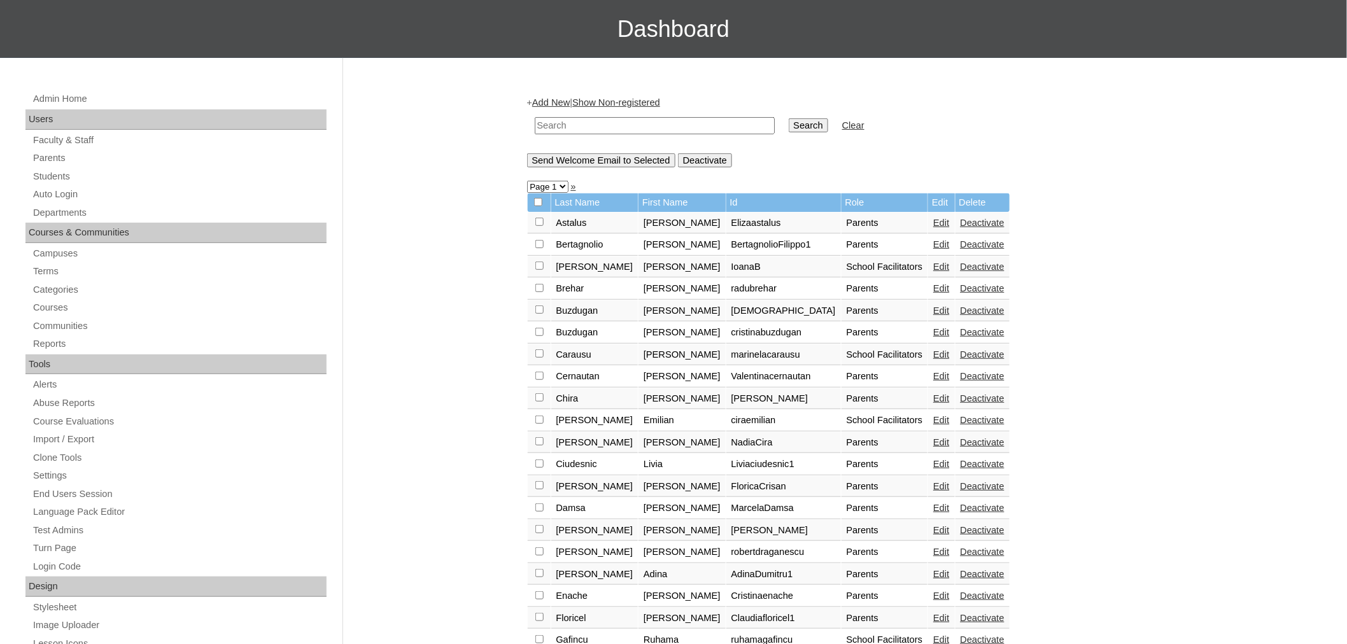
click at [547, 100] on link "Add New" at bounding box center [551, 102] width 38 height 10
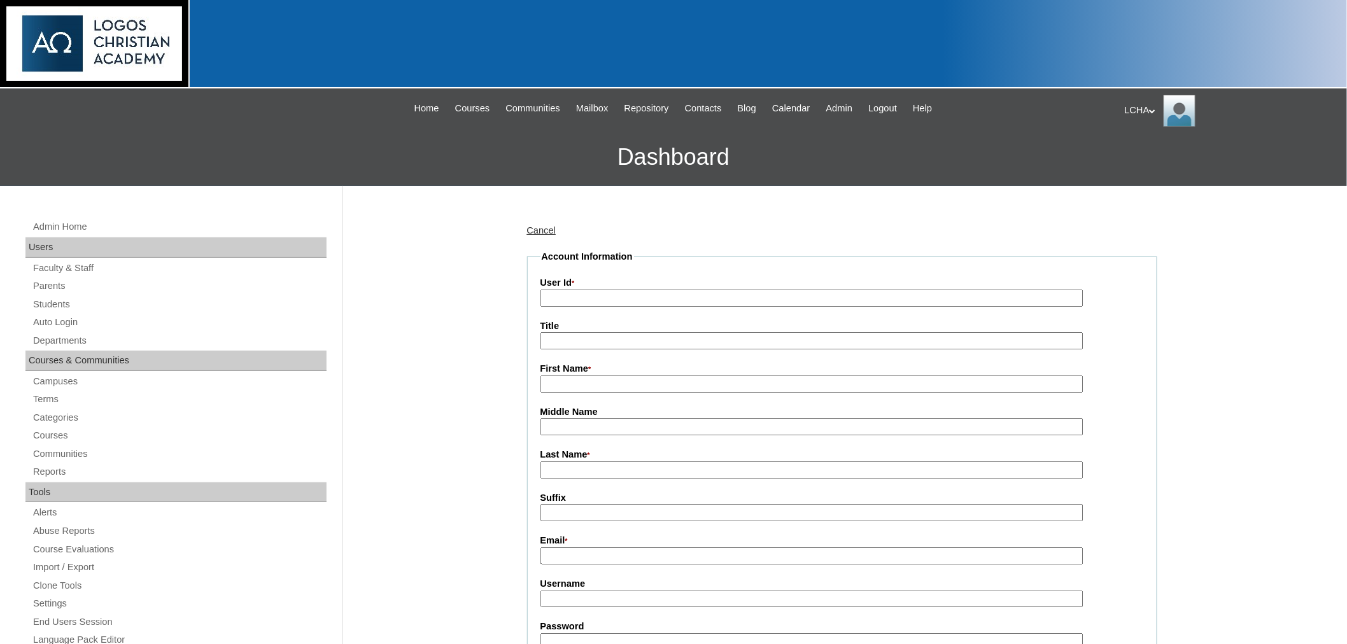
click at [560, 297] on input "User Id *" at bounding box center [811, 298] width 543 height 17
type input "doroteealela"
click at [587, 377] on input "First Name *" at bounding box center [811, 383] width 543 height 17
type input "Doroteea"
type input "Lela"
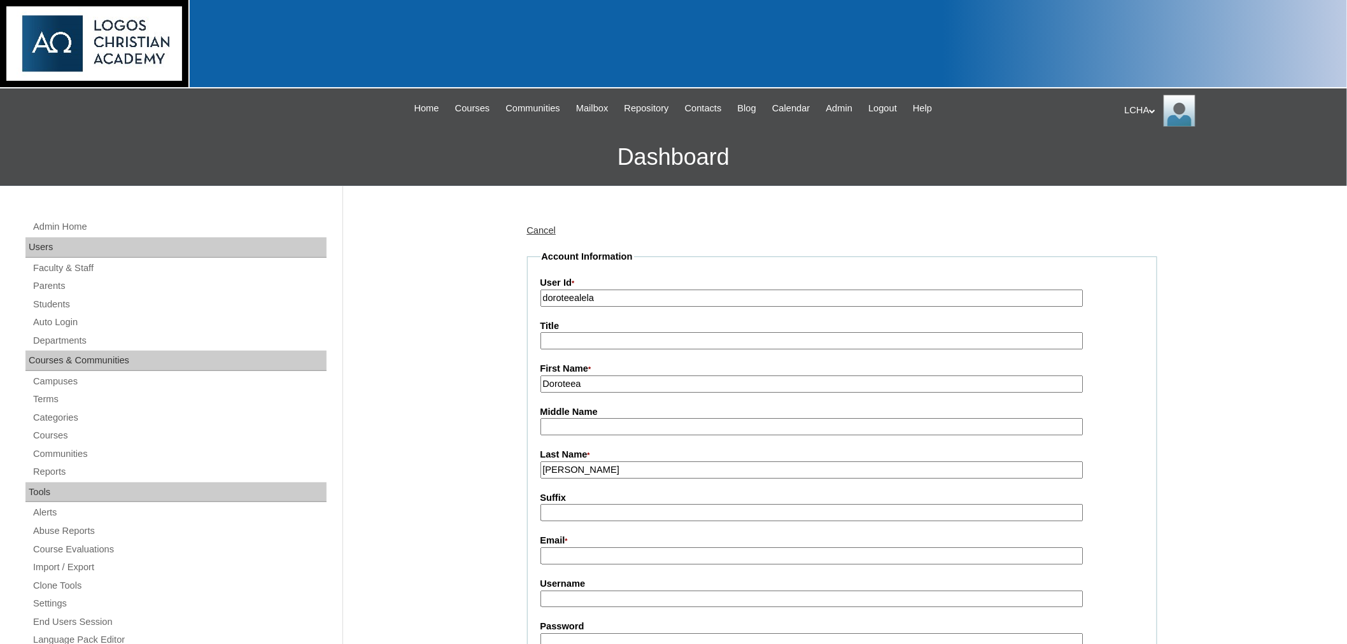
click at [596, 550] on input "Email *" at bounding box center [811, 555] width 543 height 17
click at [574, 296] on input "doroteealela" at bounding box center [811, 298] width 543 height 17
type input "dorotealela"
click at [573, 375] on input "Doroteea" at bounding box center [811, 383] width 543 height 17
type input "Dorotea"
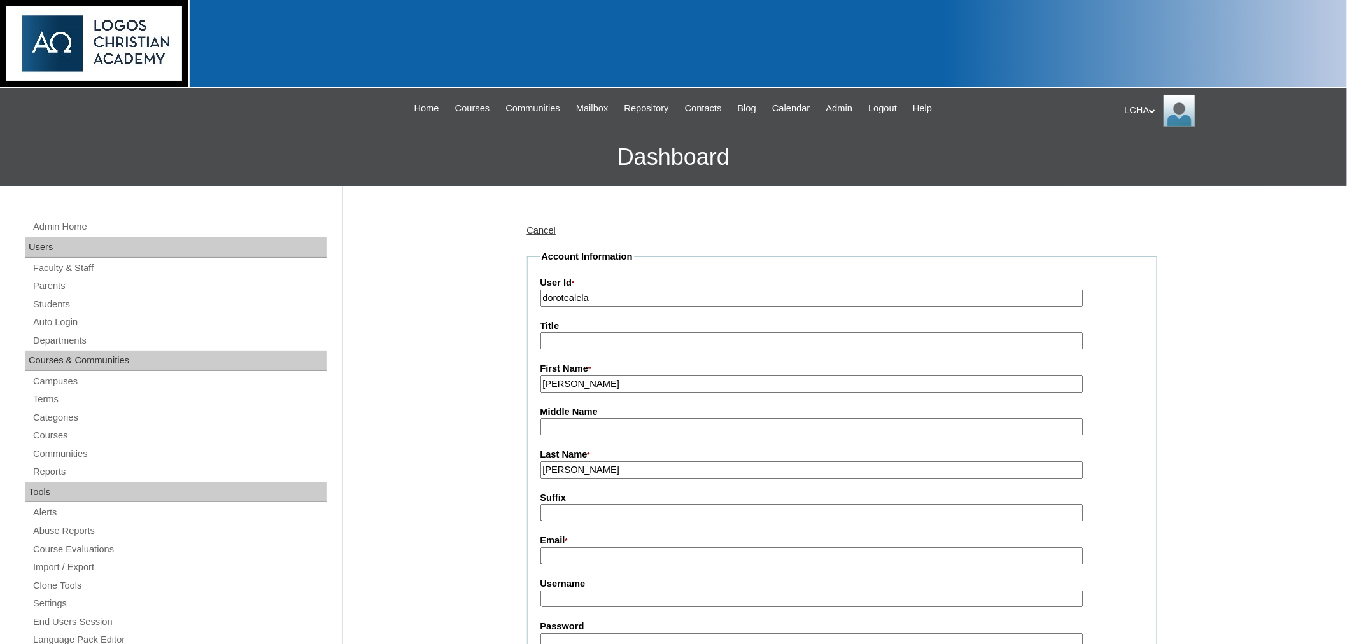
click at [568, 547] on input "Email *" at bounding box center [811, 555] width 543 height 17
type input "[EMAIL_ADDRESS][DOMAIN_NAME]"
click at [584, 591] on input "Username" at bounding box center [811, 599] width 543 height 17
type input "dorotealela1"
click at [576, 633] on input "Password" at bounding box center [811, 641] width 543 height 17
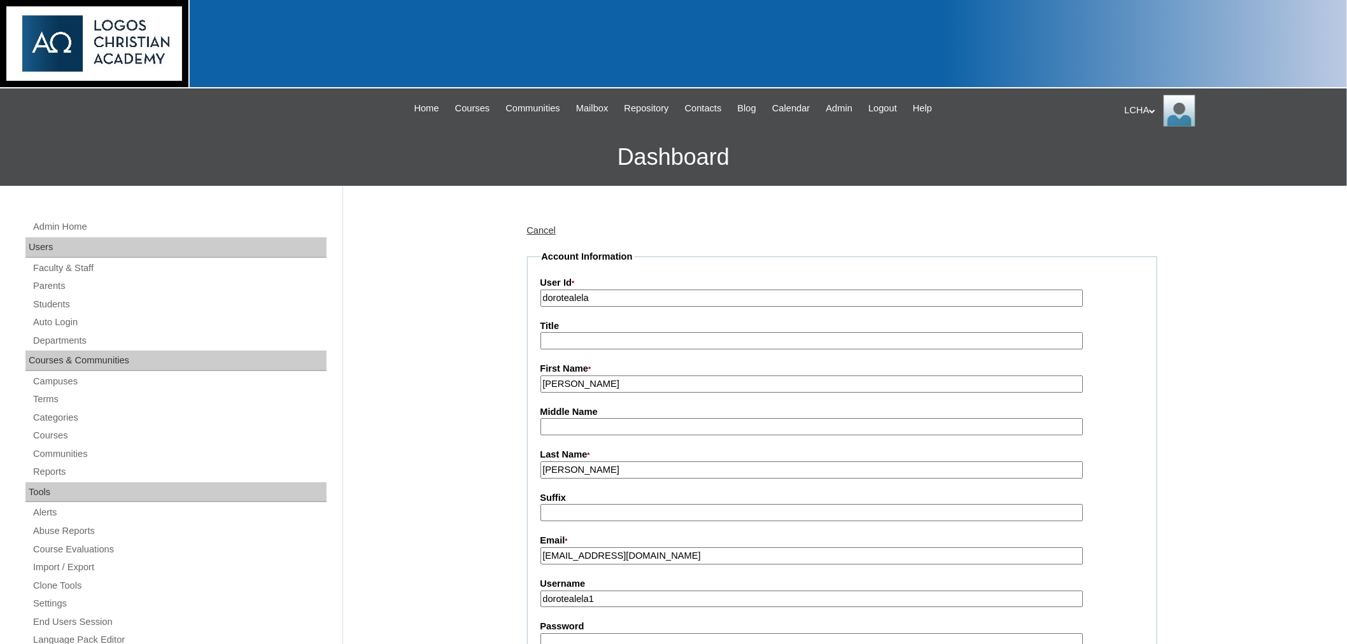
type input "Logos123"
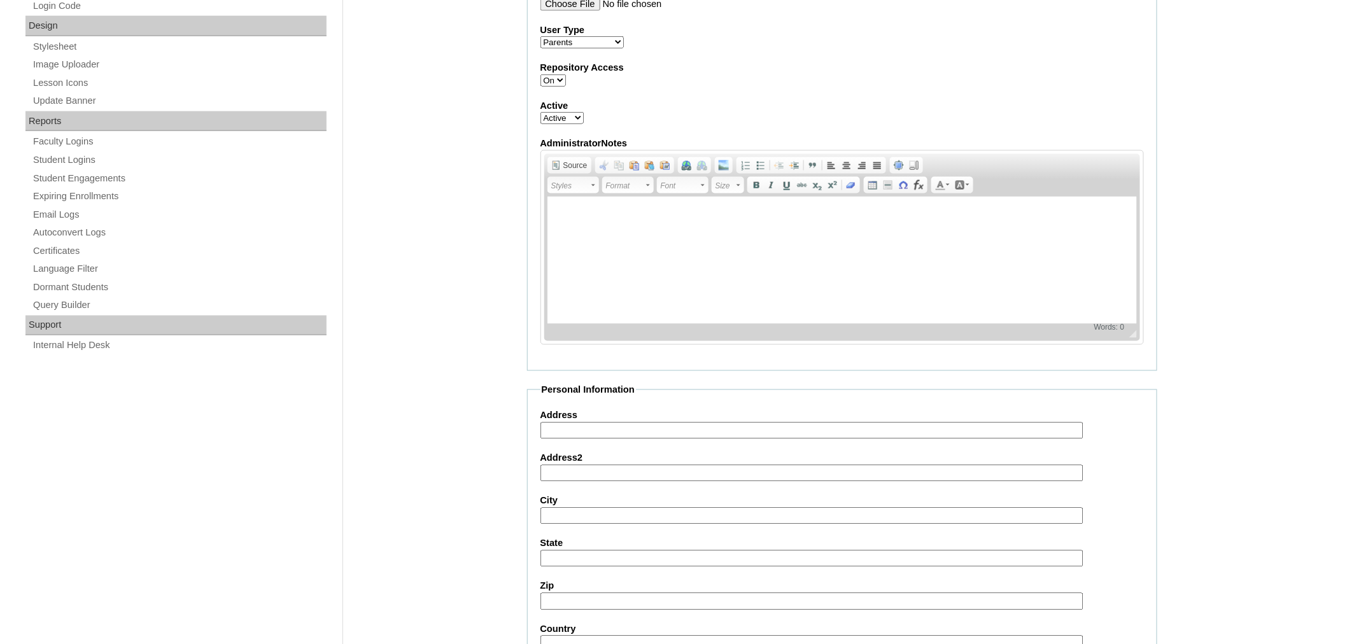
scroll to position [694, 0]
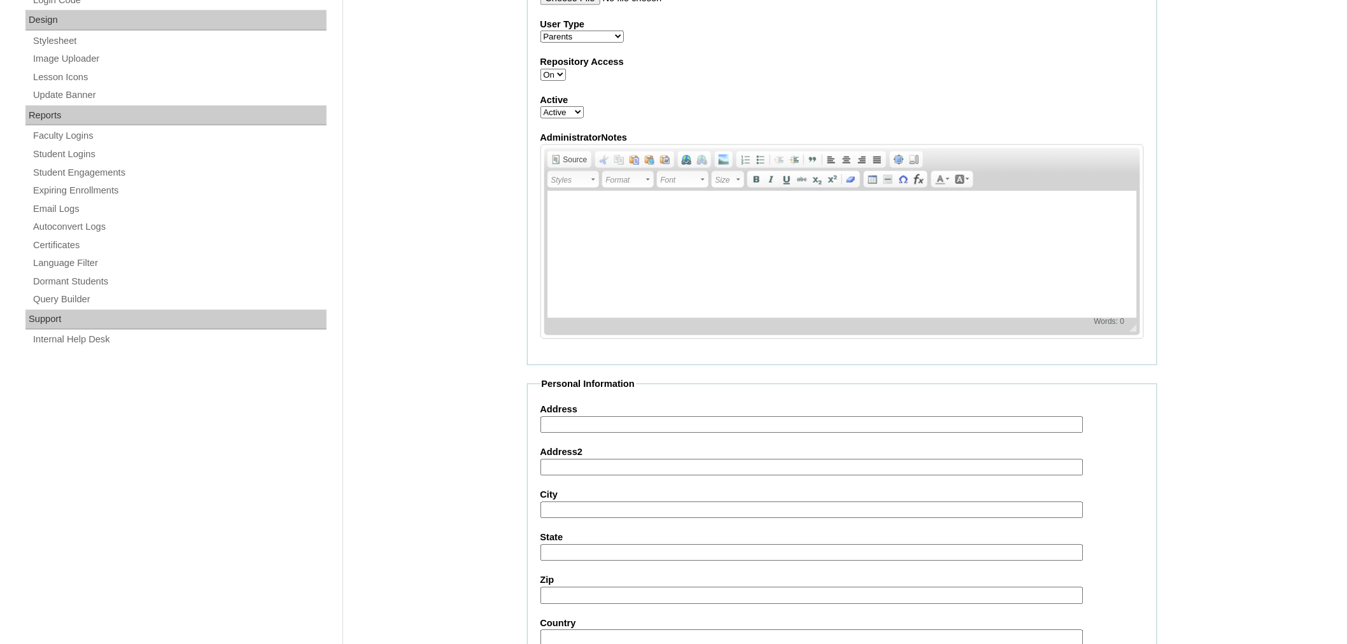
click at [571, 417] on input "Address" at bounding box center [811, 425] width 543 height 17
type input "1701 Elmdale Ave"
click at [607, 502] on input "City" at bounding box center [811, 510] width 543 height 17
type input "Glenview"
click at [584, 545] on input "State" at bounding box center [811, 553] width 543 height 17
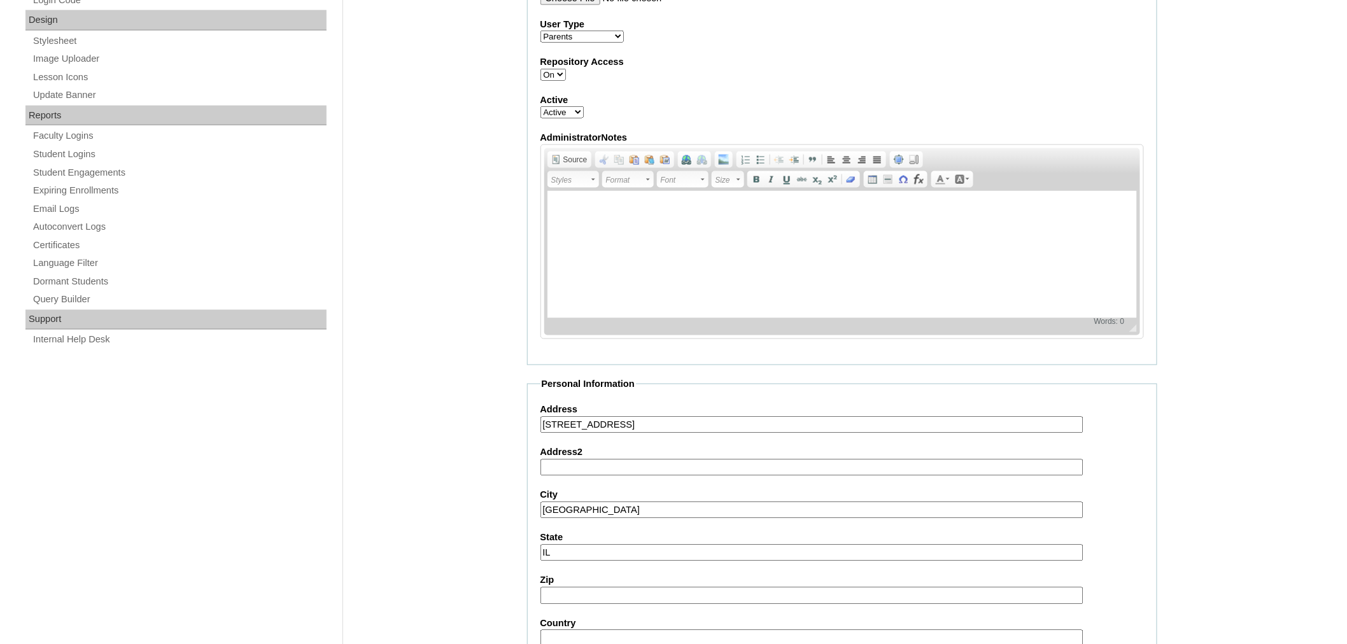
type input "IL"
type input "60025"
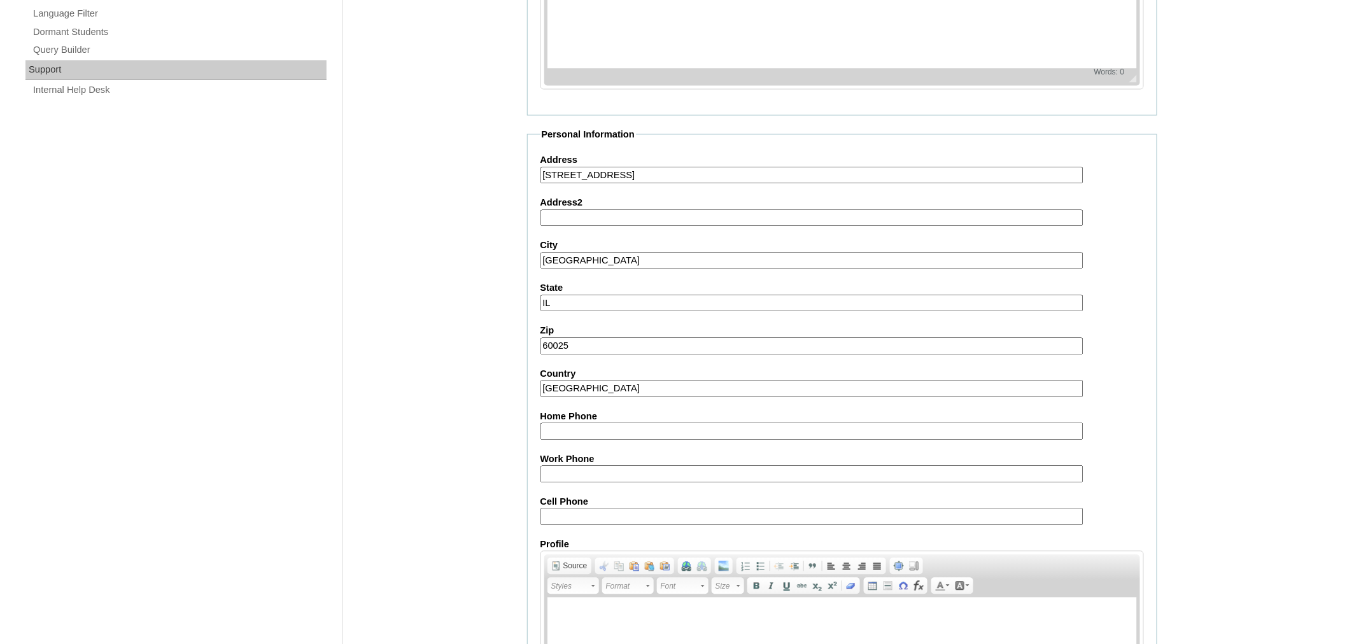
scroll to position [967, 0]
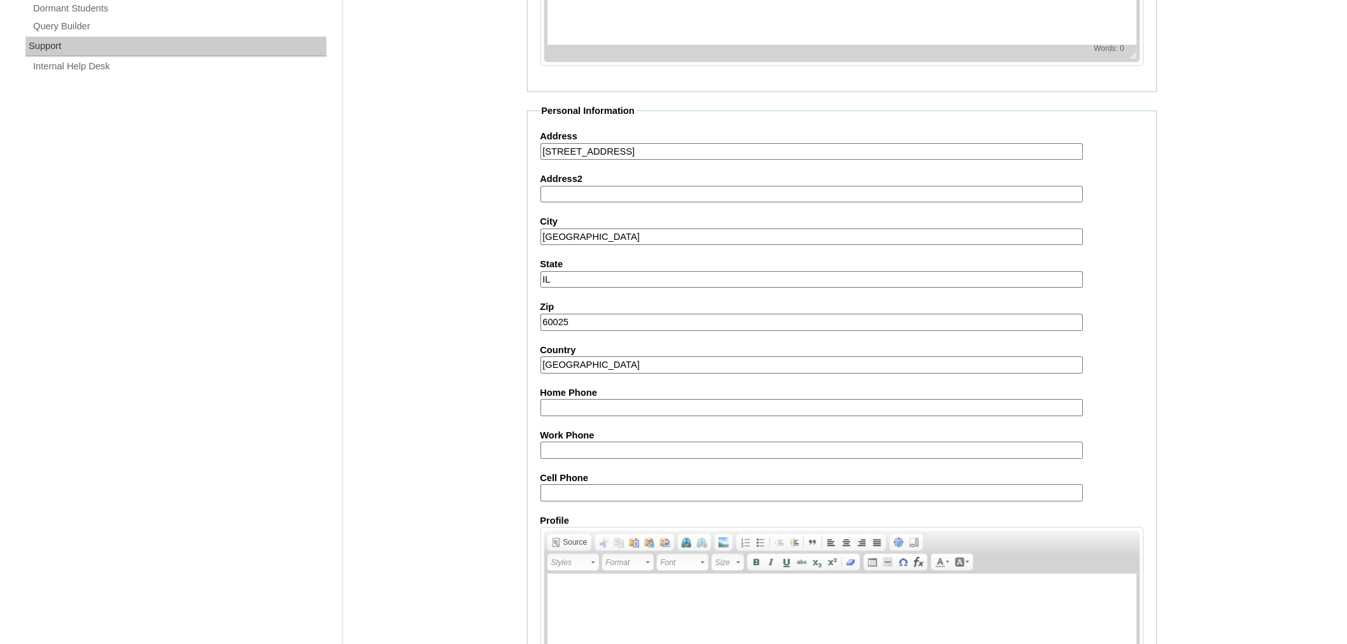
type input "USA"
click at [665, 485] on input "Cell Phone" at bounding box center [811, 493] width 543 height 17
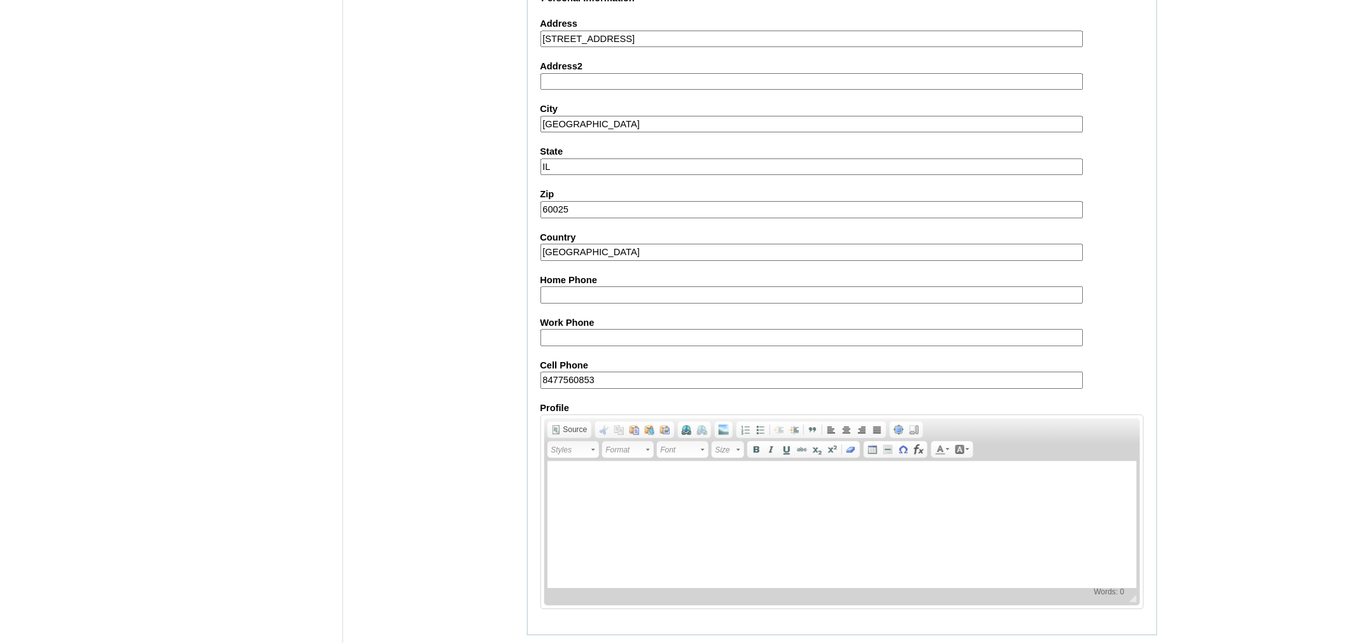
scroll to position [1086, 0]
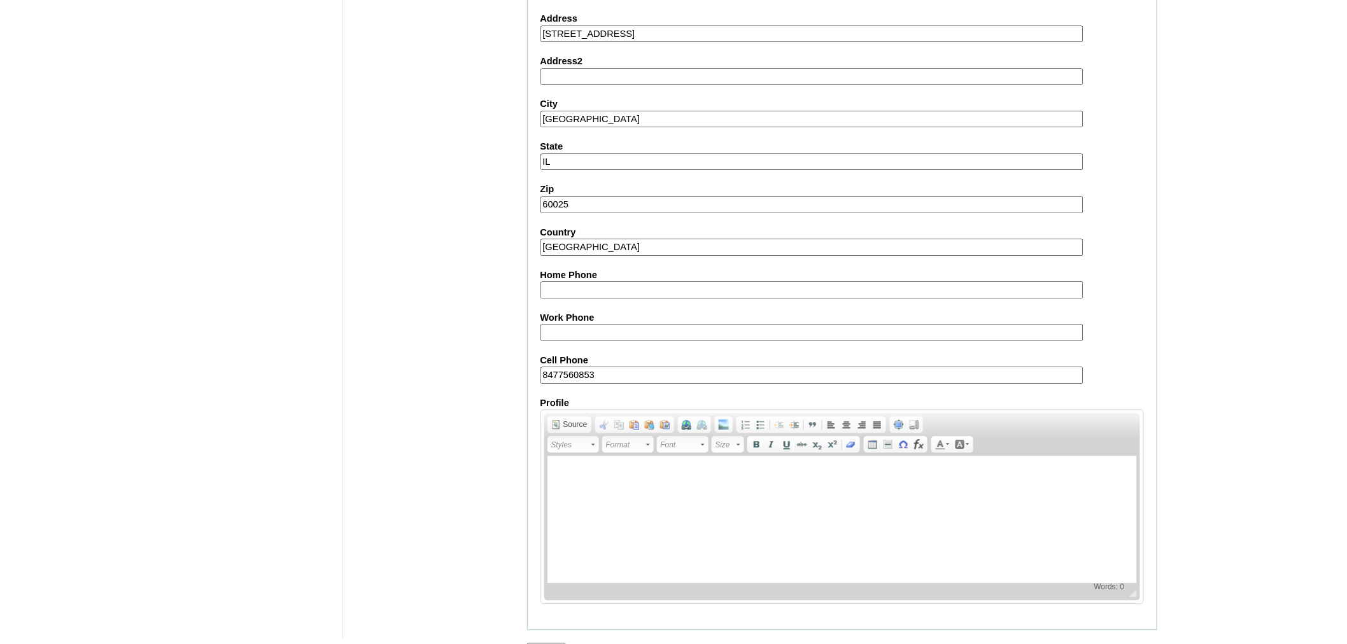
type input "8477560853"
click at [581, 196] on input "60025" at bounding box center [811, 204] width 543 height 17
type input "60026"
click at [545, 643] on input "Submit" at bounding box center [546, 650] width 39 height 14
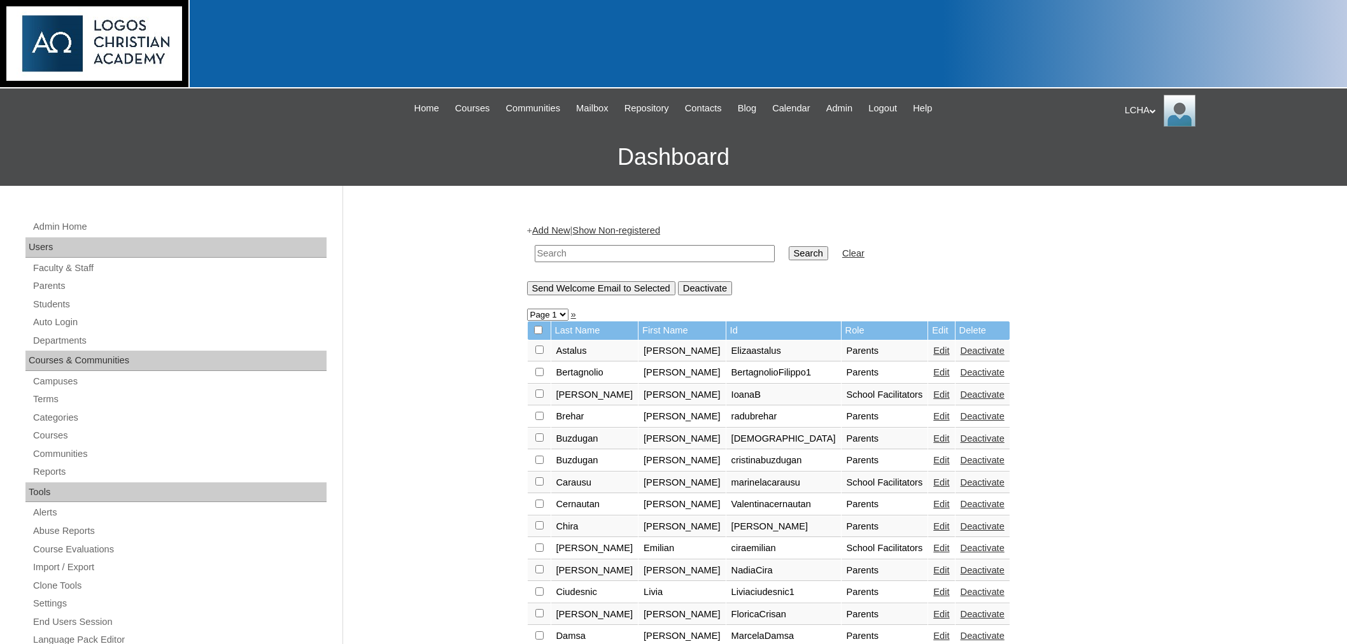
scroll to position [586, 0]
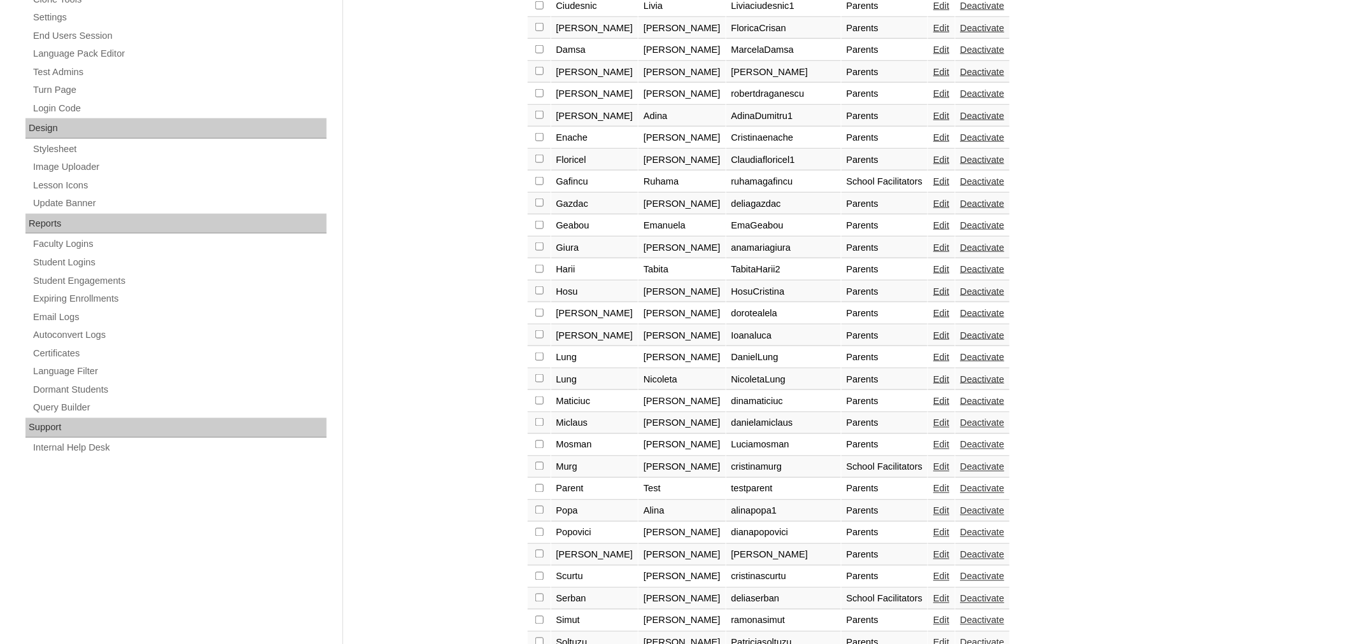
checkbox input "true"
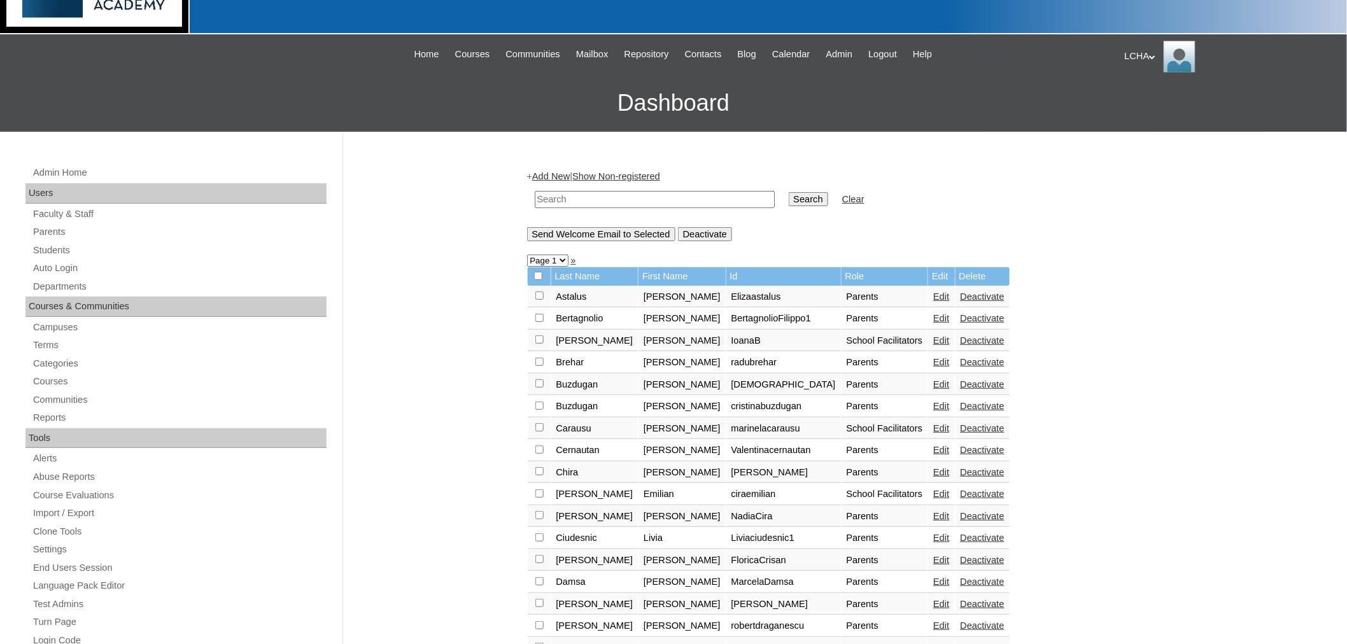
scroll to position [35, 0]
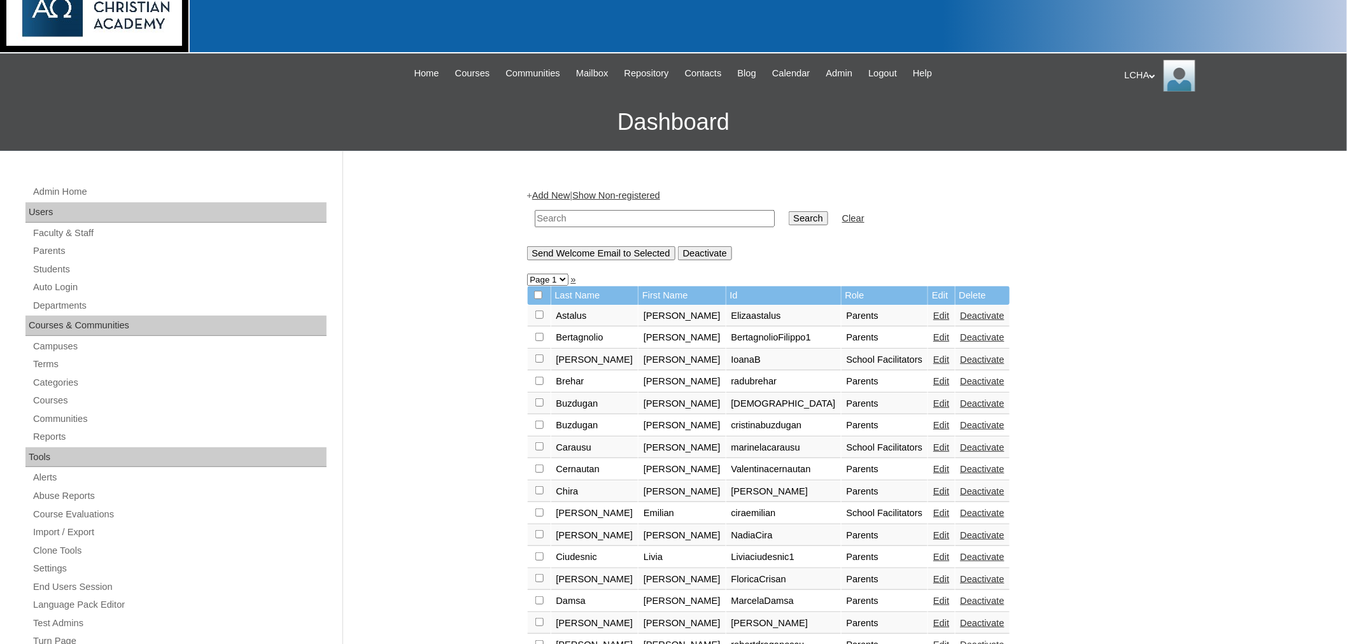
click at [552, 246] on input "Send Welcome Email to Selected" at bounding box center [601, 253] width 148 height 14
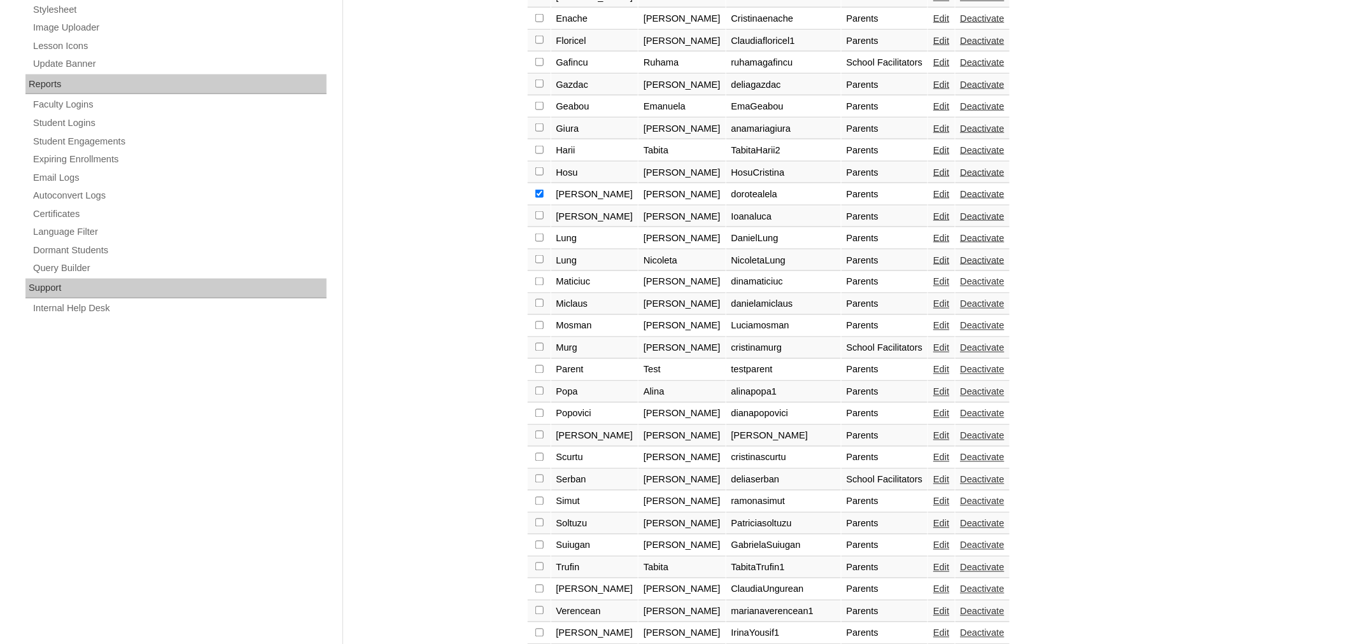
scroll to position [733, 0]
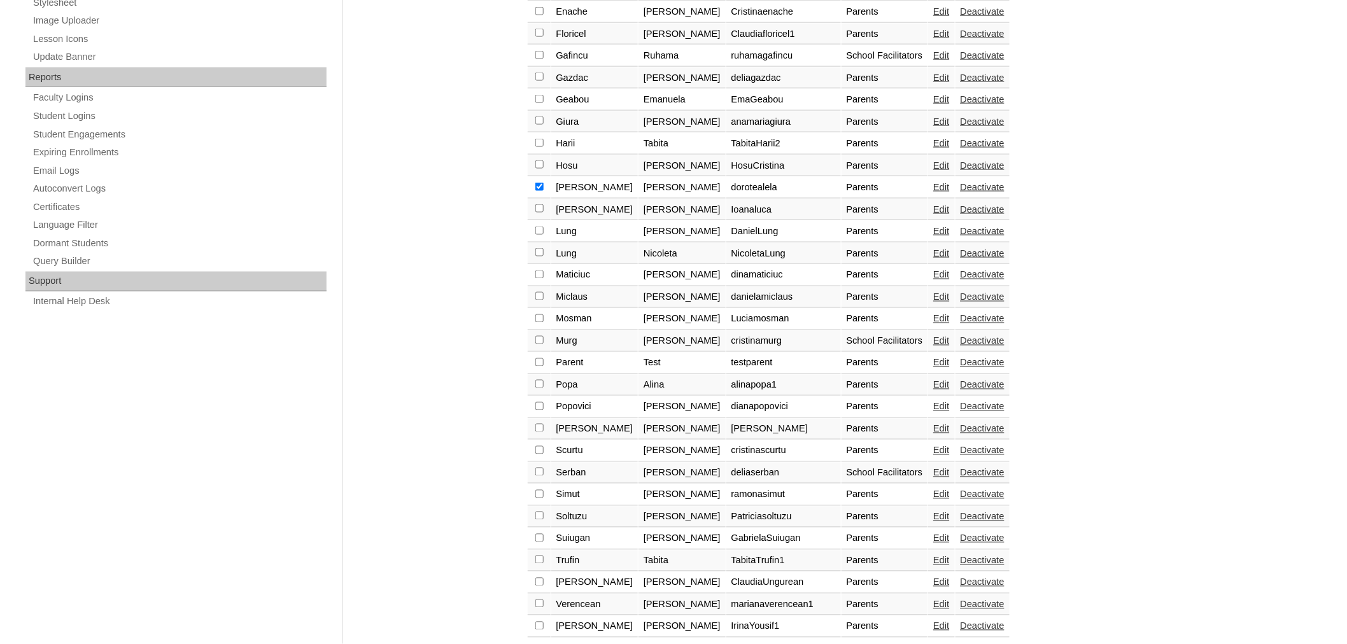
checkbox input "true"
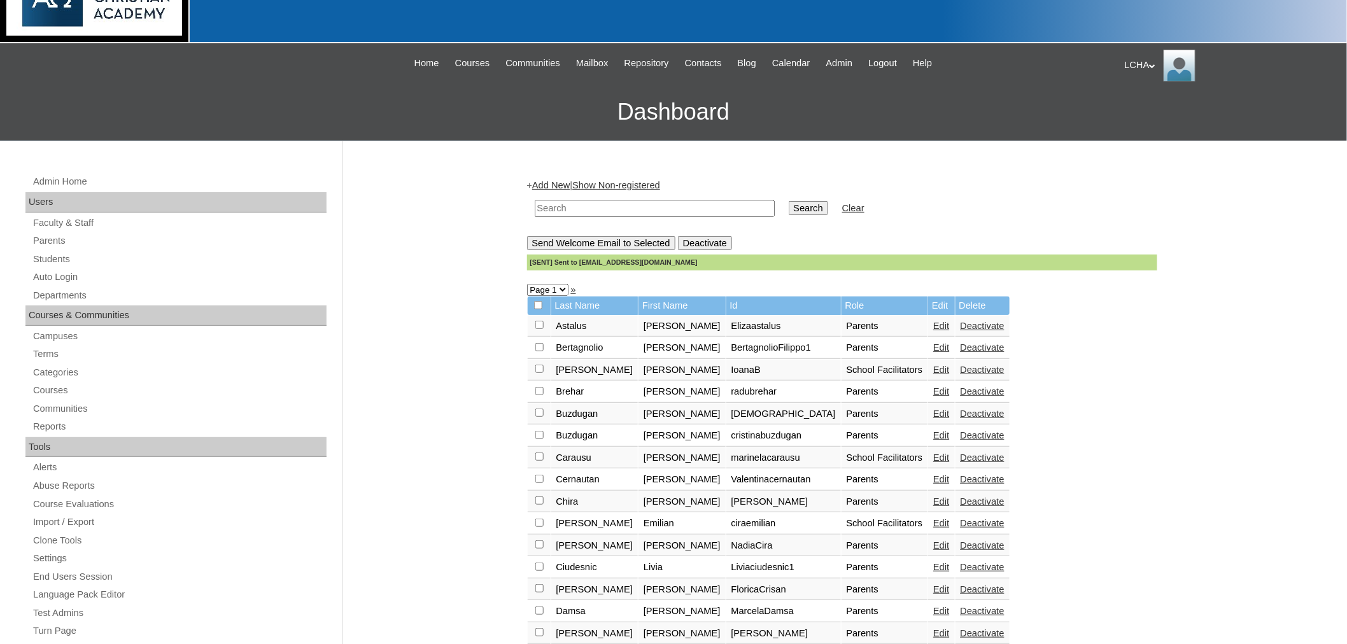
scroll to position [0, 0]
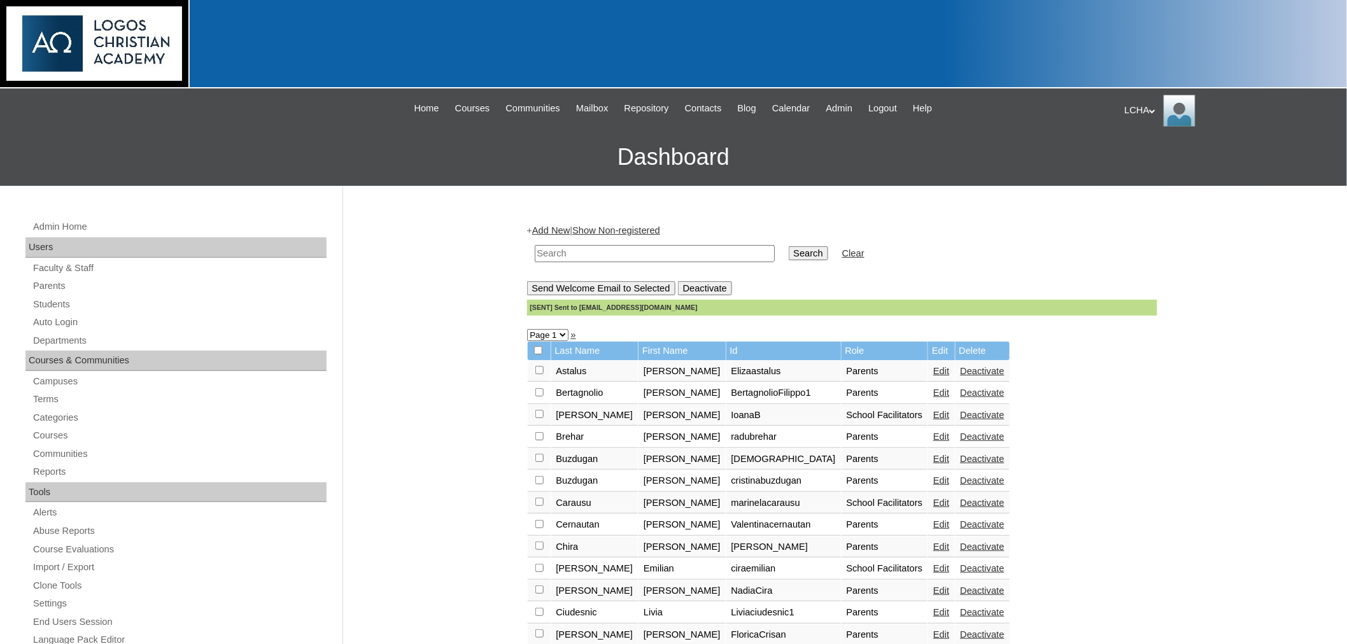
click at [569, 284] on input "Send Welcome Email to Selected" at bounding box center [601, 288] width 148 height 14
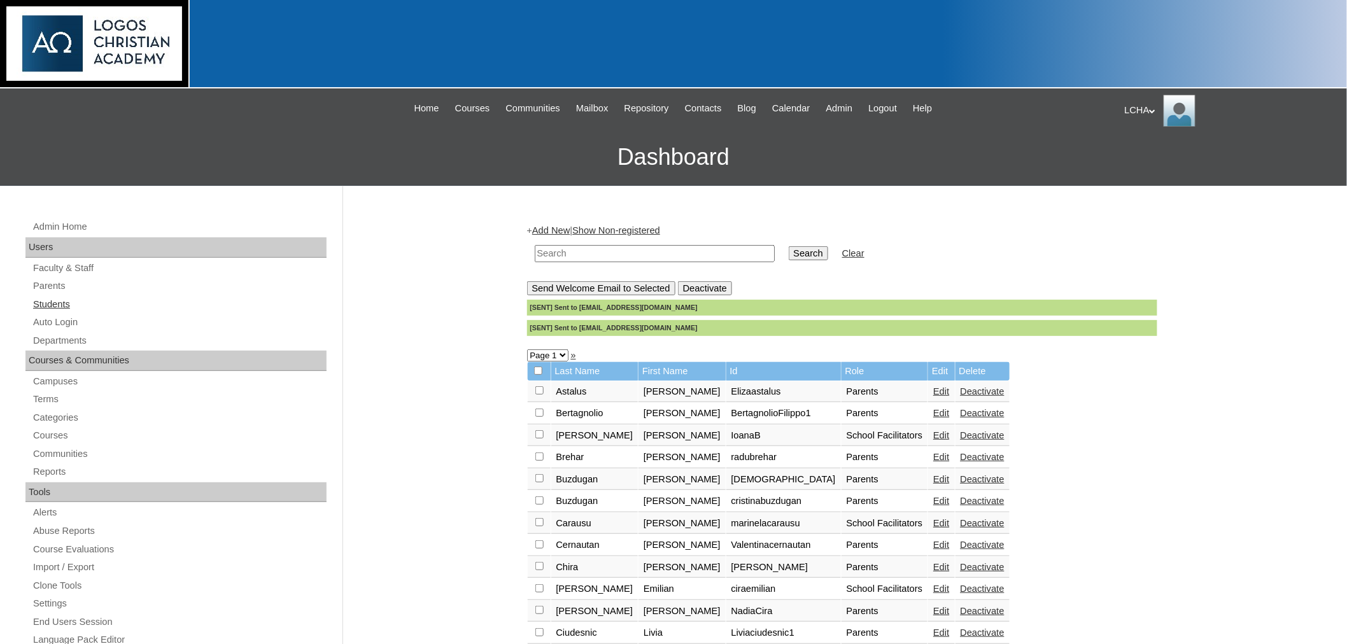
click at [61, 305] on link "Students" at bounding box center [179, 305] width 295 height 16
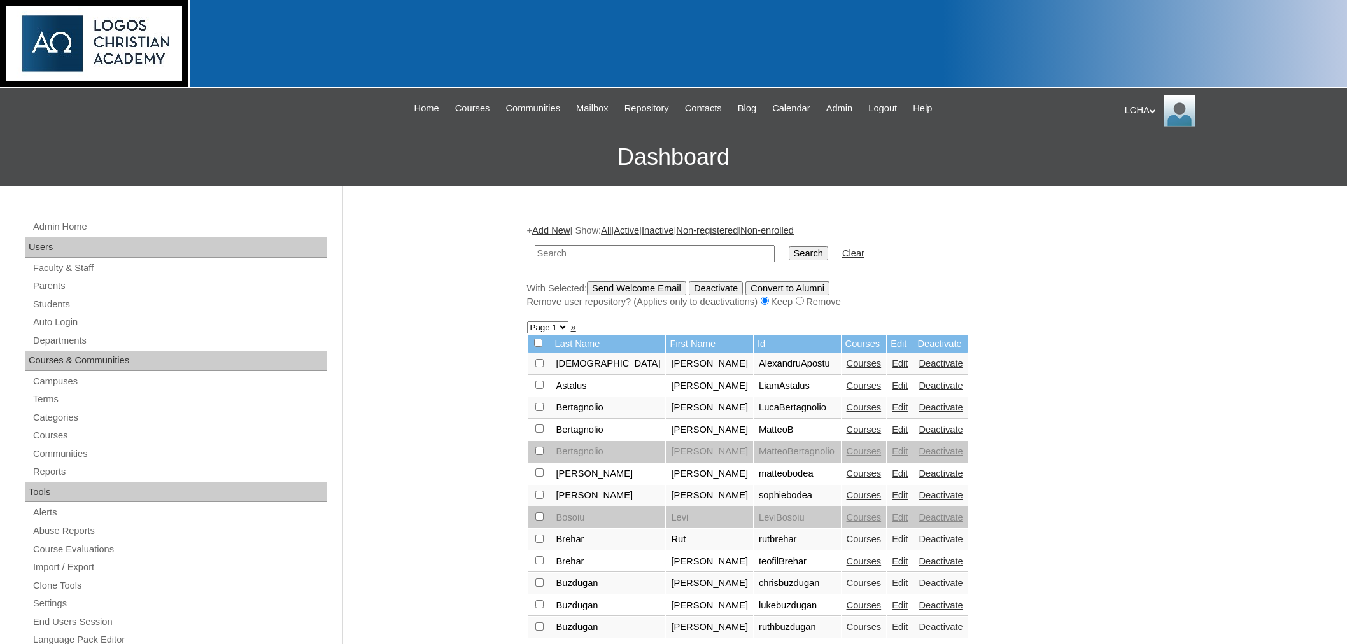
scroll to position [811, 0]
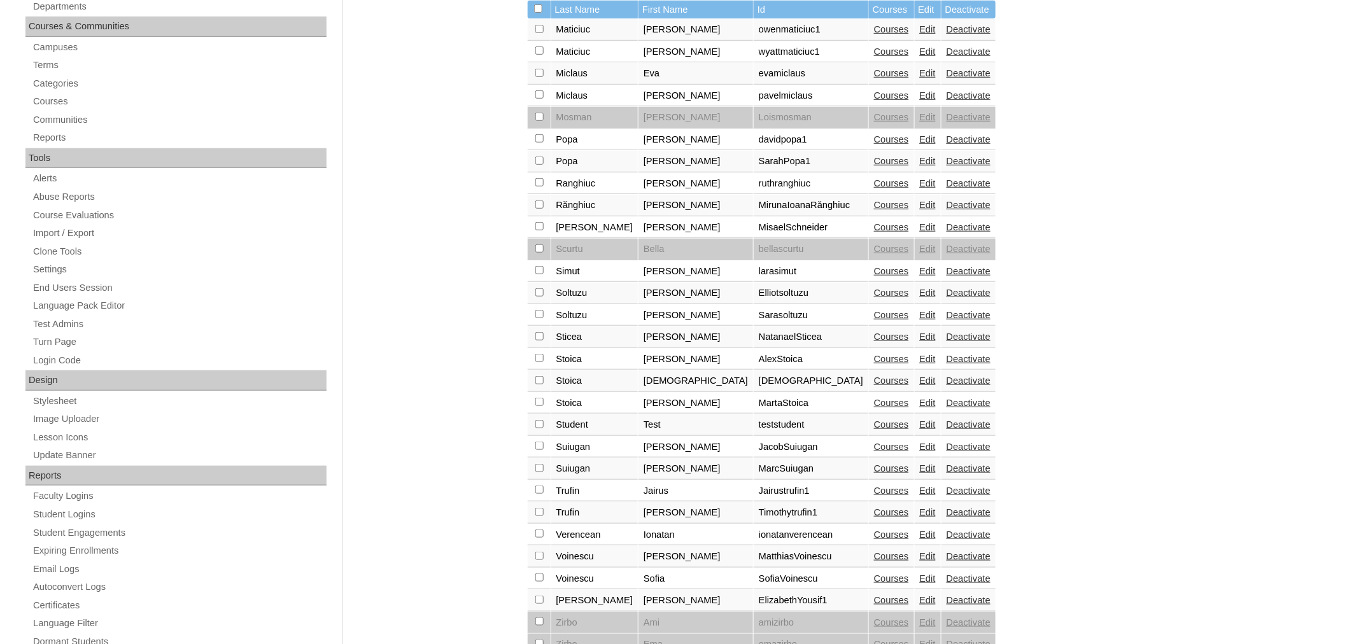
scroll to position [431, 0]
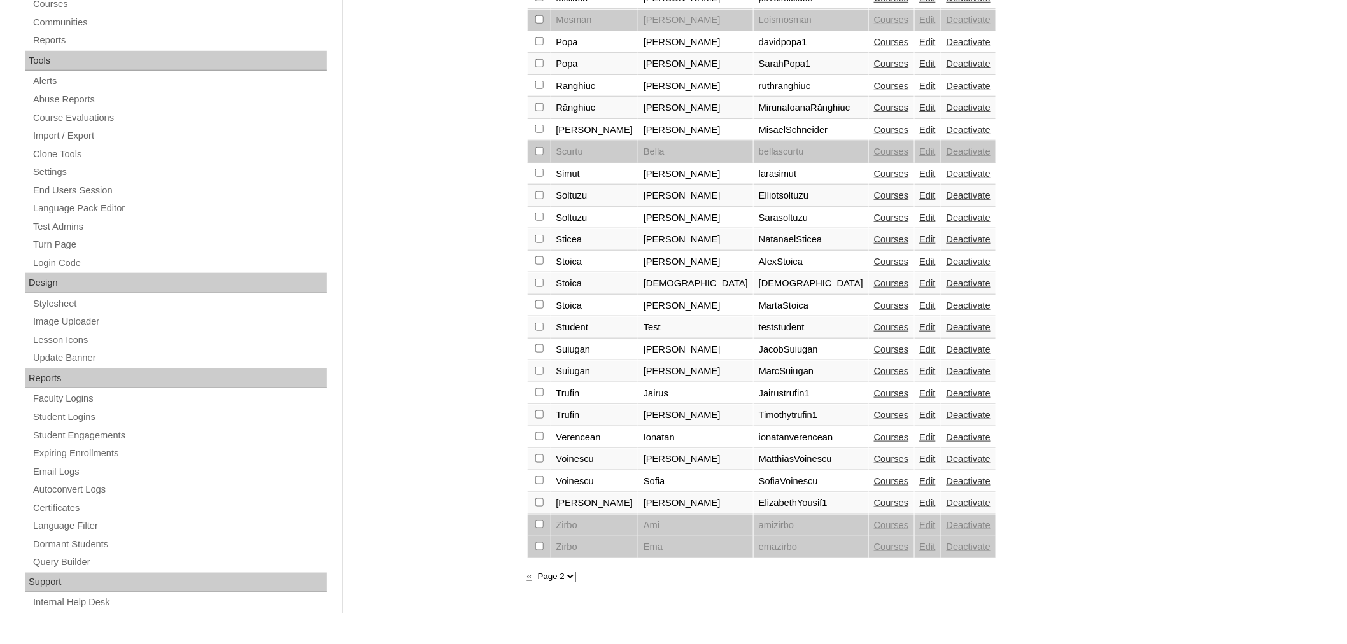
checkbox input "true"
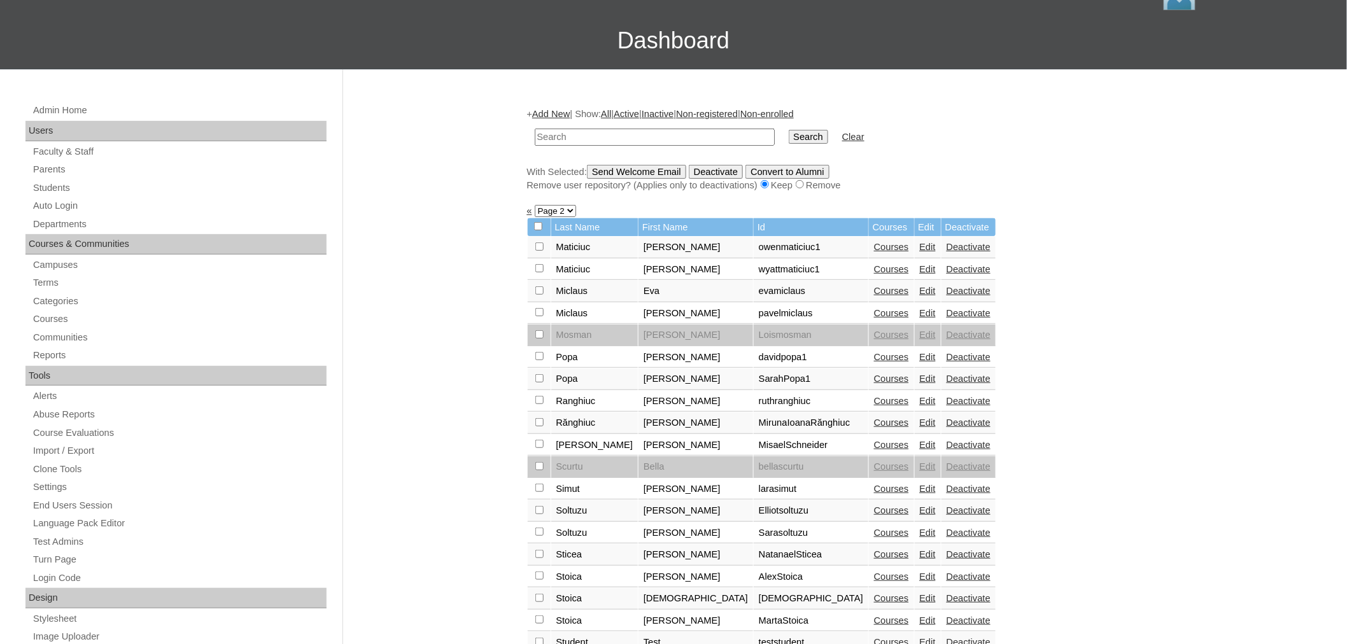
scroll to position [68, 0]
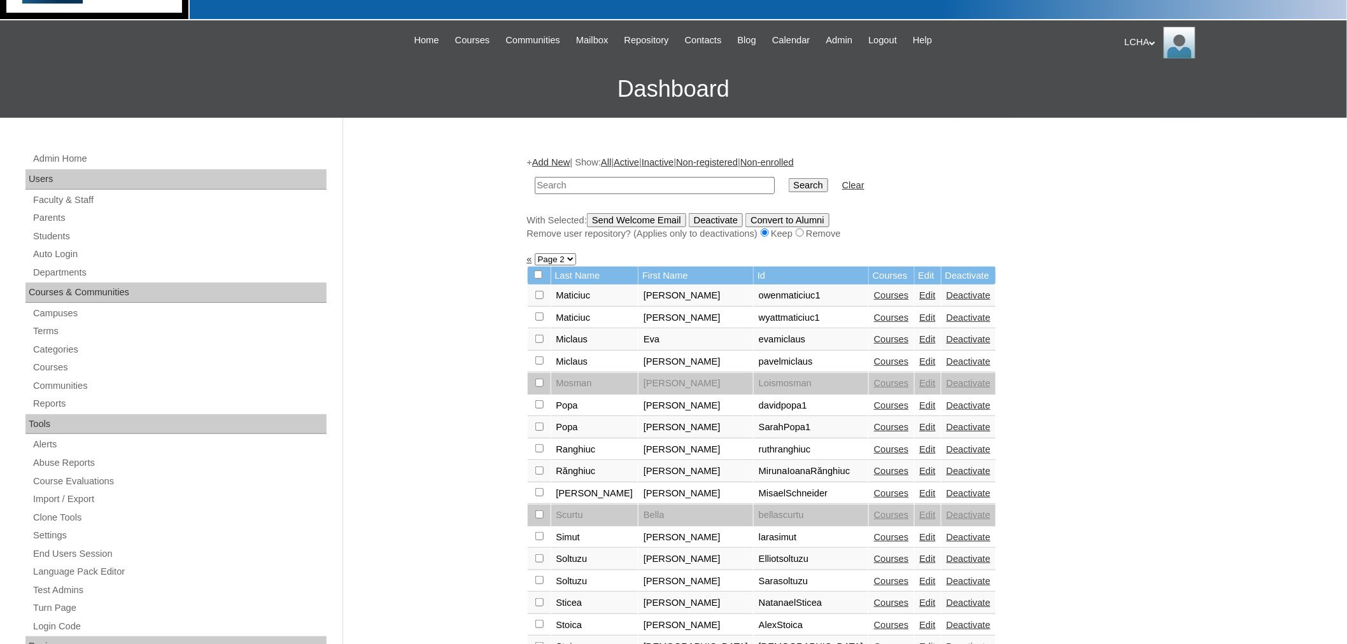
click at [663, 214] on input "Send Welcome Email" at bounding box center [636, 220] width 99 height 14
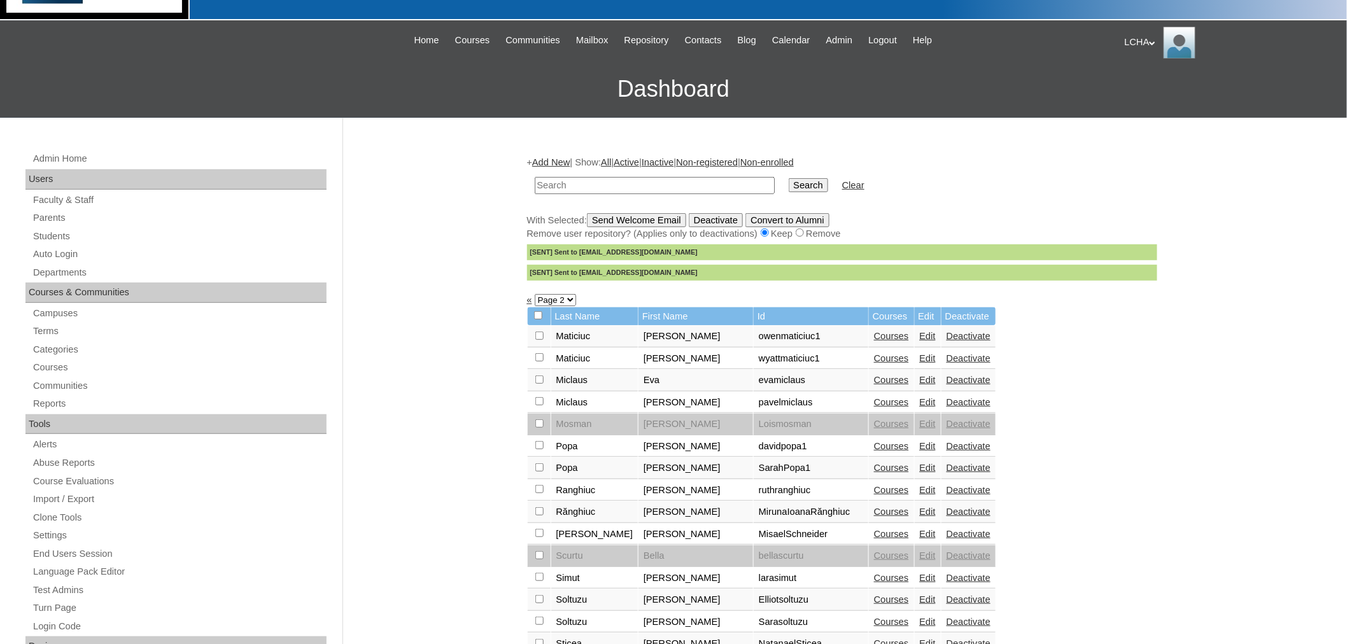
click at [563, 164] on link "Add New" at bounding box center [551, 162] width 38 height 10
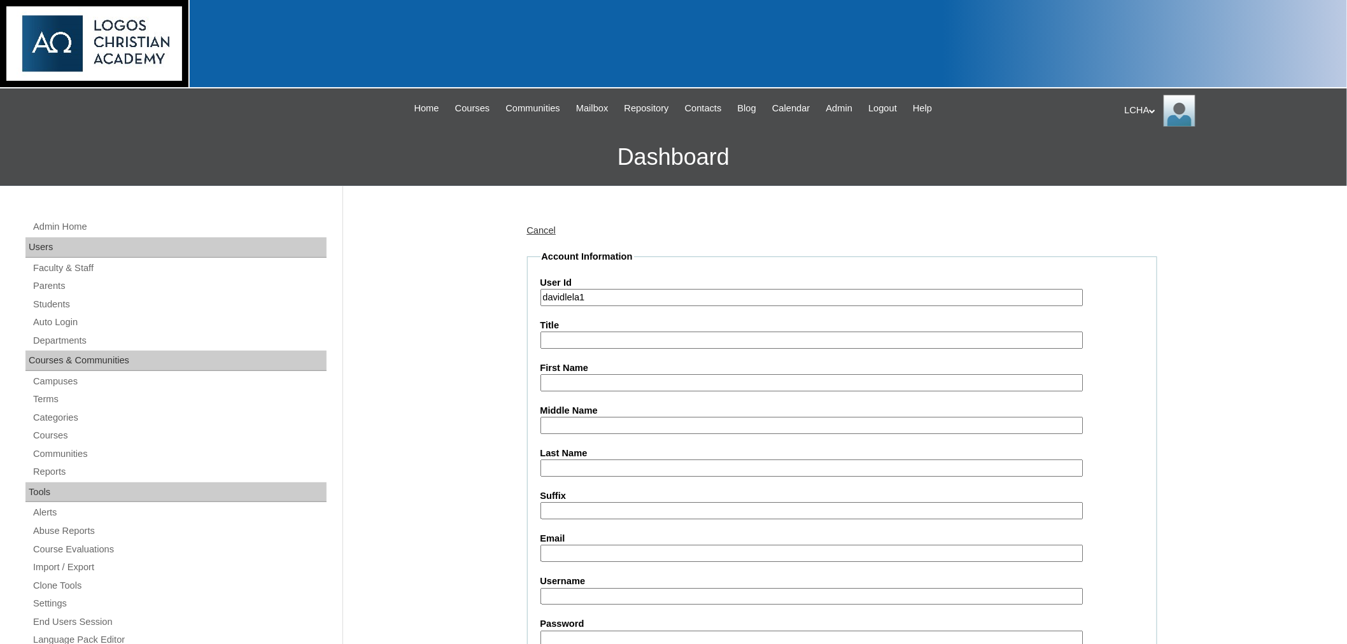
type input "davidlela1"
click at [567, 381] on input "First Name" at bounding box center [811, 382] width 543 height 17
type input "[PERSON_NAME]"
type input "Lela"
type input "[EMAIL_ADDRESS][DOMAIN_NAME]"
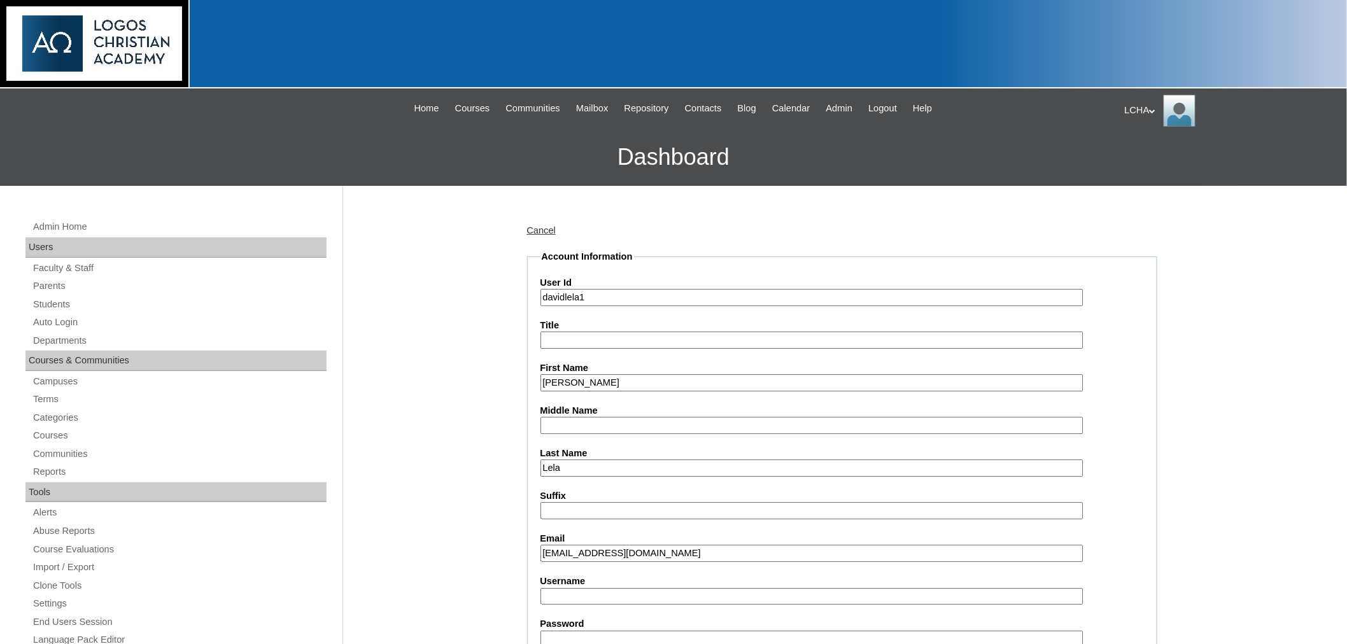
click at [612, 589] on input "Username" at bounding box center [811, 596] width 543 height 17
type input "davidlela1"
click at [560, 631] on input "Password" at bounding box center [811, 639] width 543 height 17
type input "Logos123"
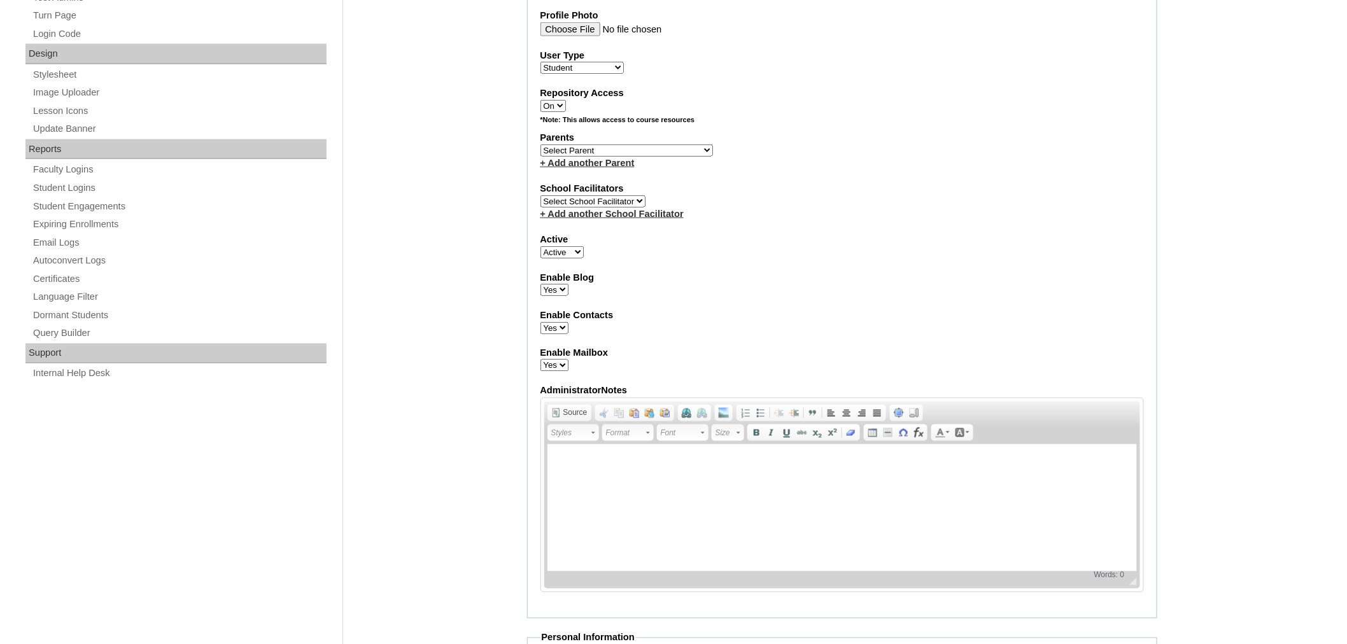
scroll to position [683, 0]
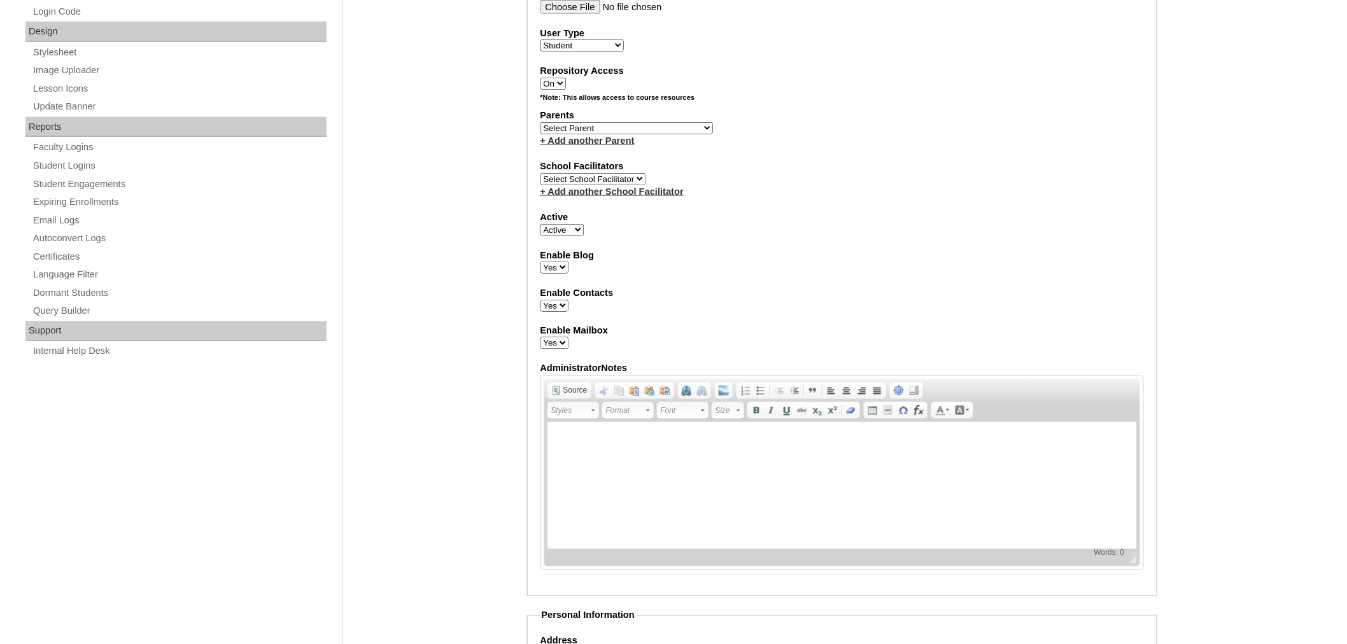
click at [611, 122] on select "Select Parent Astalus, Eliza Bertagnolio, Filippo Brehar, Radu Buzdugan, Cristi…" at bounding box center [626, 128] width 172 height 12
select select "98908"
click at [540, 122] on select "Select Parent Astalus, Eliza Bertagnolio, Filippo Brehar, Radu Buzdugan, Cristi…" at bounding box center [626, 128] width 172 height 12
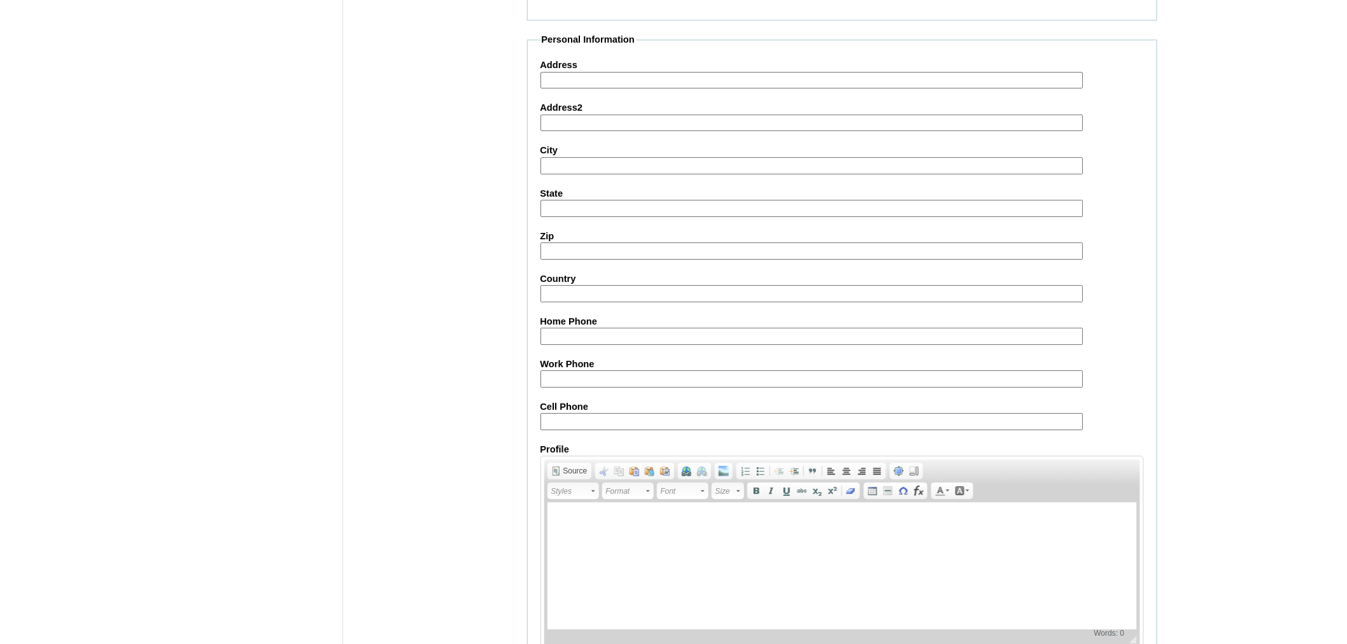
scroll to position [1301, 0]
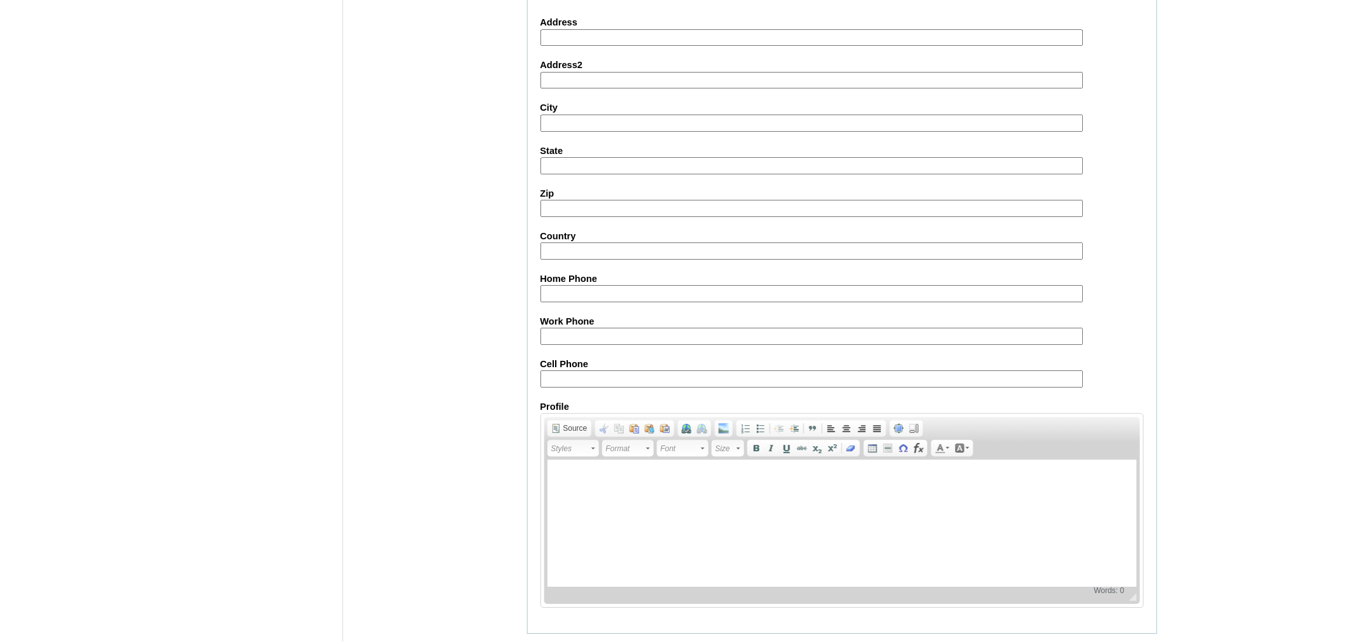
click at [554, 643] on input "Submit" at bounding box center [546, 654] width 39 height 14
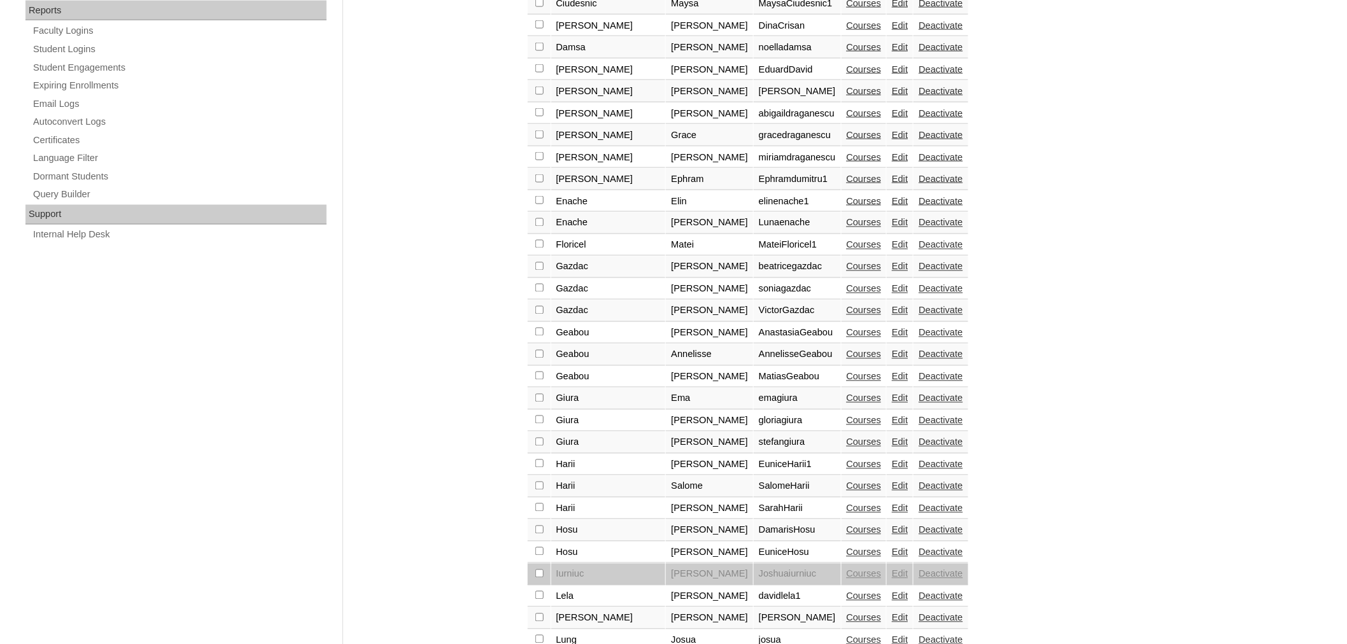
scroll to position [811, 0]
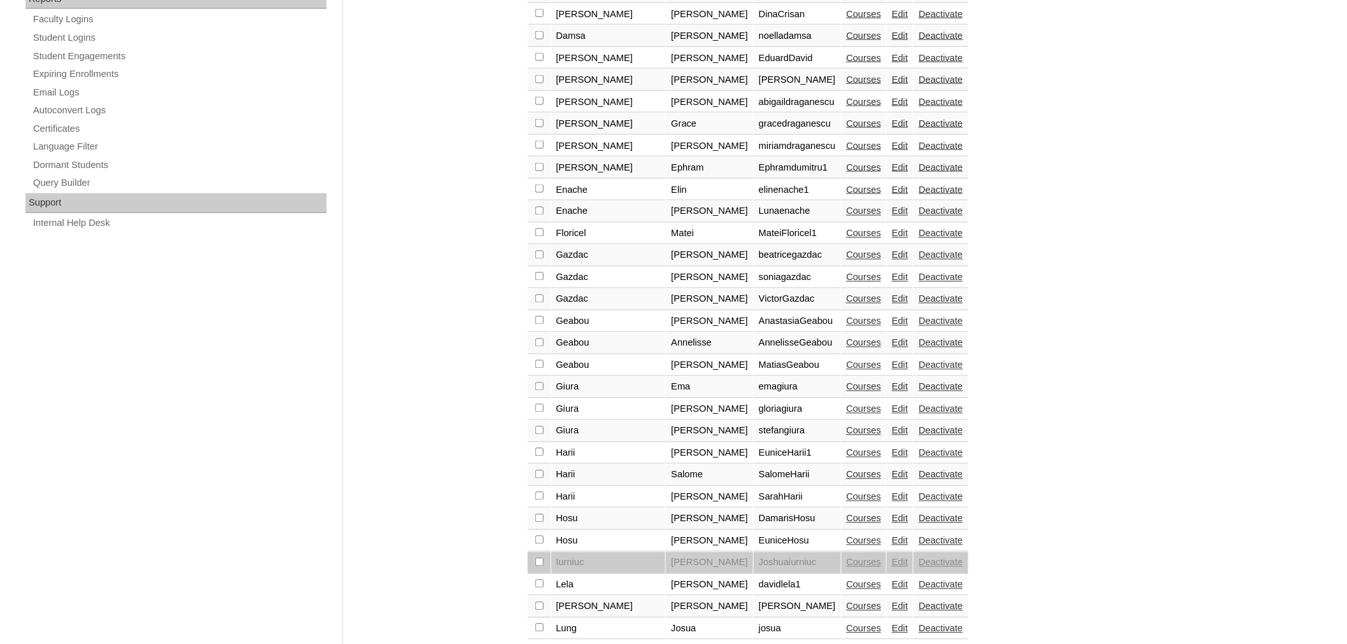
click at [892, 580] on link "Edit" at bounding box center [900, 585] width 16 height 10
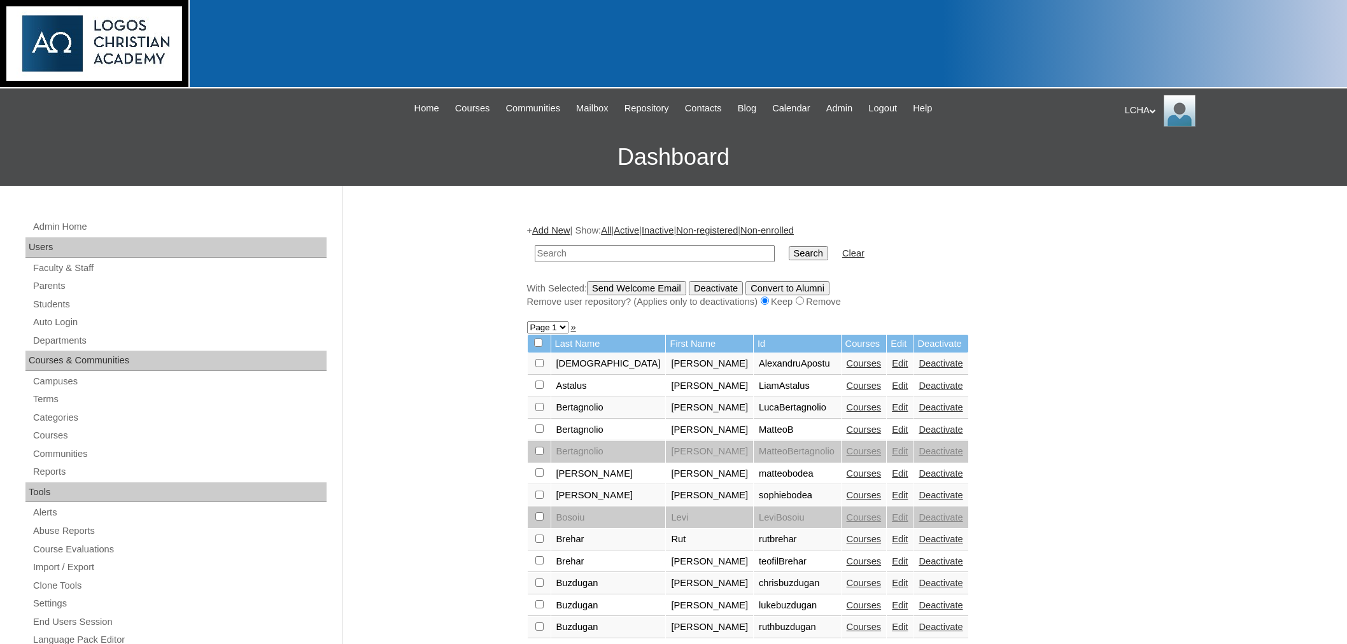
scroll to position [811, 0]
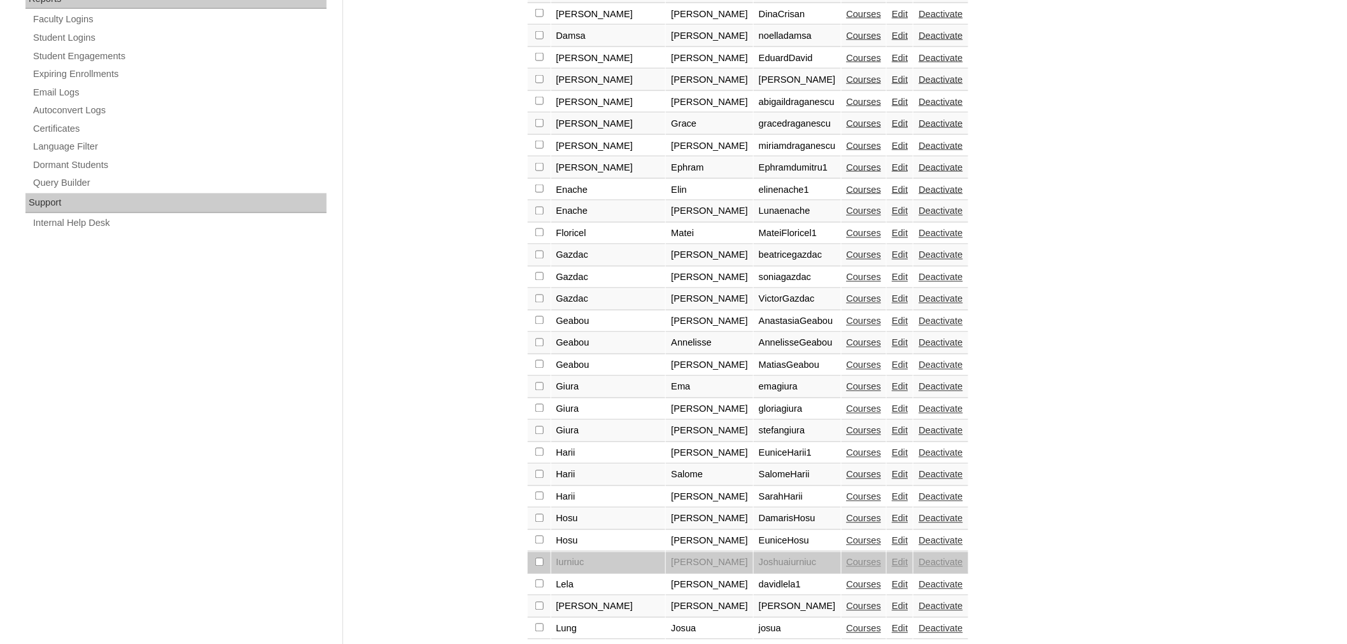
click at [846, 580] on link "Courses" at bounding box center [863, 585] width 35 height 10
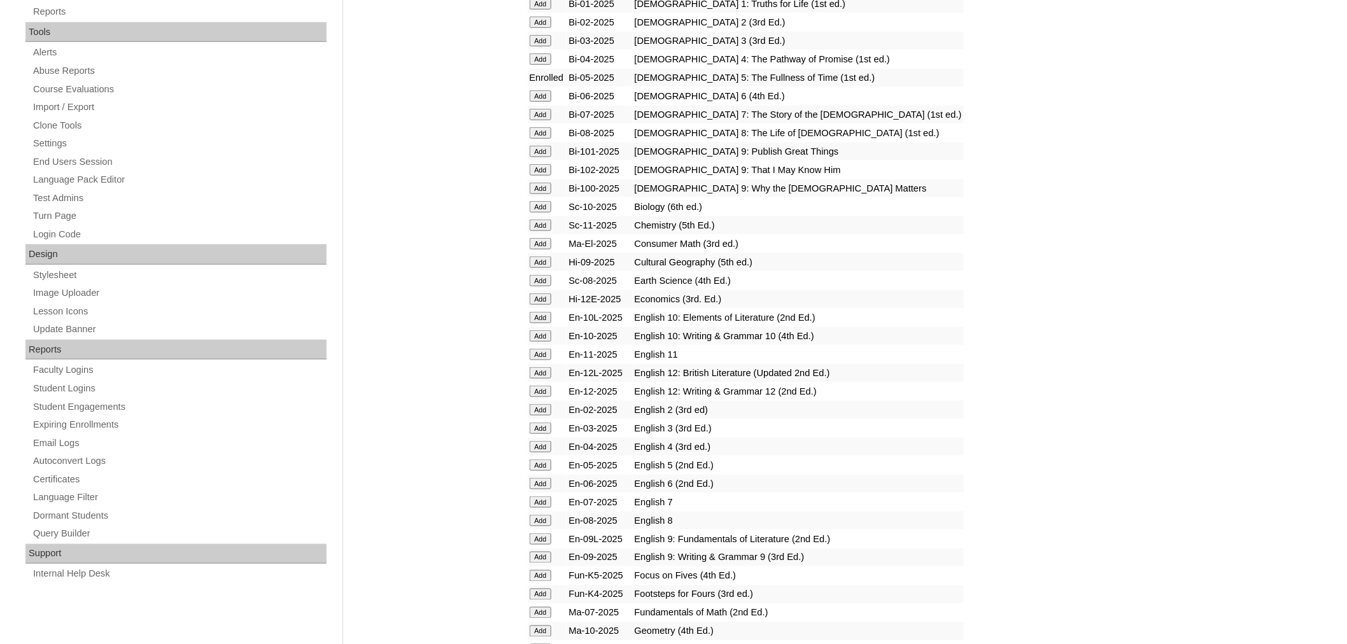
scroll to position [481, 0]
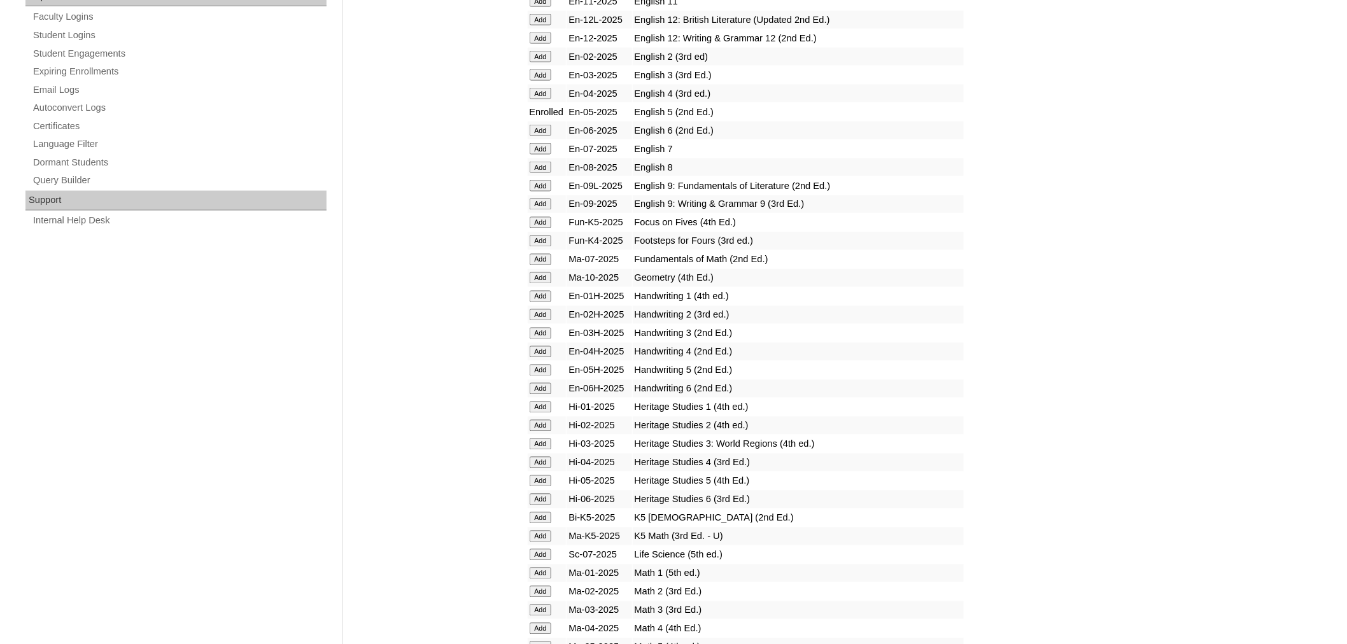
scroll to position [826, 0]
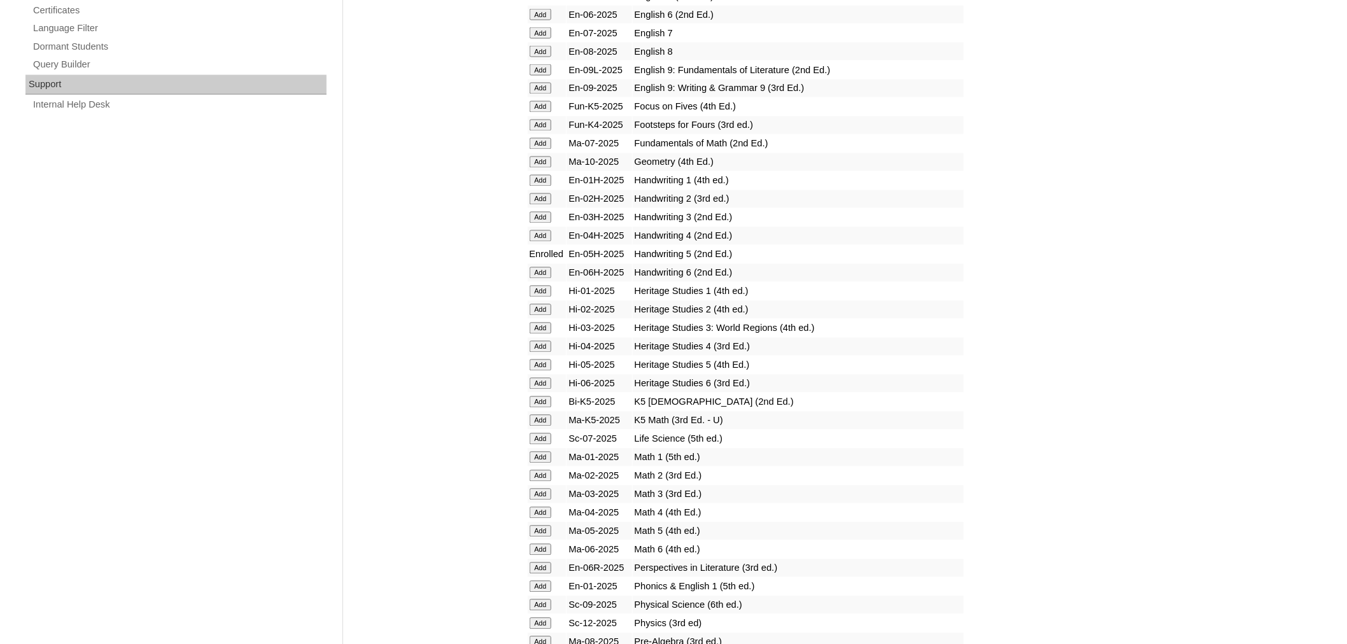
scroll to position [933, 0]
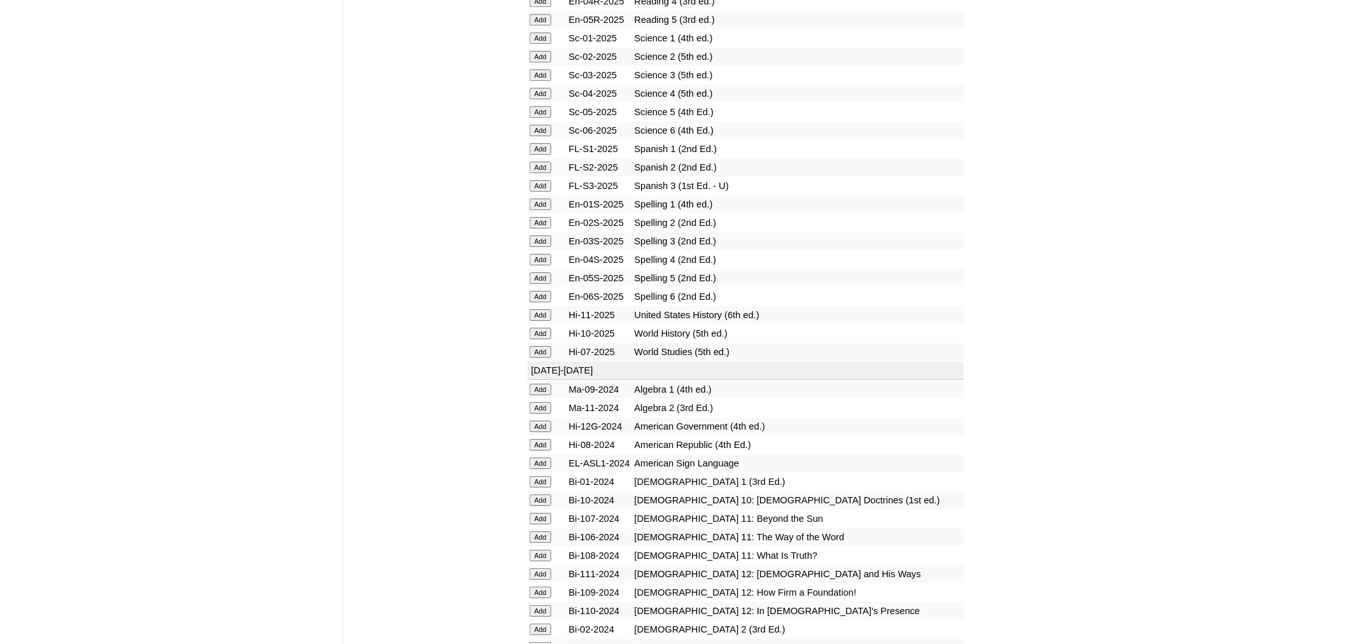
scroll to position [1645, 0]
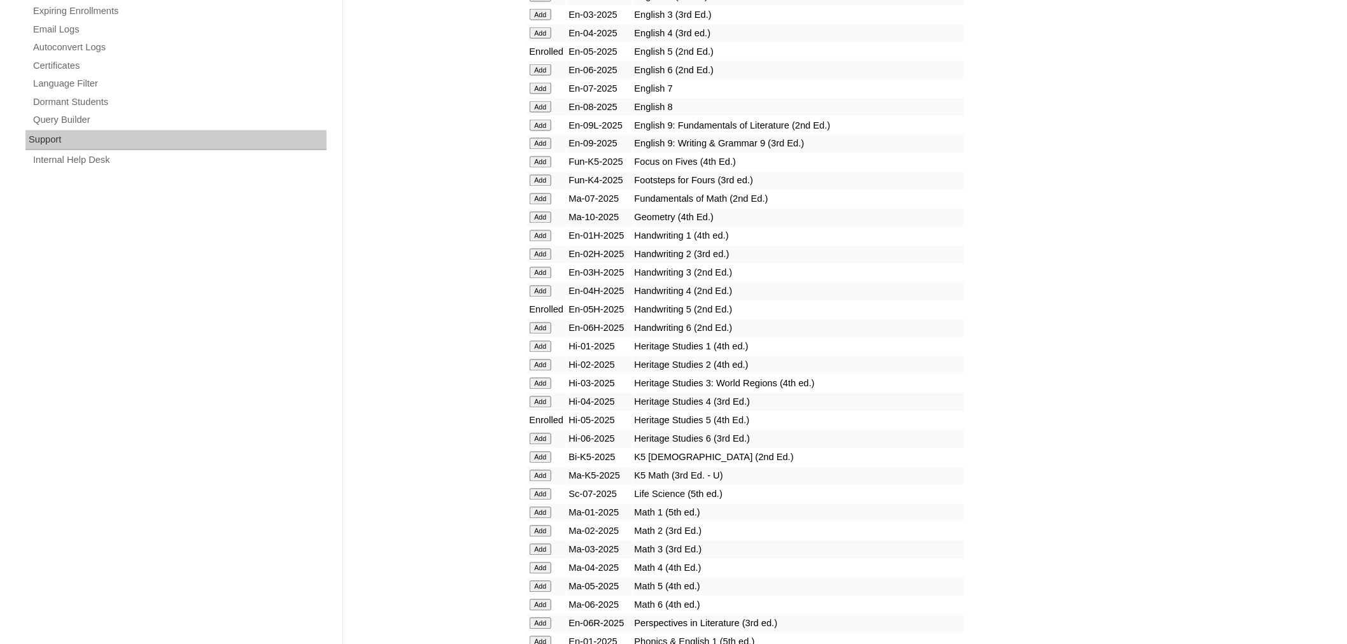
scroll to position [887, 0]
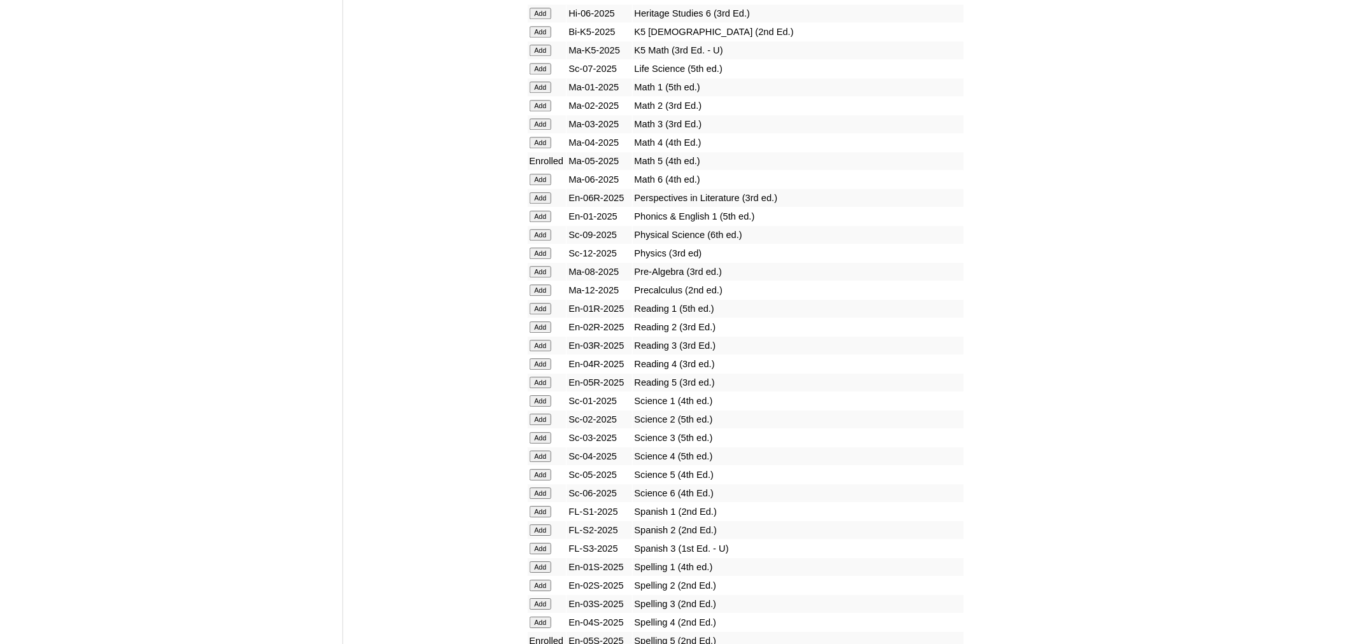
scroll to position [1440, 0]
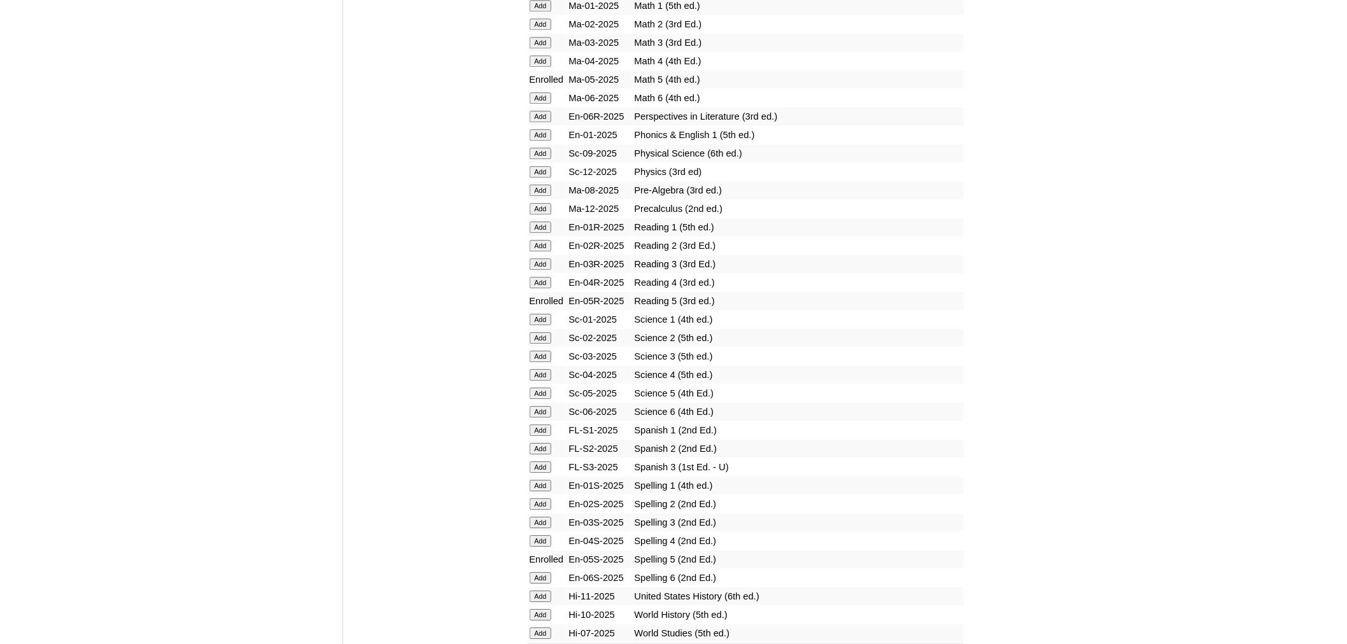
scroll to position [1385, 0]
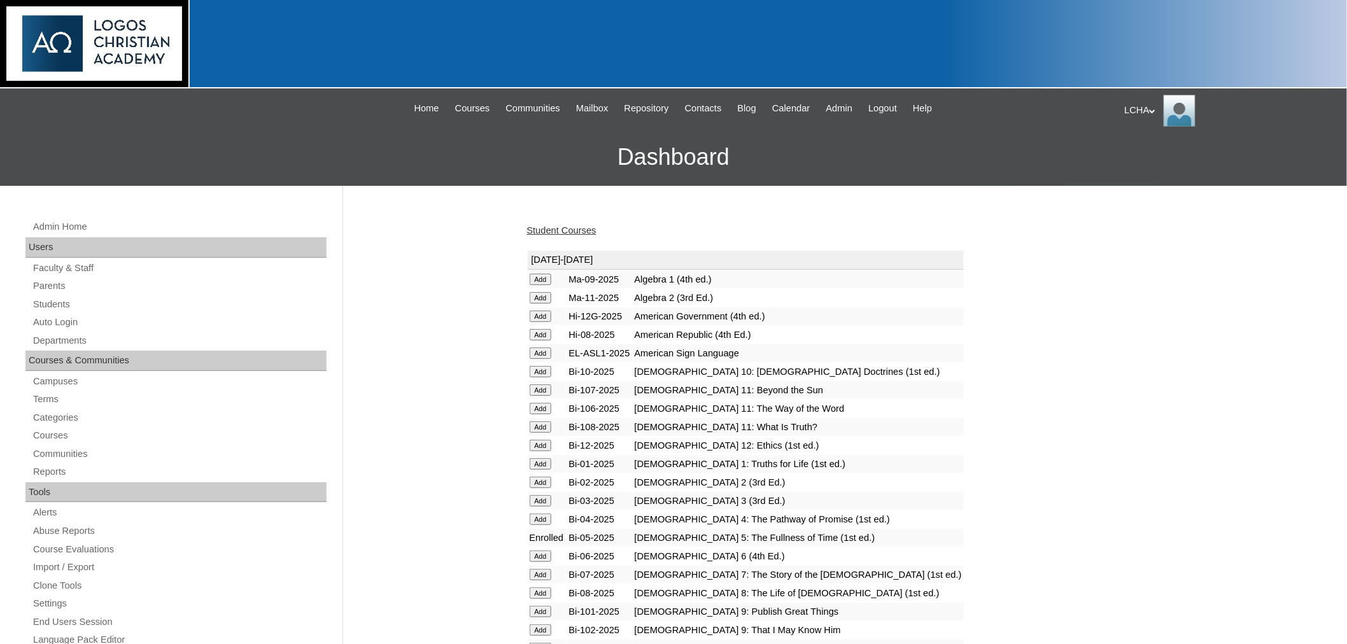
click at [570, 225] on link "Student Courses" at bounding box center [561, 230] width 69 height 10
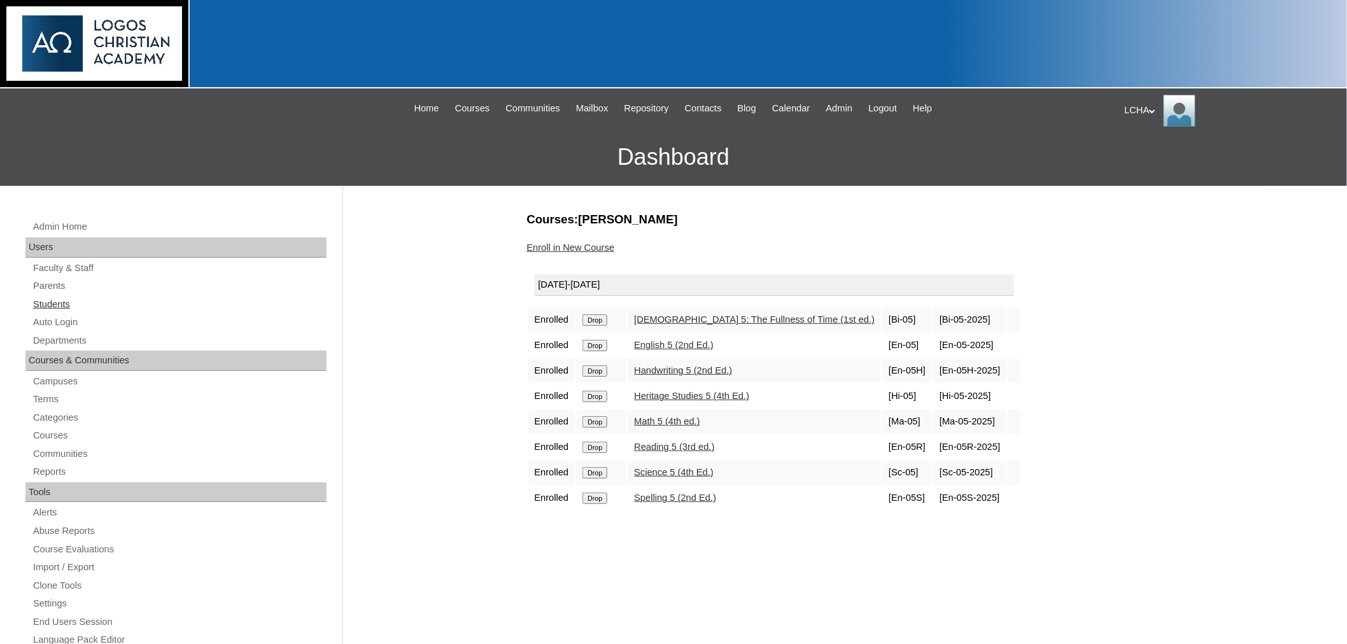
click at [43, 301] on link "Students" at bounding box center [179, 305] width 295 height 16
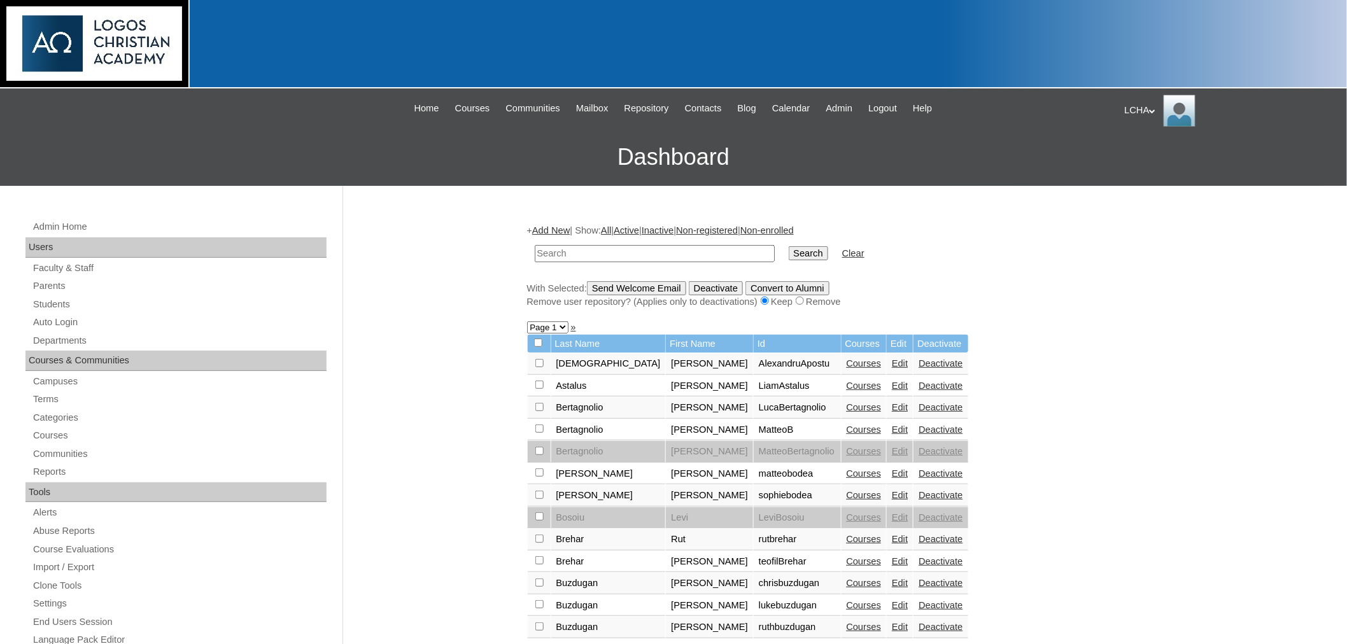
click at [566, 228] on link "Add New" at bounding box center [551, 230] width 38 height 10
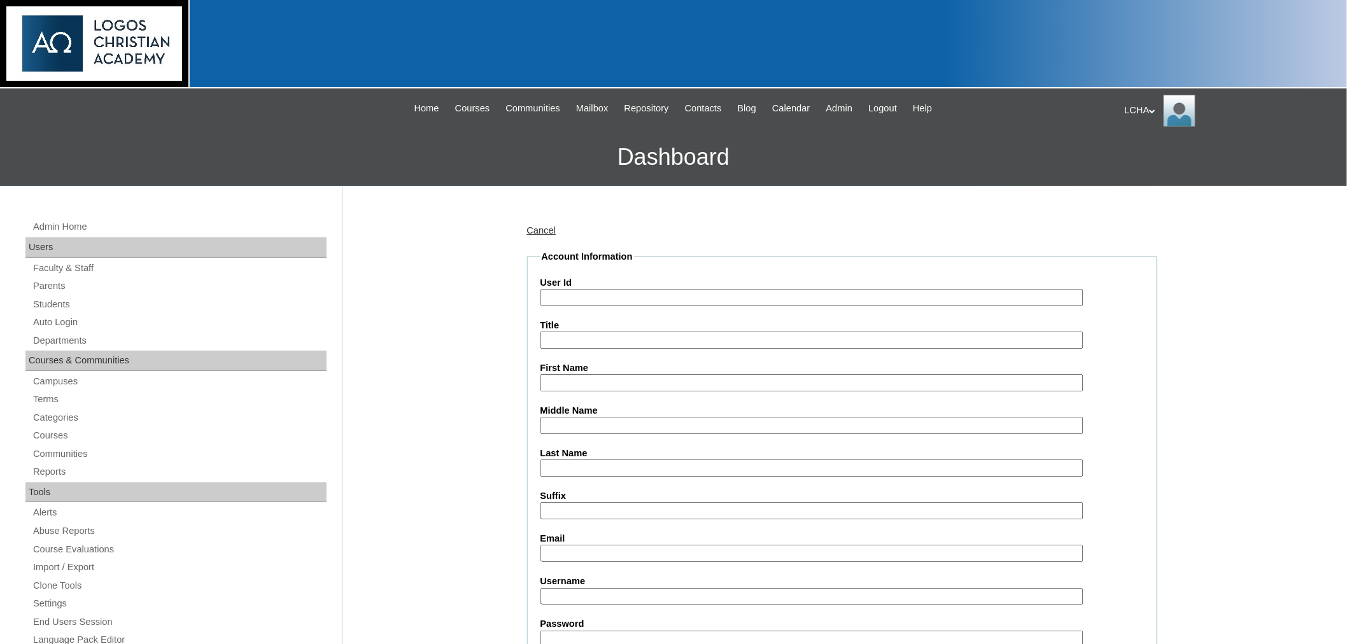
click at [588, 293] on input "User Id" at bounding box center [811, 297] width 543 height 17
type input "annalela"
type input "Anna"
type input "Lela"
type input "dorotea_lela@yahoo.com"
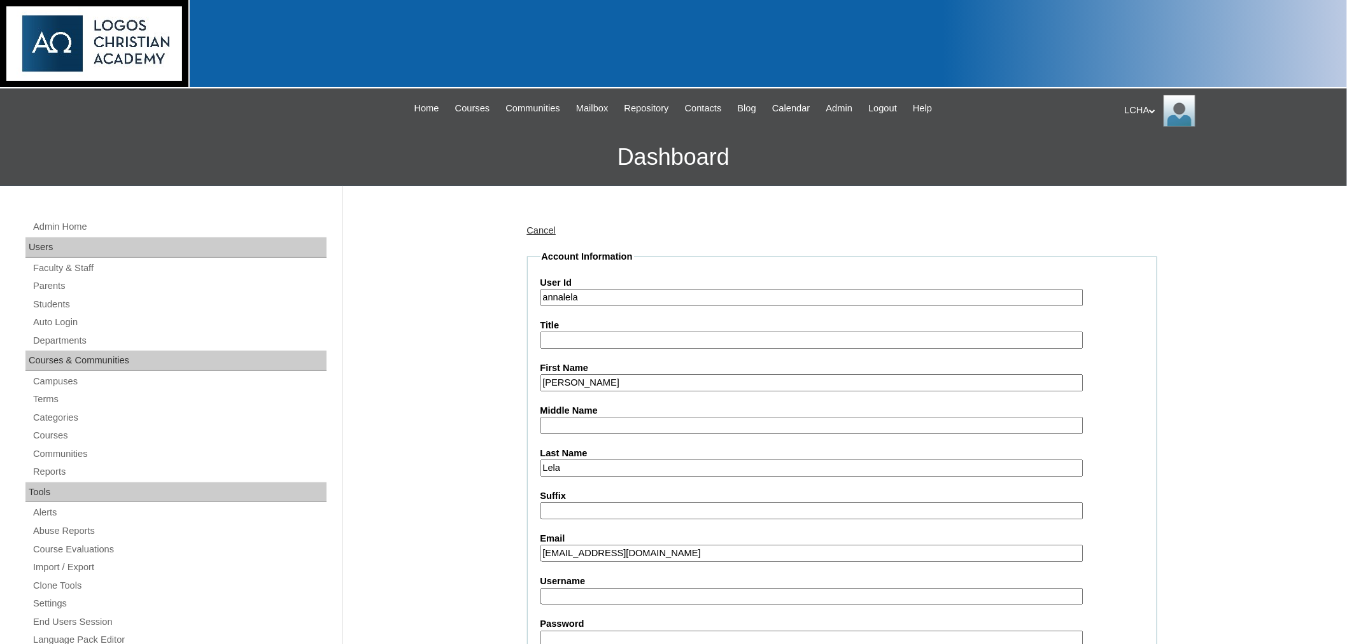
click at [573, 592] on input "Username" at bounding box center [811, 596] width 543 height 17
type input "annalela1"
click at [593, 631] on input "Password" at bounding box center [811, 639] width 543 height 17
type input "Logos123"
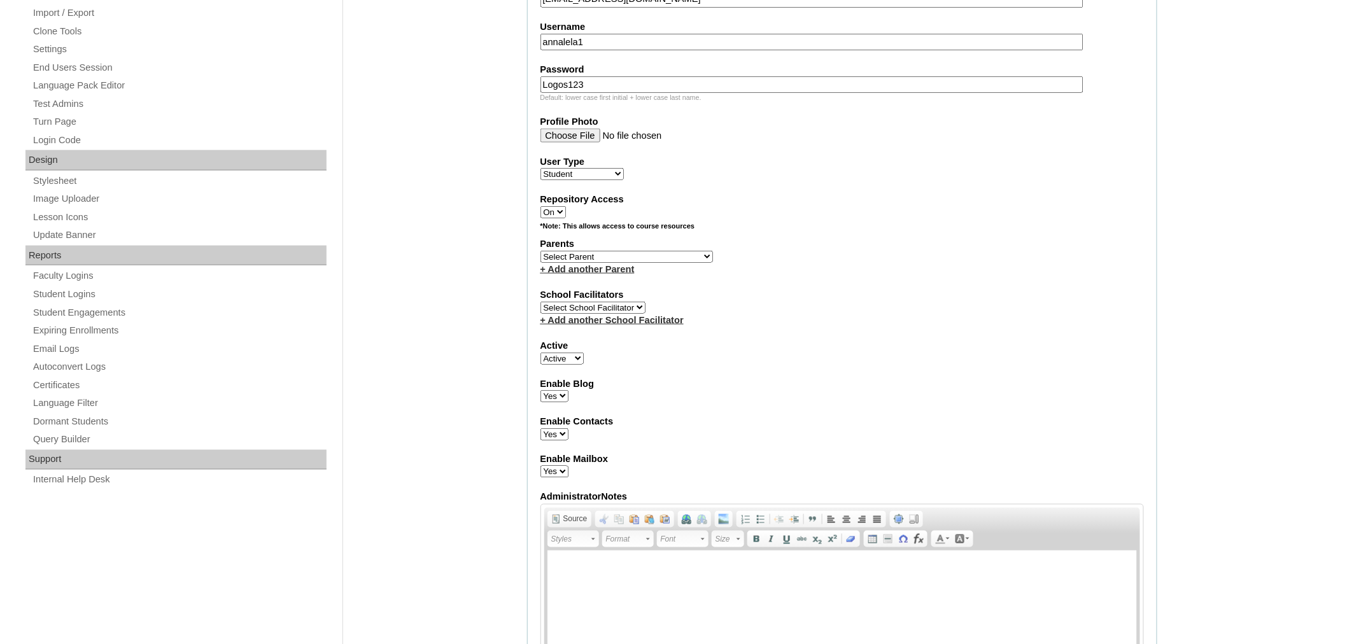
scroll to position [594, 0]
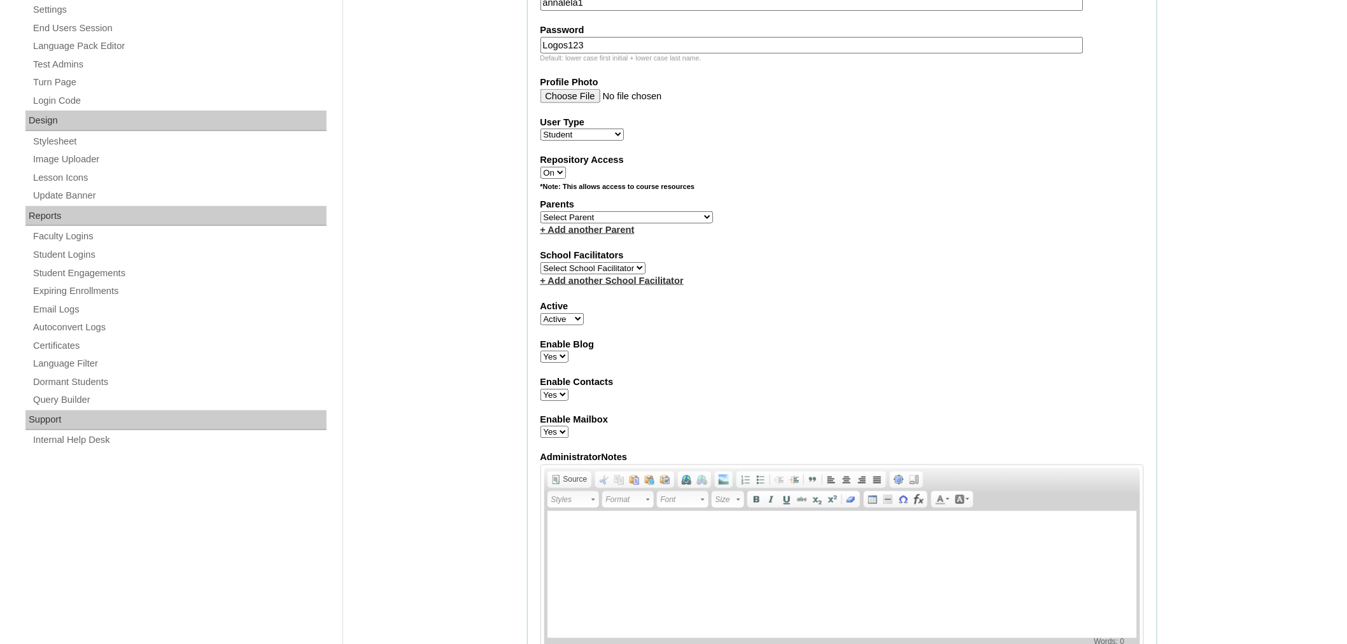
click at [586, 129] on select "Faculty Staff Student Parents School Facilitators" at bounding box center [581, 135] width 83 height 12
click at [843, 274] on div "+ Add another School Facilitator" at bounding box center [841, 280] width 603 height 13
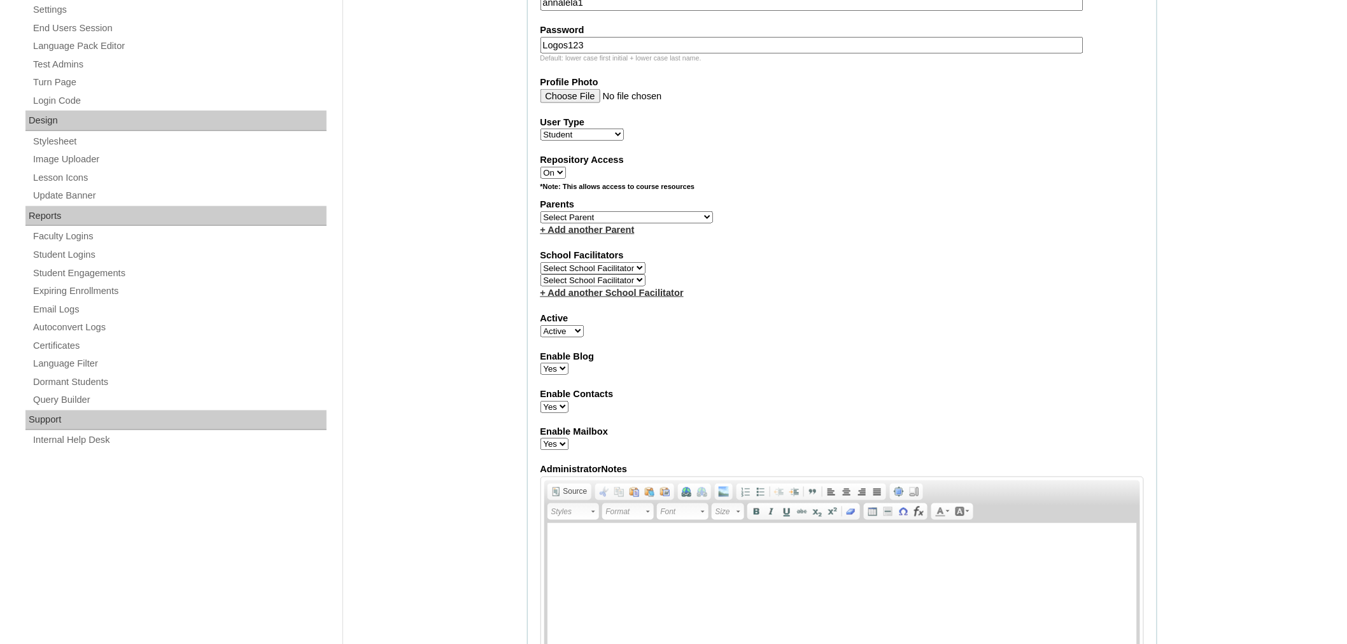
click at [577, 211] on select "Select Parent Astalus, Eliza Bertagnolio, Filippo Brehar, Radu Buzdugan, Cristi…" at bounding box center [626, 217] width 172 height 12
select select "98908"
click at [540, 211] on select "Select Parent Astalus, Eliza Bertagnolio, Filippo Brehar, Radu Buzdugan, Cristi…" at bounding box center [626, 217] width 172 height 12
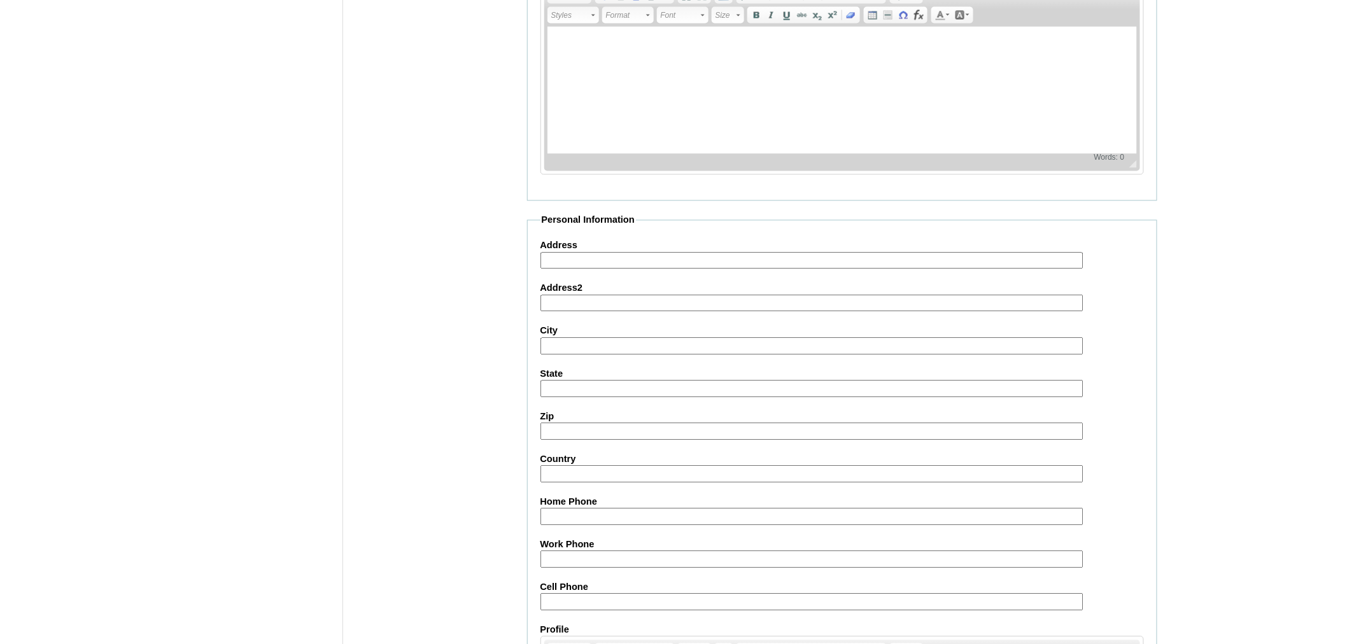
scroll to position [1313, 0]
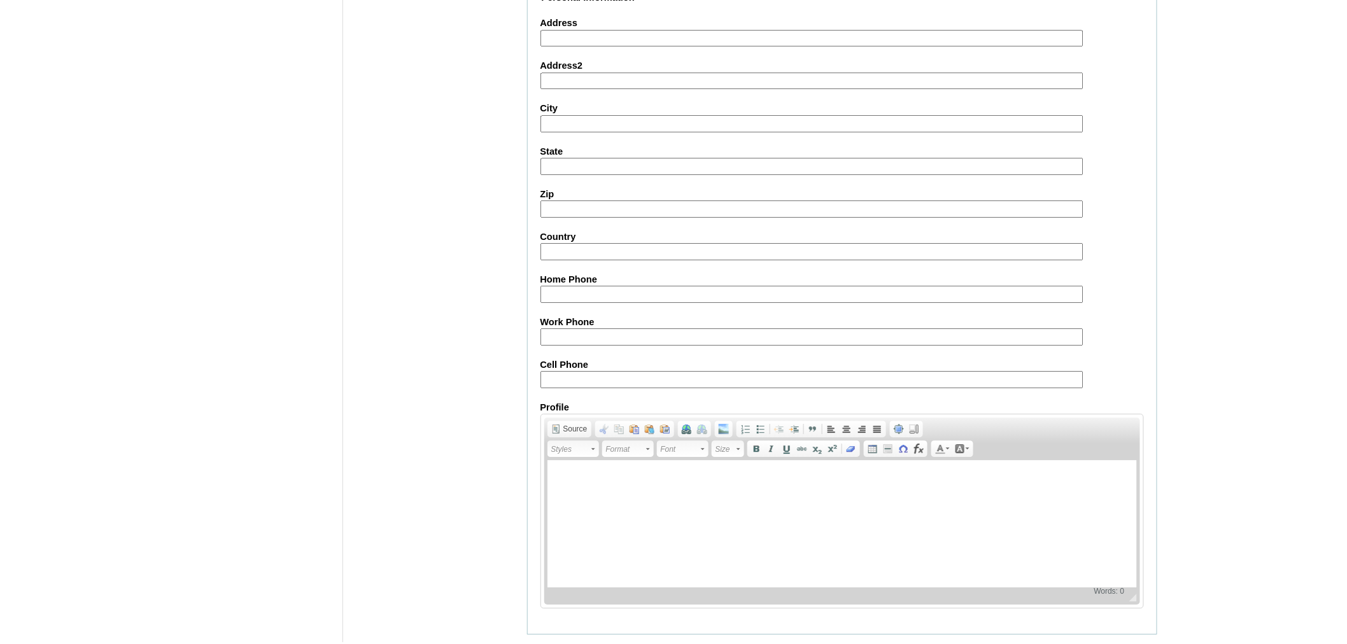
click at [549, 643] on input "Submit" at bounding box center [546, 654] width 39 height 14
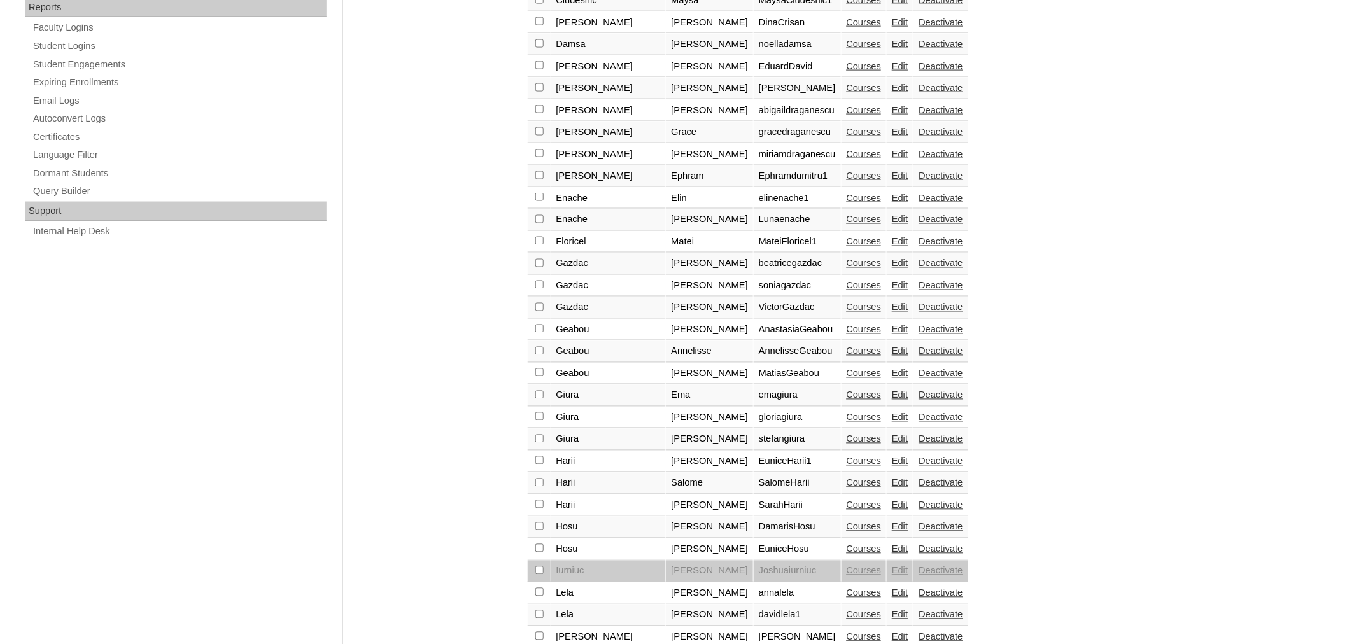
scroll to position [811, 0]
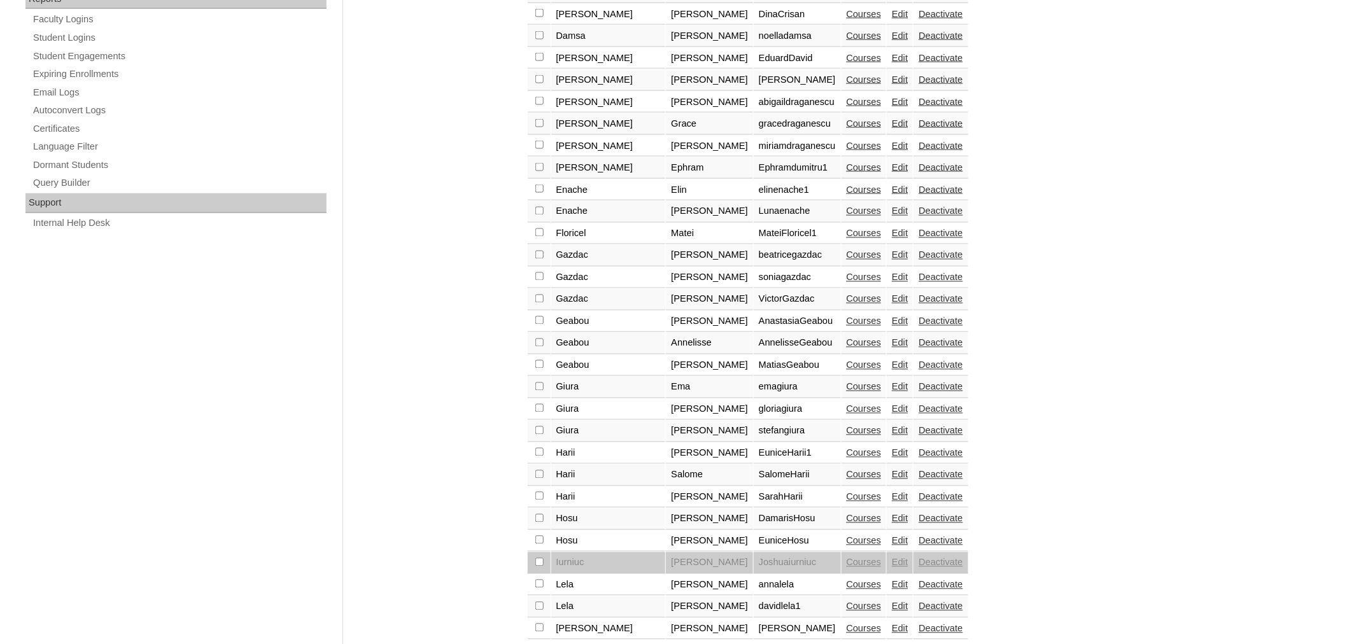
checkbox input "true"
click at [536, 596] on td at bounding box center [539, 607] width 23 height 22
checkbox input "true"
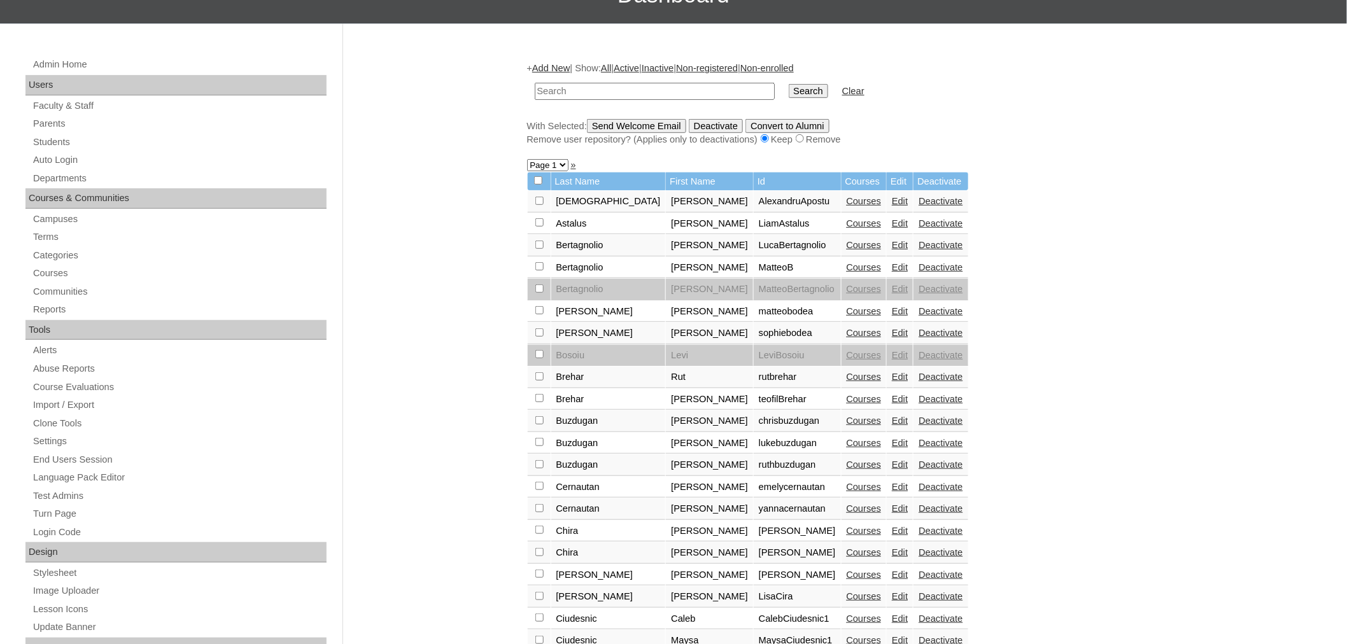
scroll to position [144, 0]
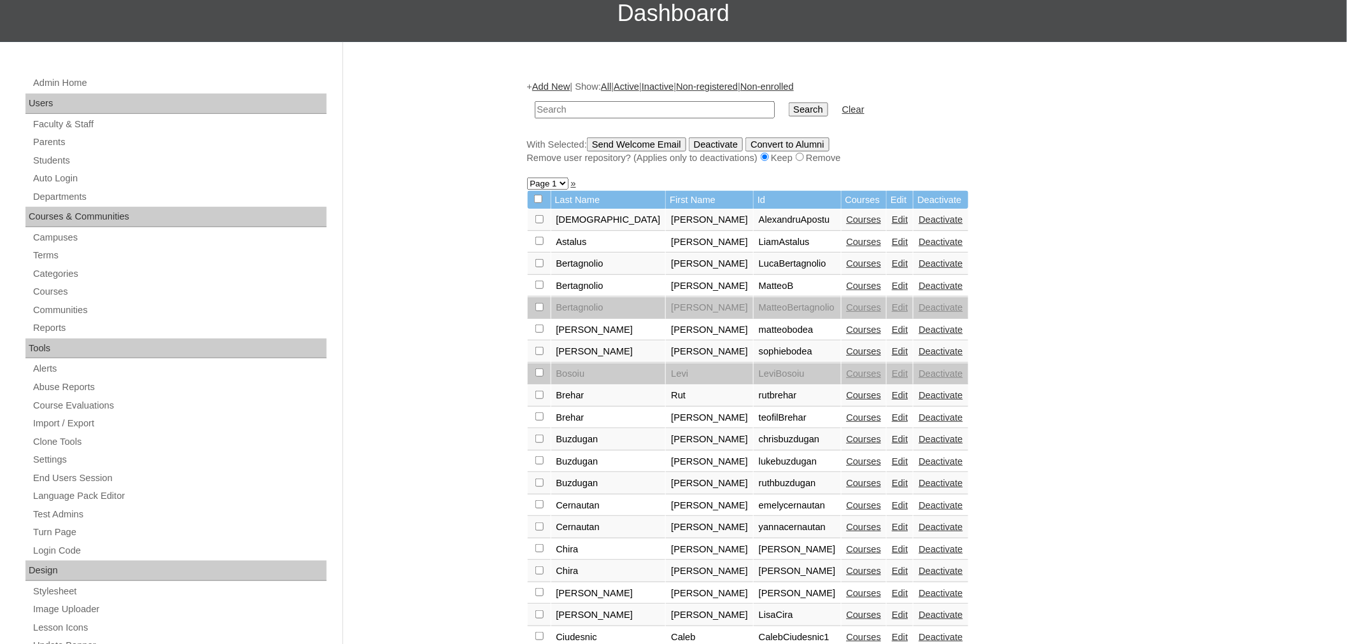
click at [677, 132] on div "+ Add New | Show: All | Active | Inactive | Non-registered | Non-enrolled Searc…" at bounding box center [842, 122] width 630 height 84
click at [663, 140] on input "Send Welcome Email" at bounding box center [636, 144] width 99 height 14
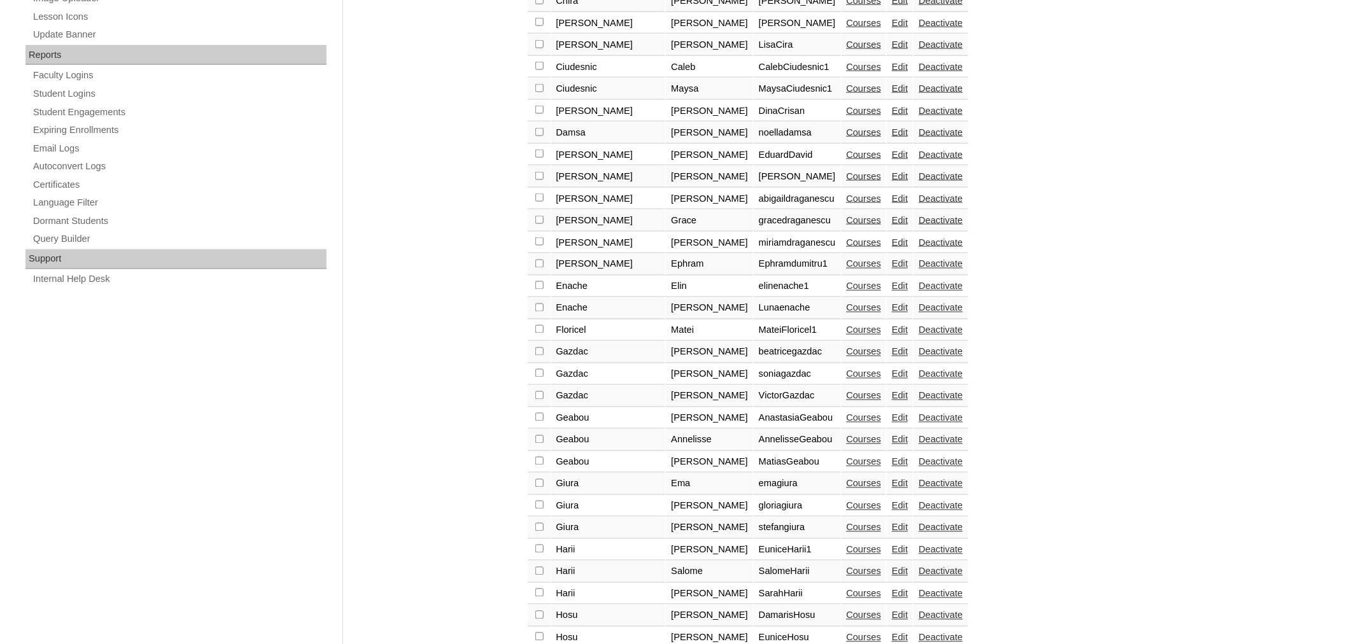
scroll to position [851, 0]
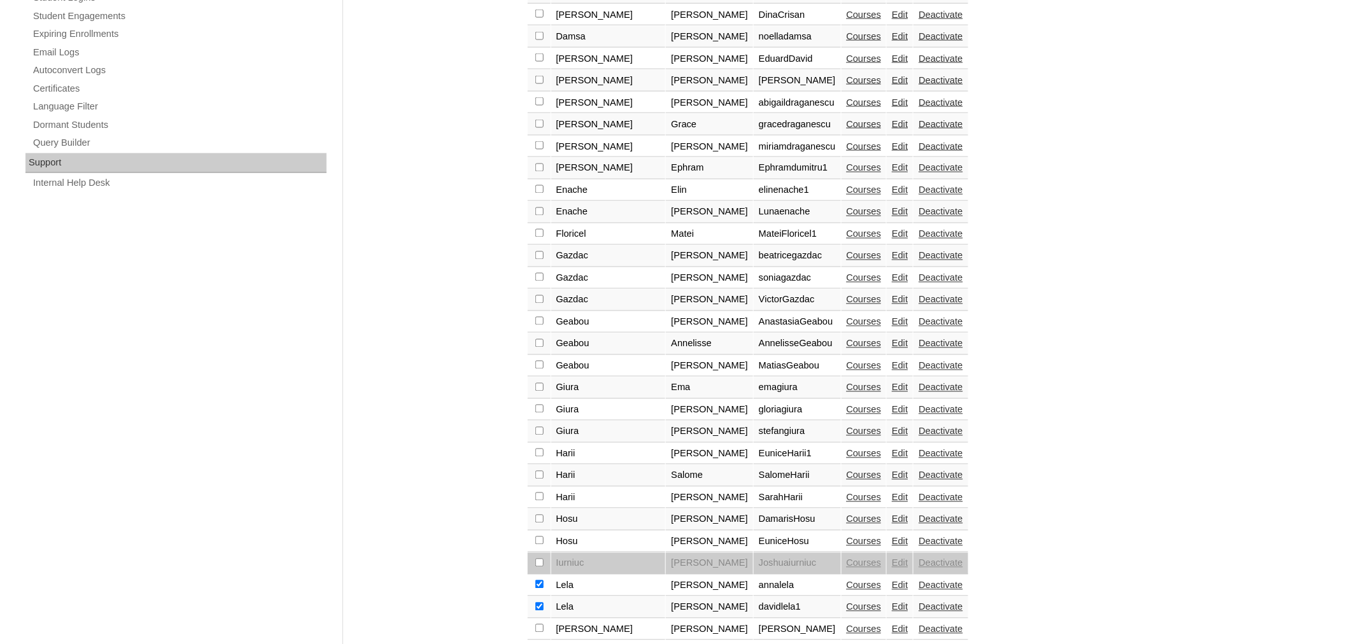
click at [846, 580] on link "Courses" at bounding box center [863, 585] width 35 height 10
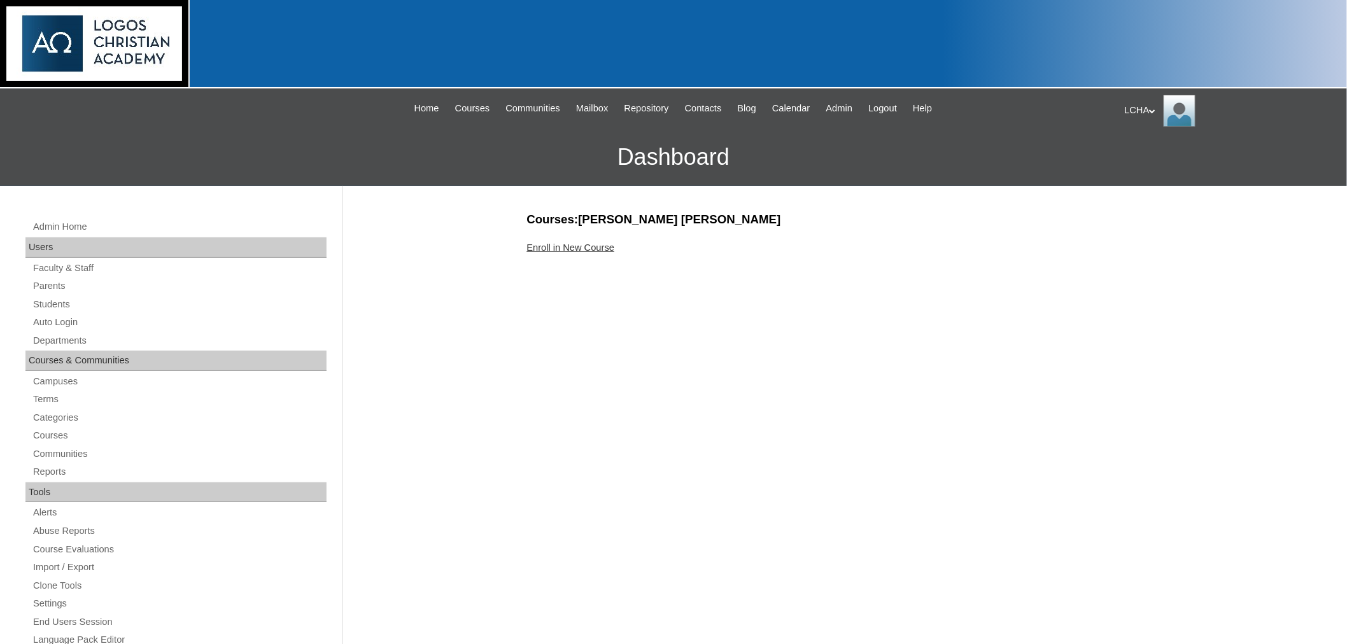
click at [587, 244] on link "Enroll in New Course" at bounding box center [571, 247] width 88 height 10
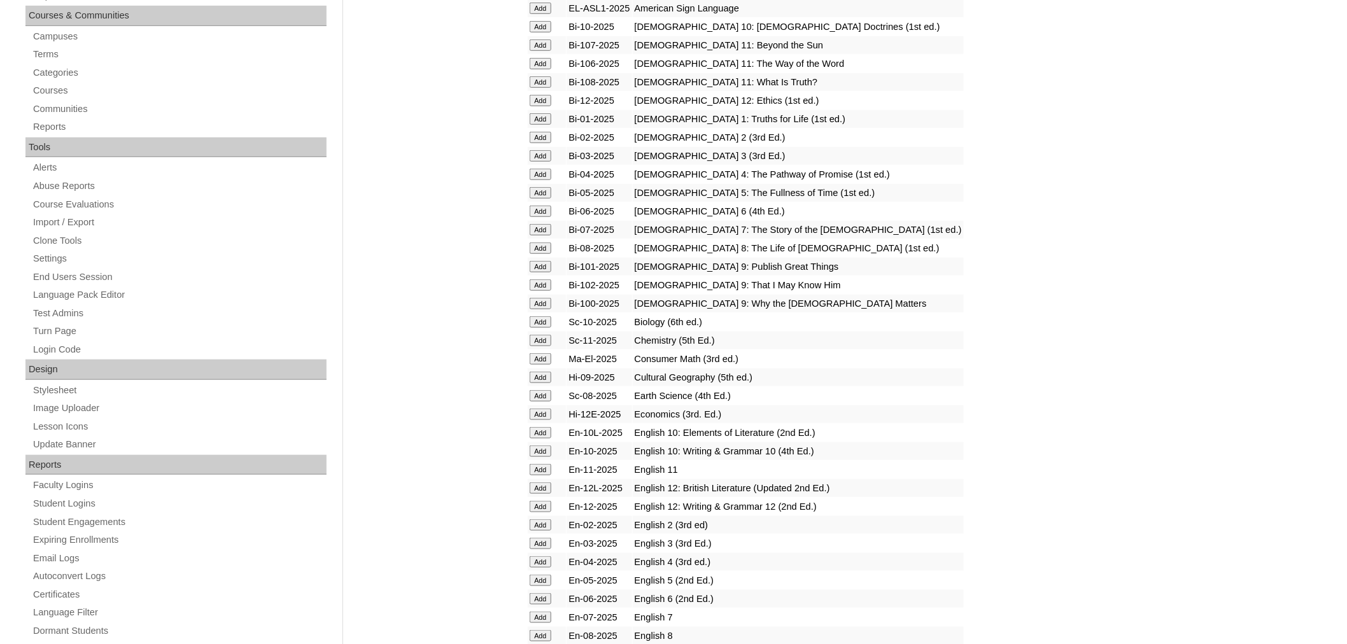
scroll to position [349, 0]
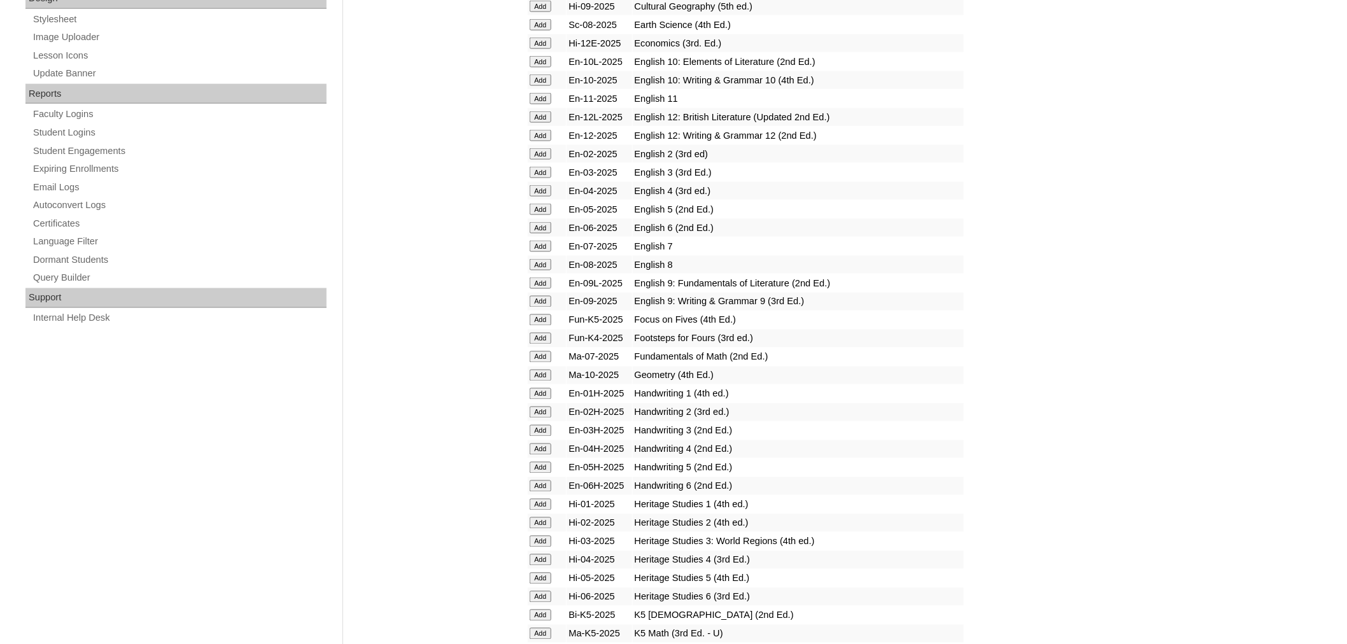
scroll to position [797, 0]
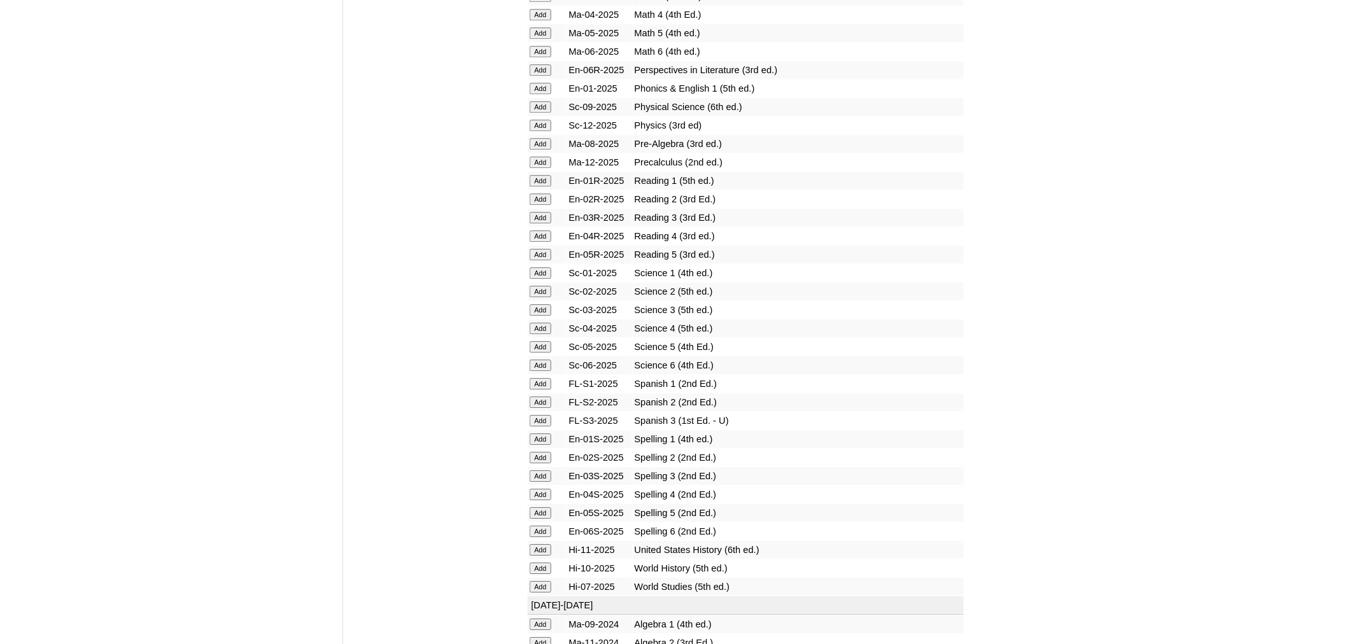
scroll to position [1466, 0]
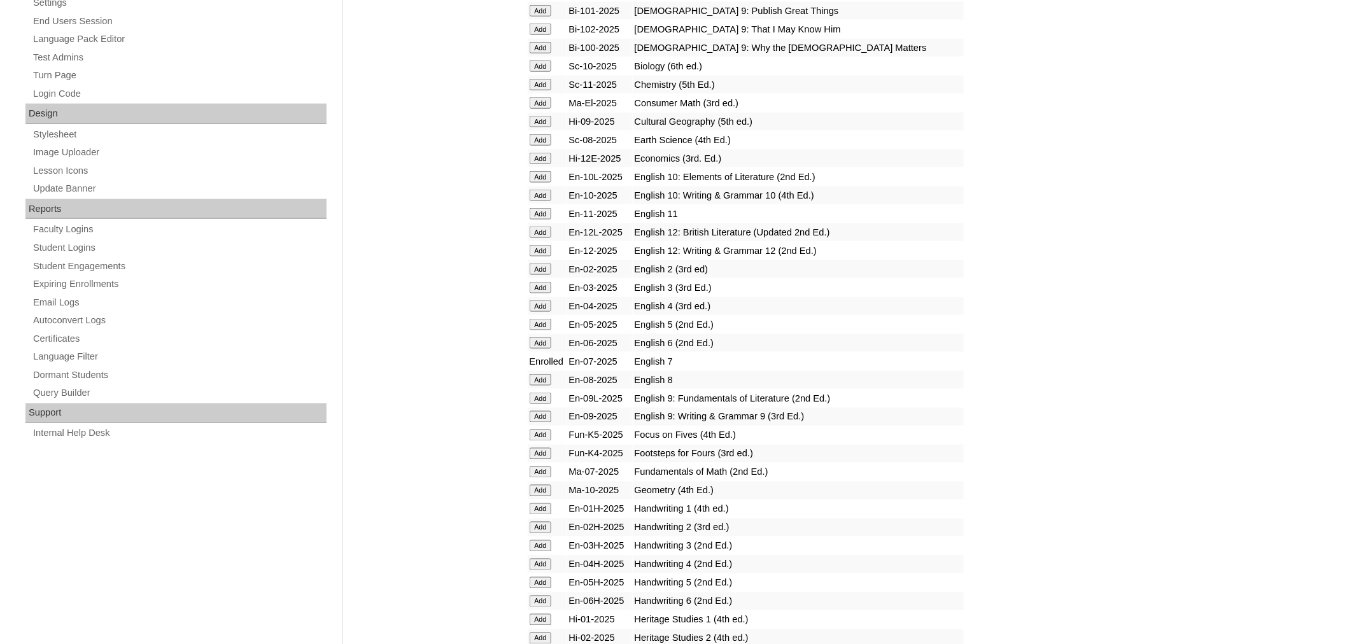
scroll to position [618, 0]
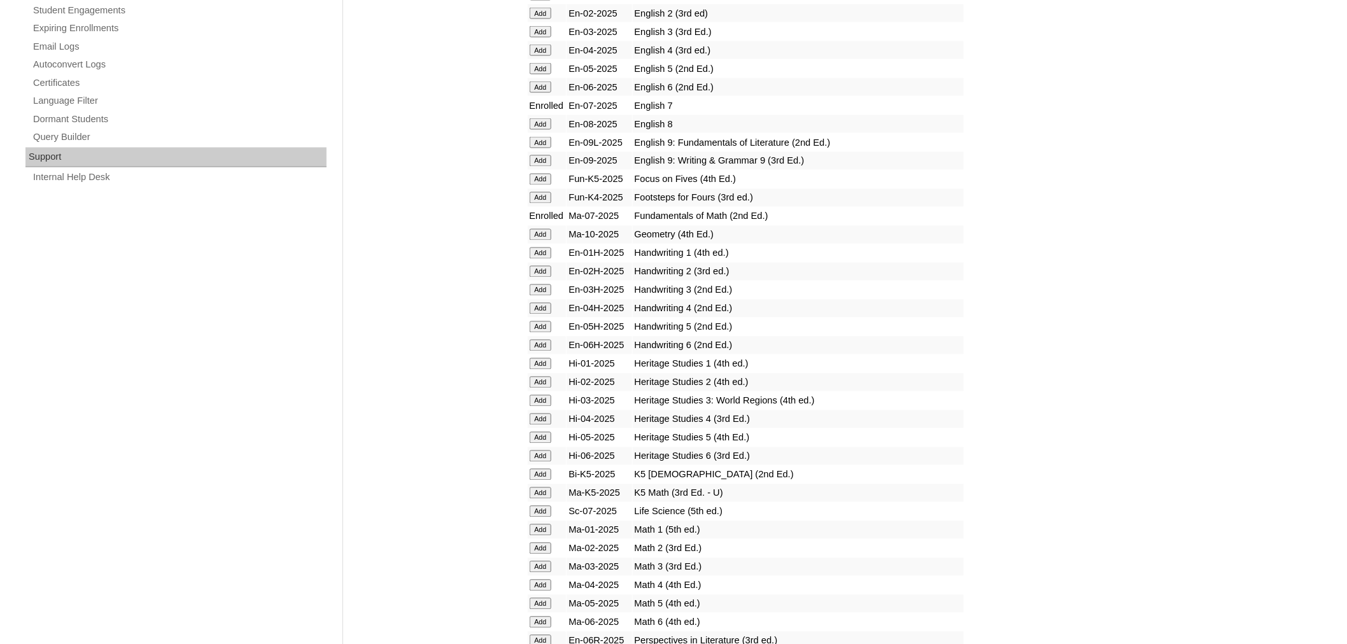
scroll to position [866, 0]
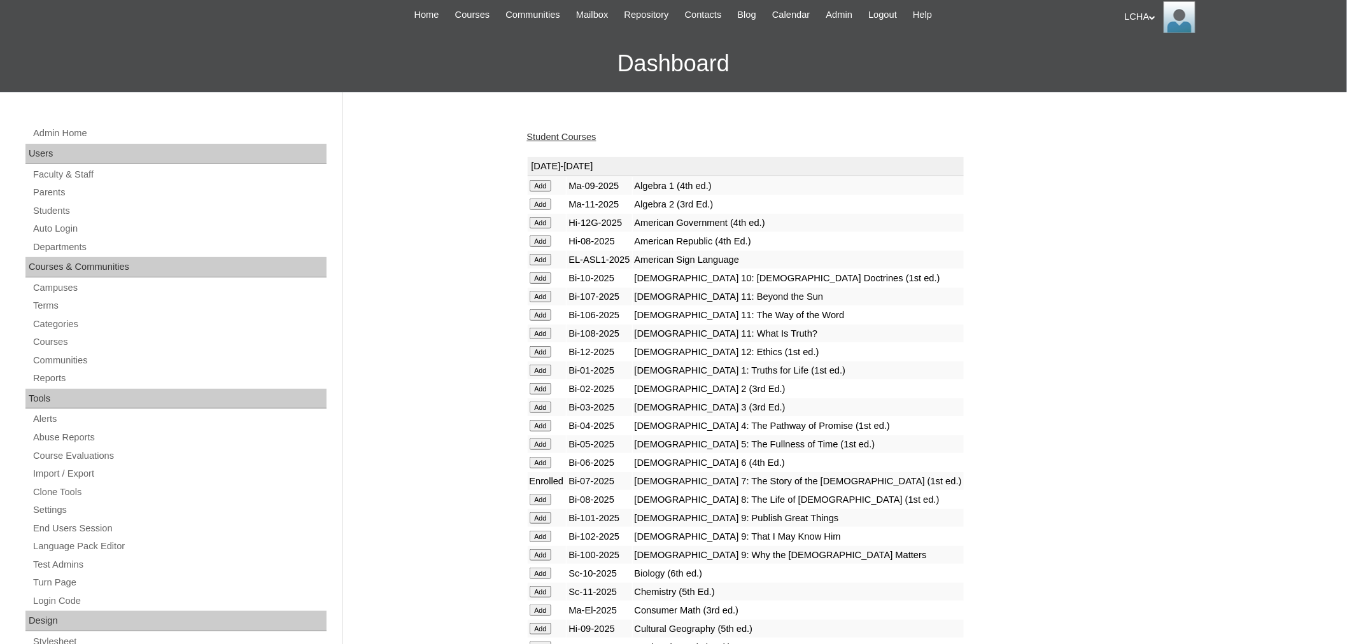
scroll to position [25, 0]
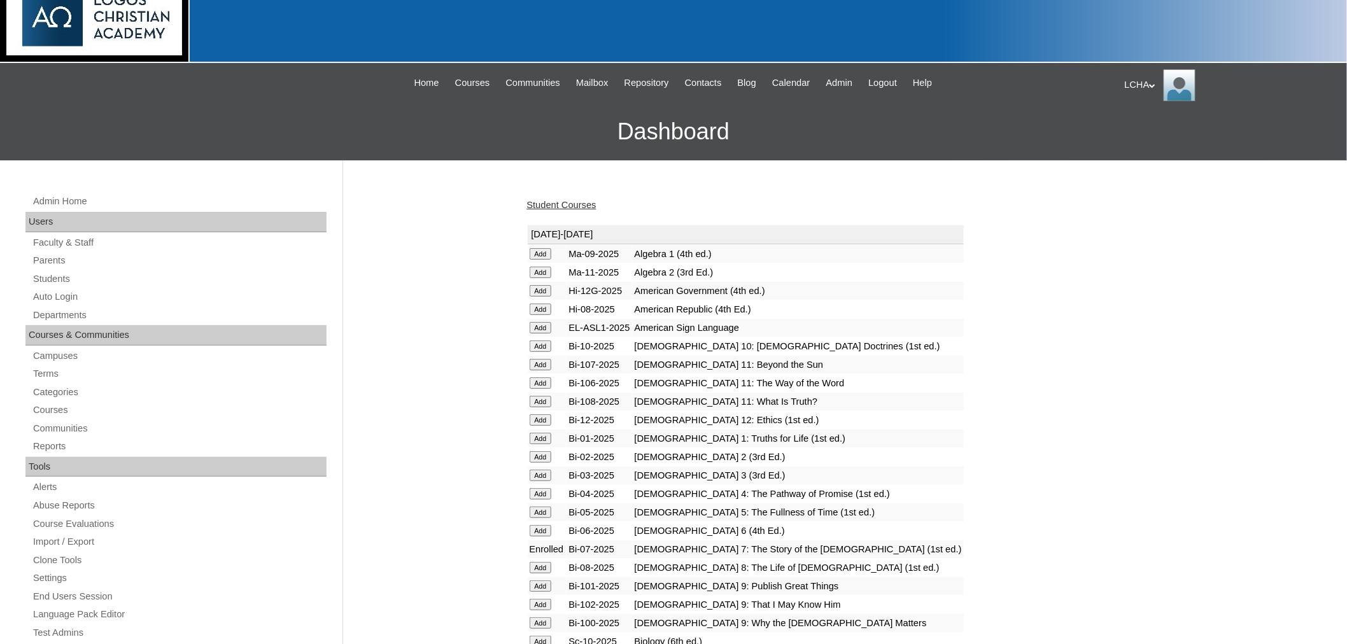
click at [564, 204] on link "Student Courses" at bounding box center [561, 205] width 69 height 10
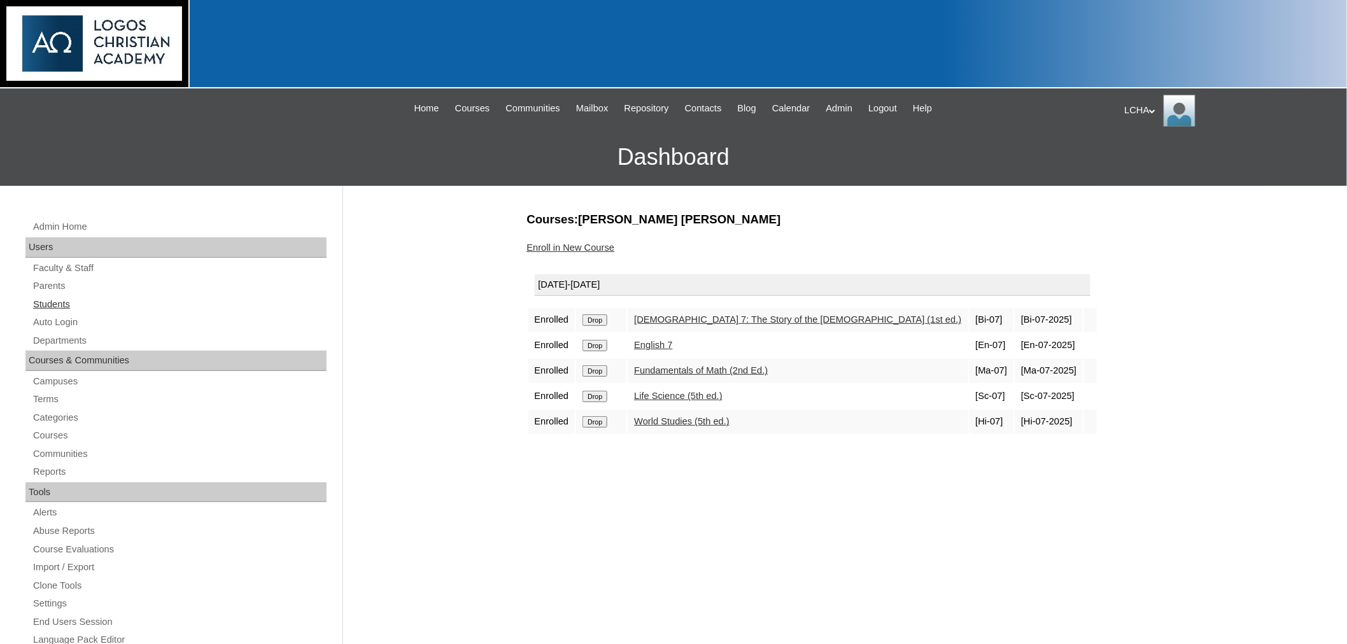
click at [56, 302] on link "Students" at bounding box center [179, 305] width 295 height 16
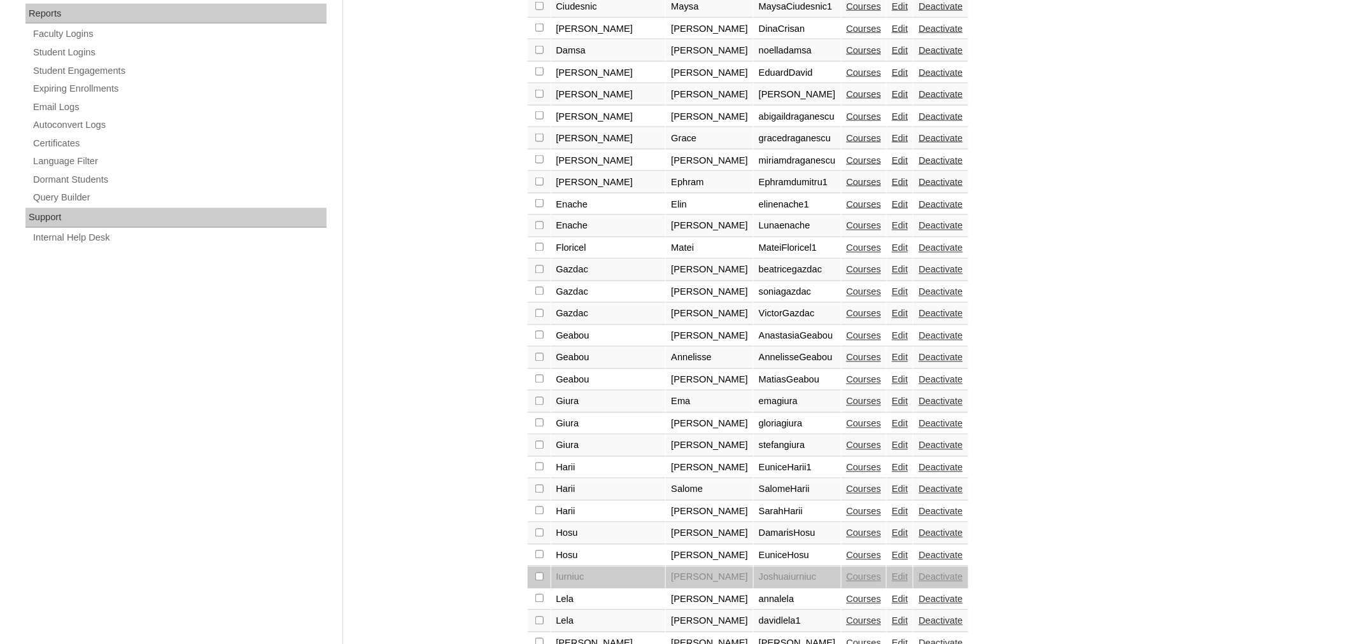
scroll to position [811, 0]
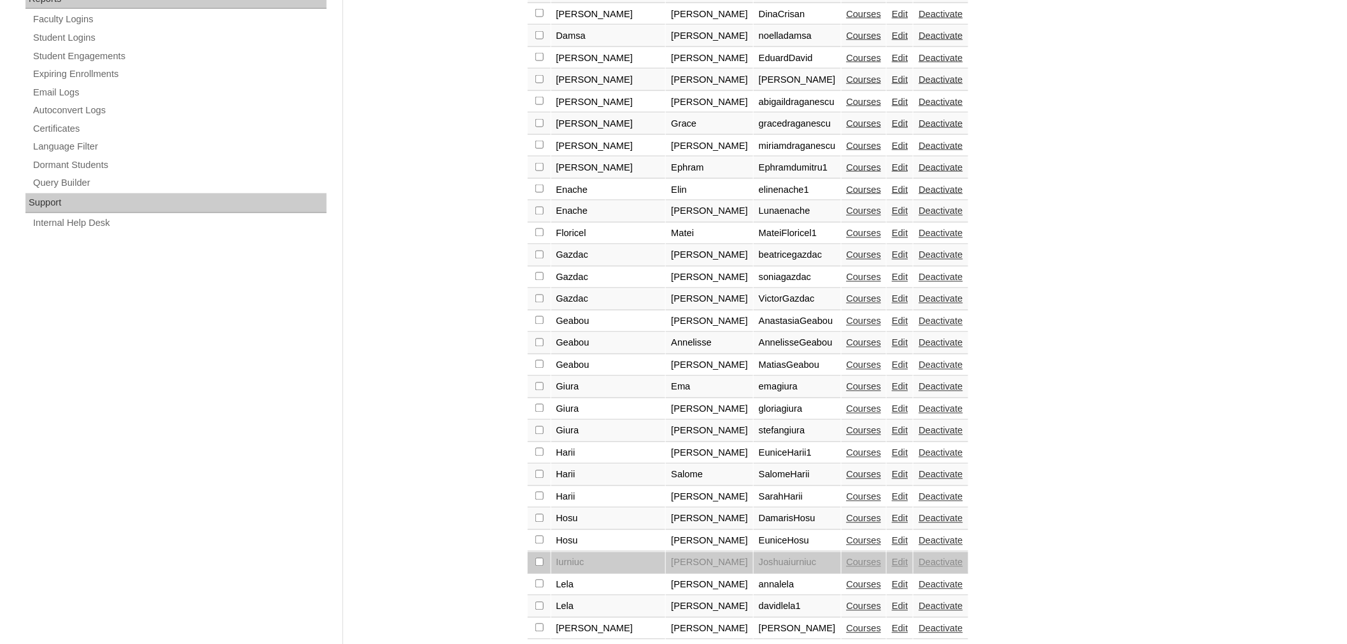
click at [892, 601] on link "Edit" at bounding box center [900, 606] width 16 height 10
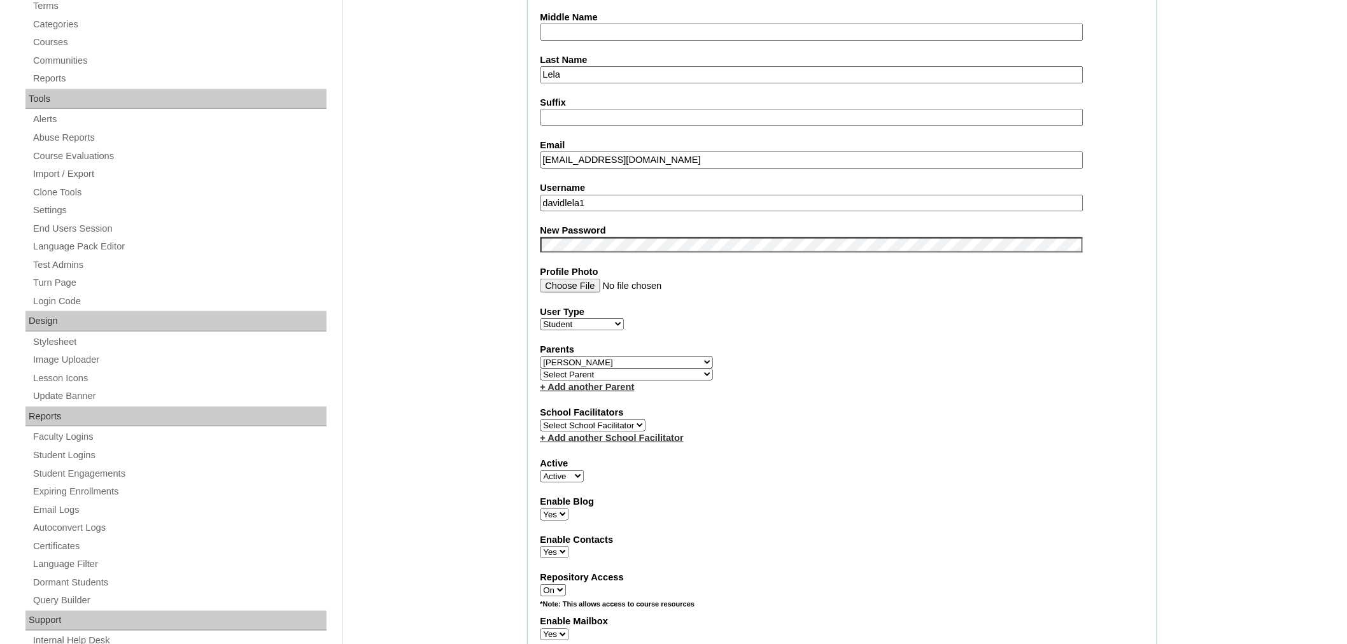
scroll to position [382, 0]
